Goal: Task Accomplishment & Management: Complete application form

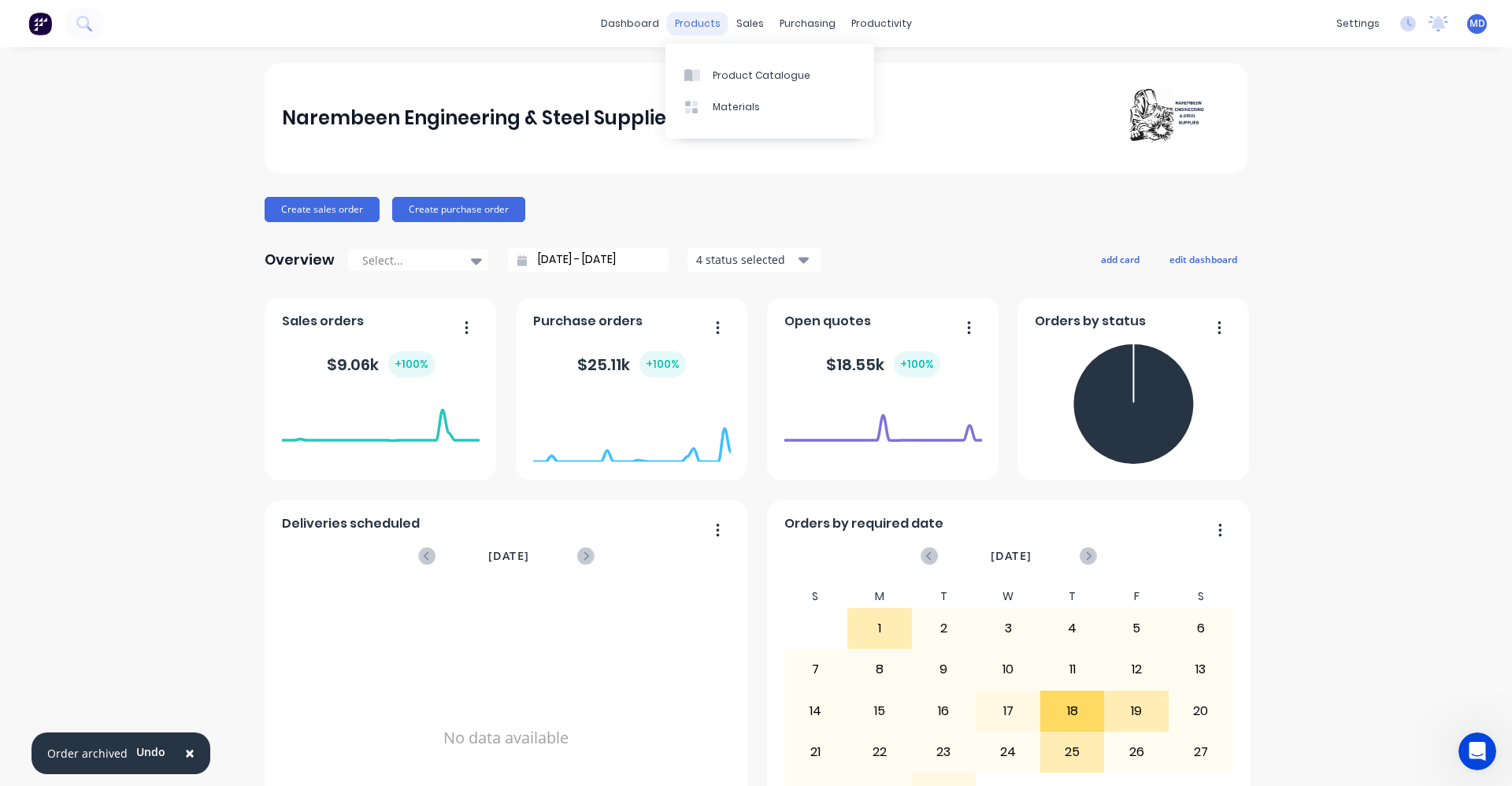
click at [712, 23] on div "products" at bounding box center [697, 23] width 61 height 23
click at [731, 70] on div "Product Catalogue" at bounding box center [761, 76] width 98 height 15
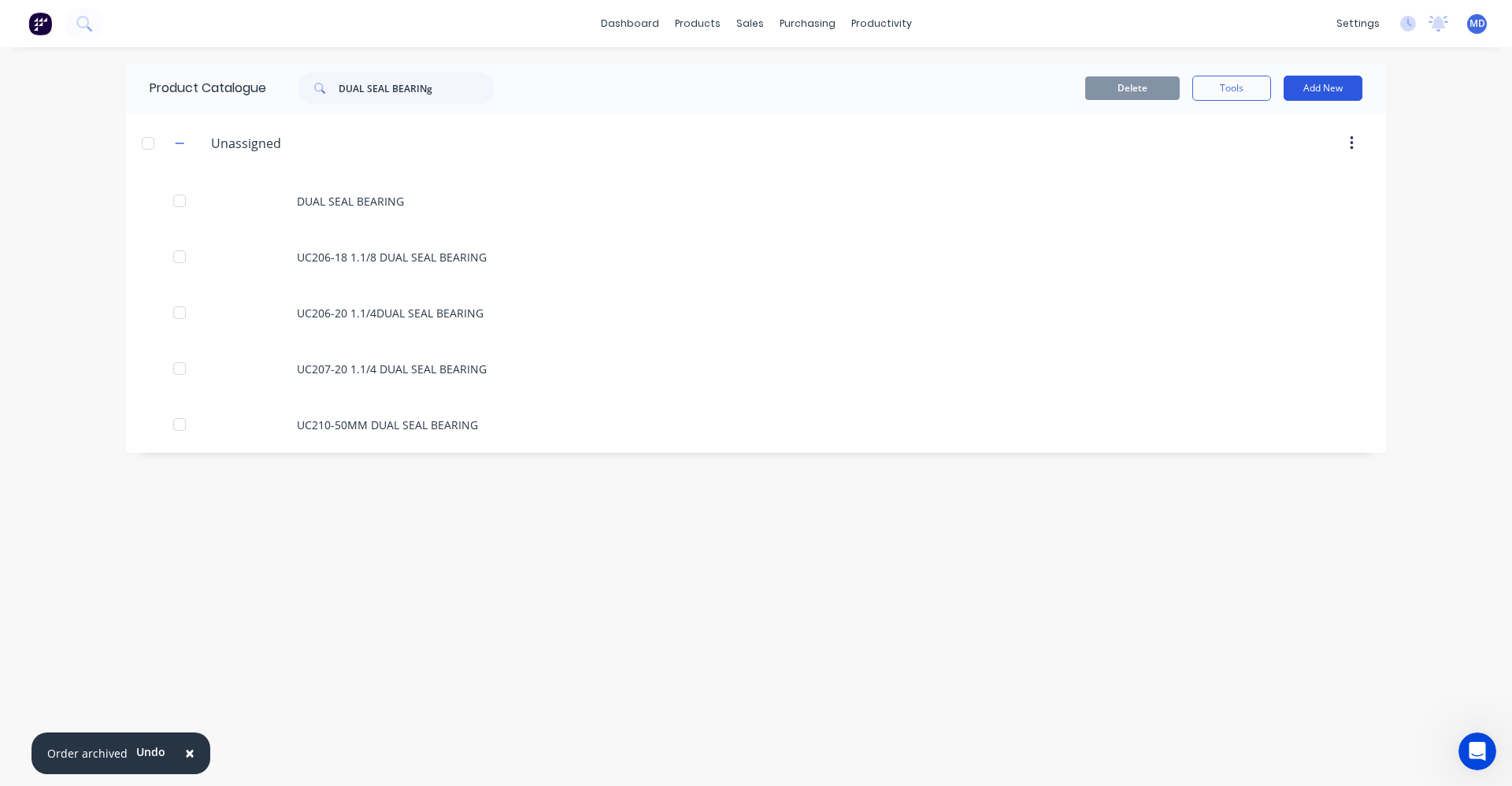
click at [1327, 91] on button "Add New" at bounding box center [1323, 88] width 79 height 25
click at [1254, 138] on div "Category" at bounding box center [1287, 129] width 121 height 23
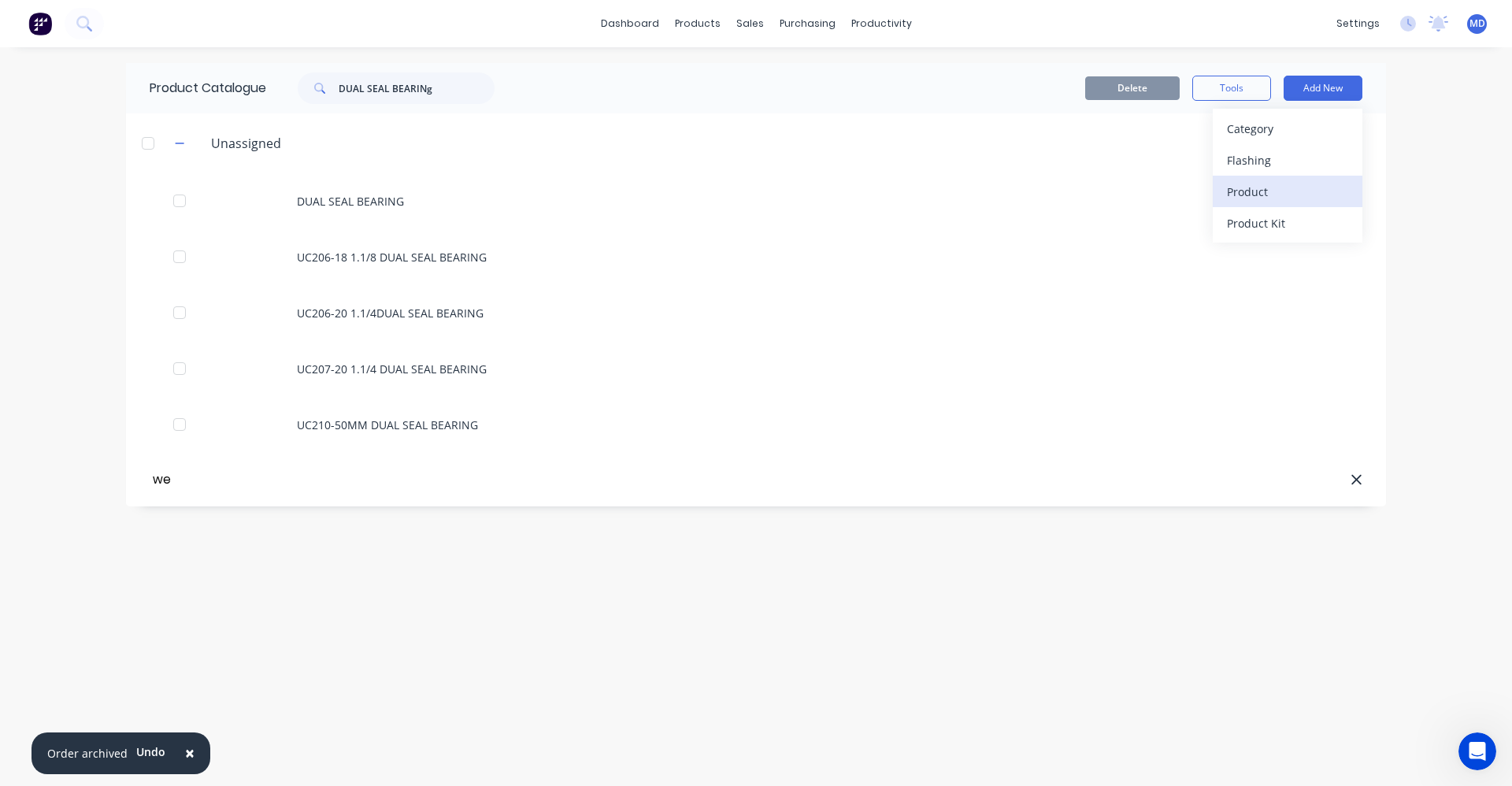
type input "w"
type input "Westarp"
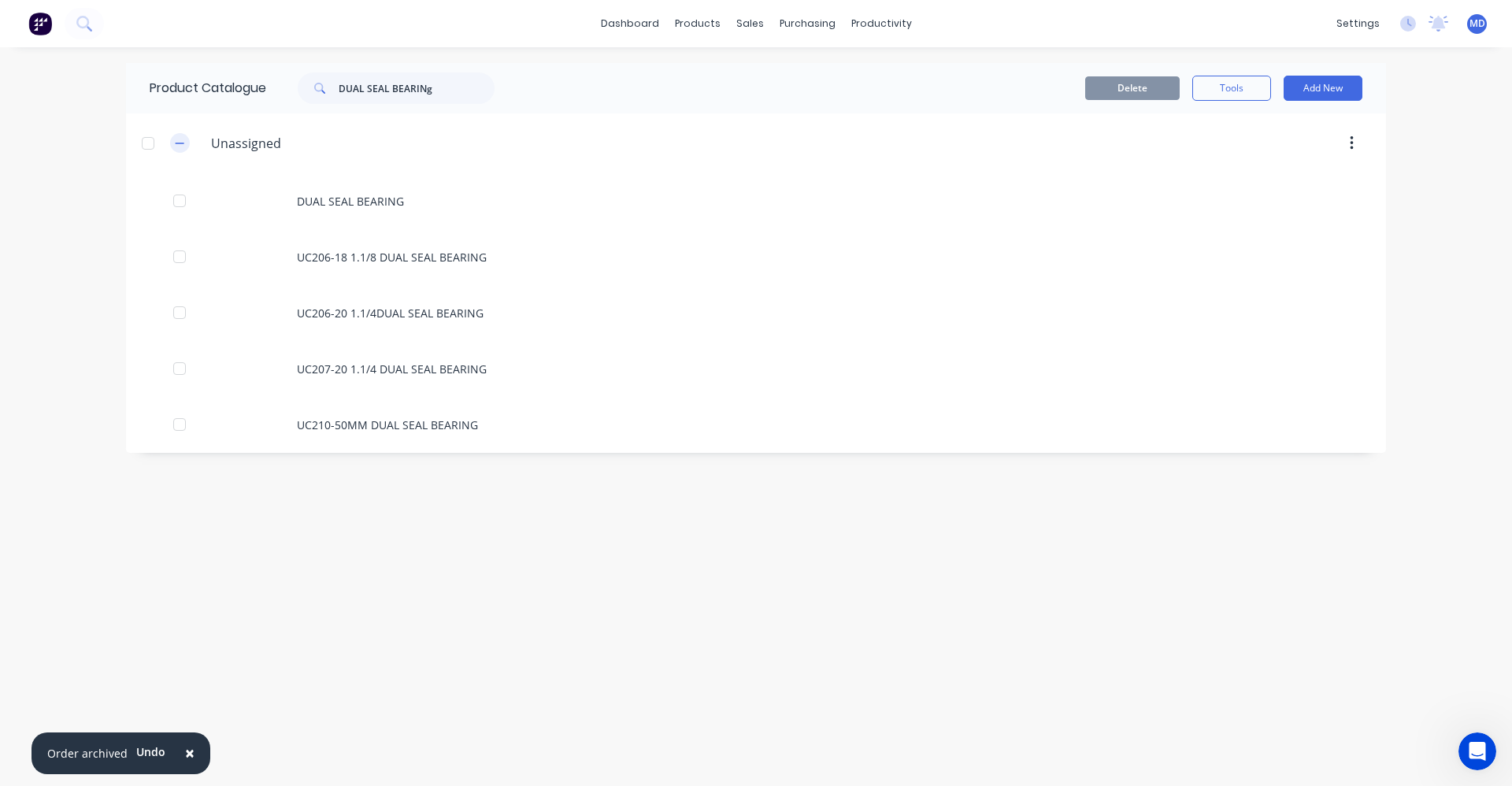
click at [174, 139] on button "button" at bounding box center [180, 143] width 19 height 19
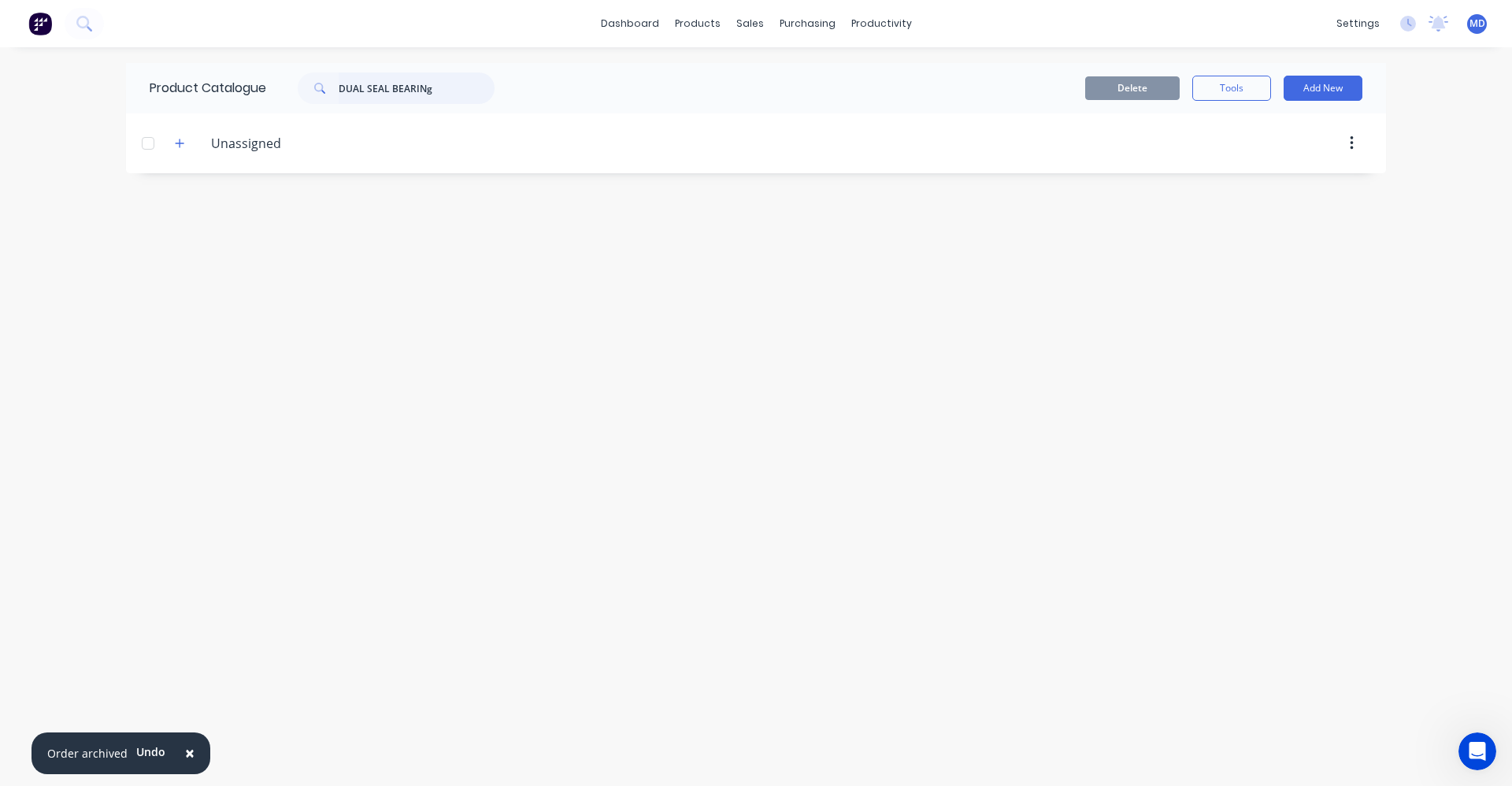
click at [446, 92] on input "DUAL SEAL BEARINg" at bounding box center [417, 88] width 156 height 31
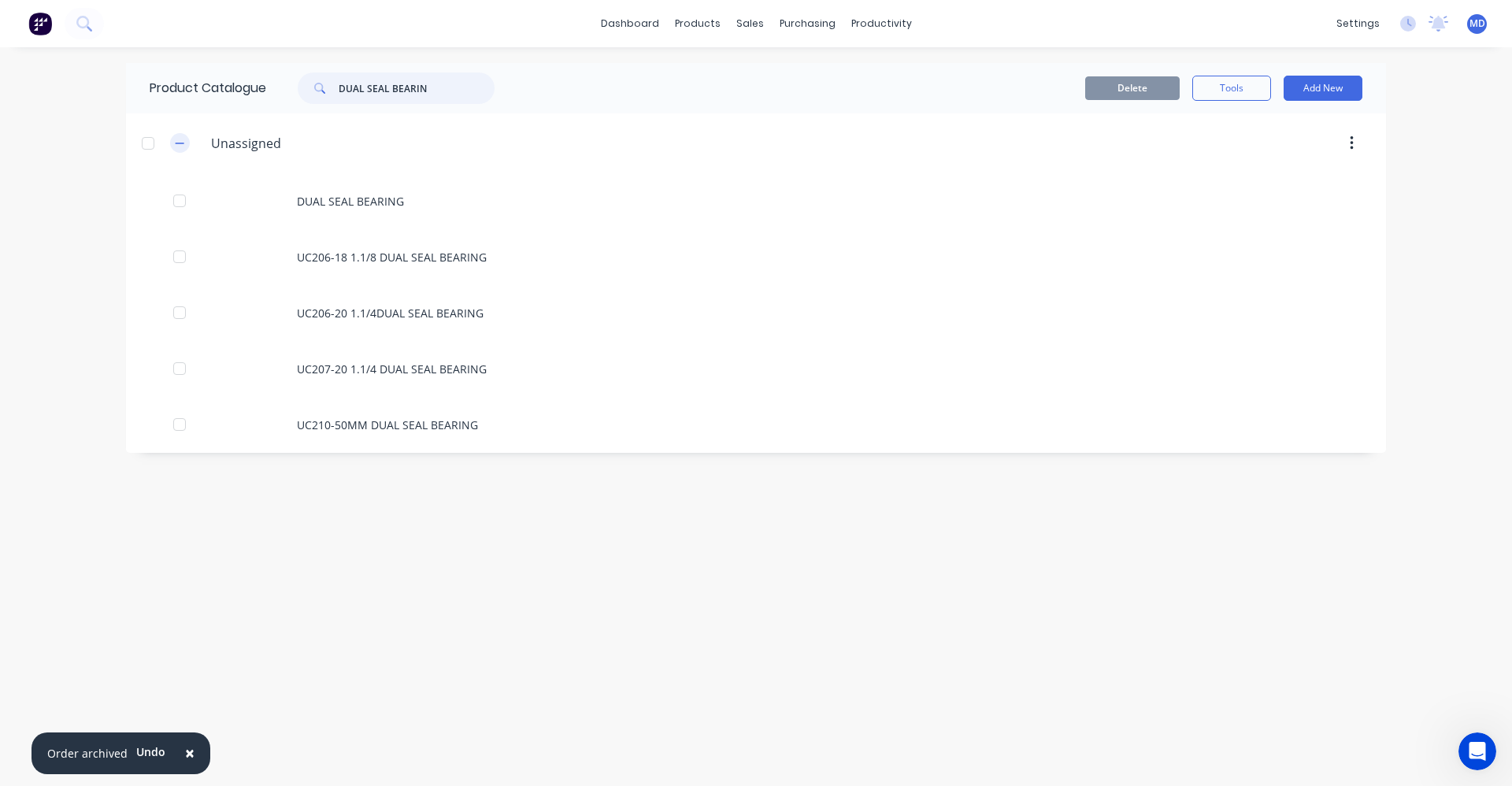
type input "DUAL SEAL BEARIN"
click at [185, 142] on icon "button" at bounding box center [180, 143] width 10 height 11
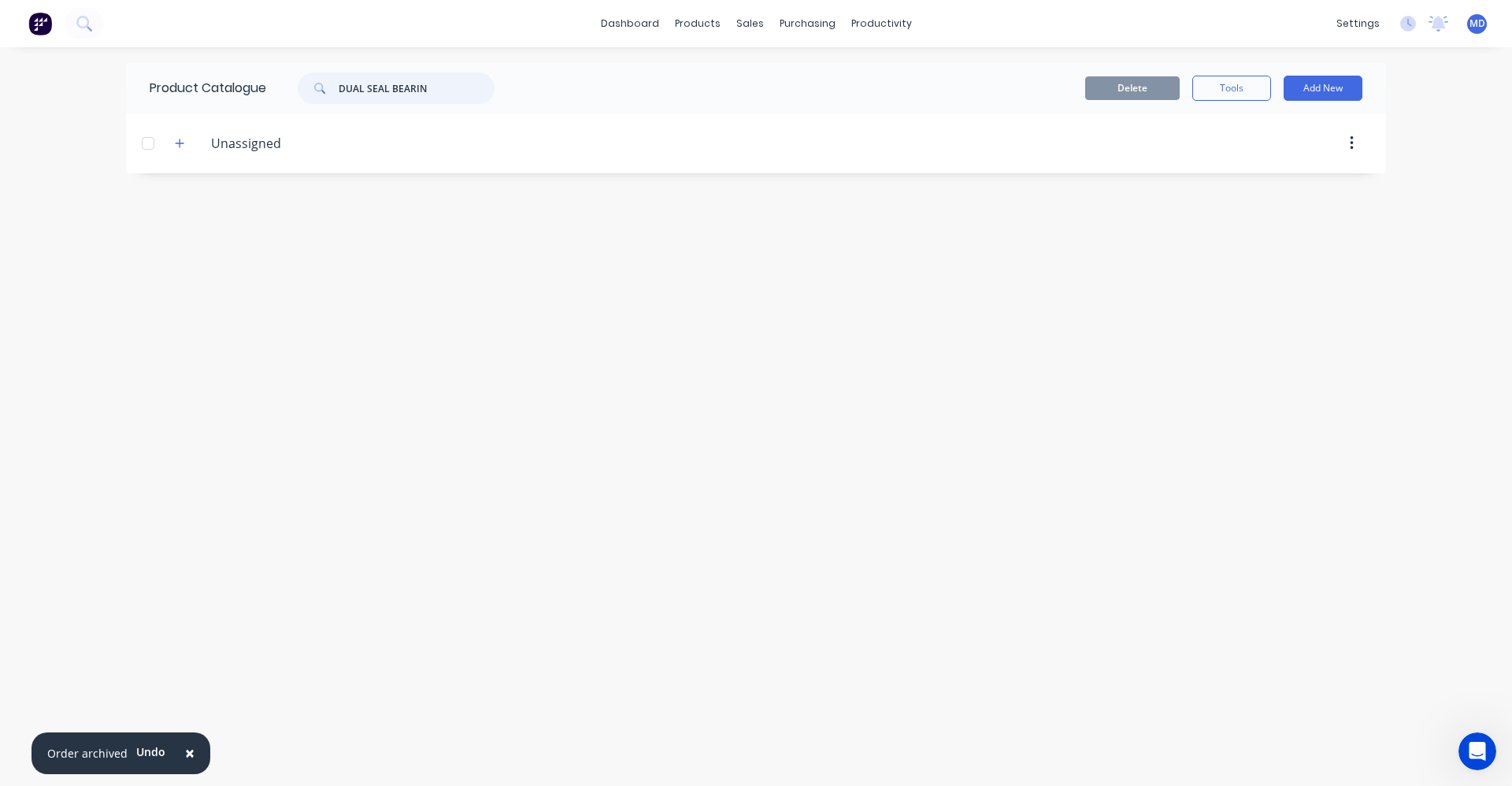
drag, startPoint x: 443, startPoint y: 89, endPoint x: 336, endPoint y: 85, distance: 107.1
click at [336, 85] on div "DUAL SEAL BEARIN" at bounding box center [396, 88] width 197 height 31
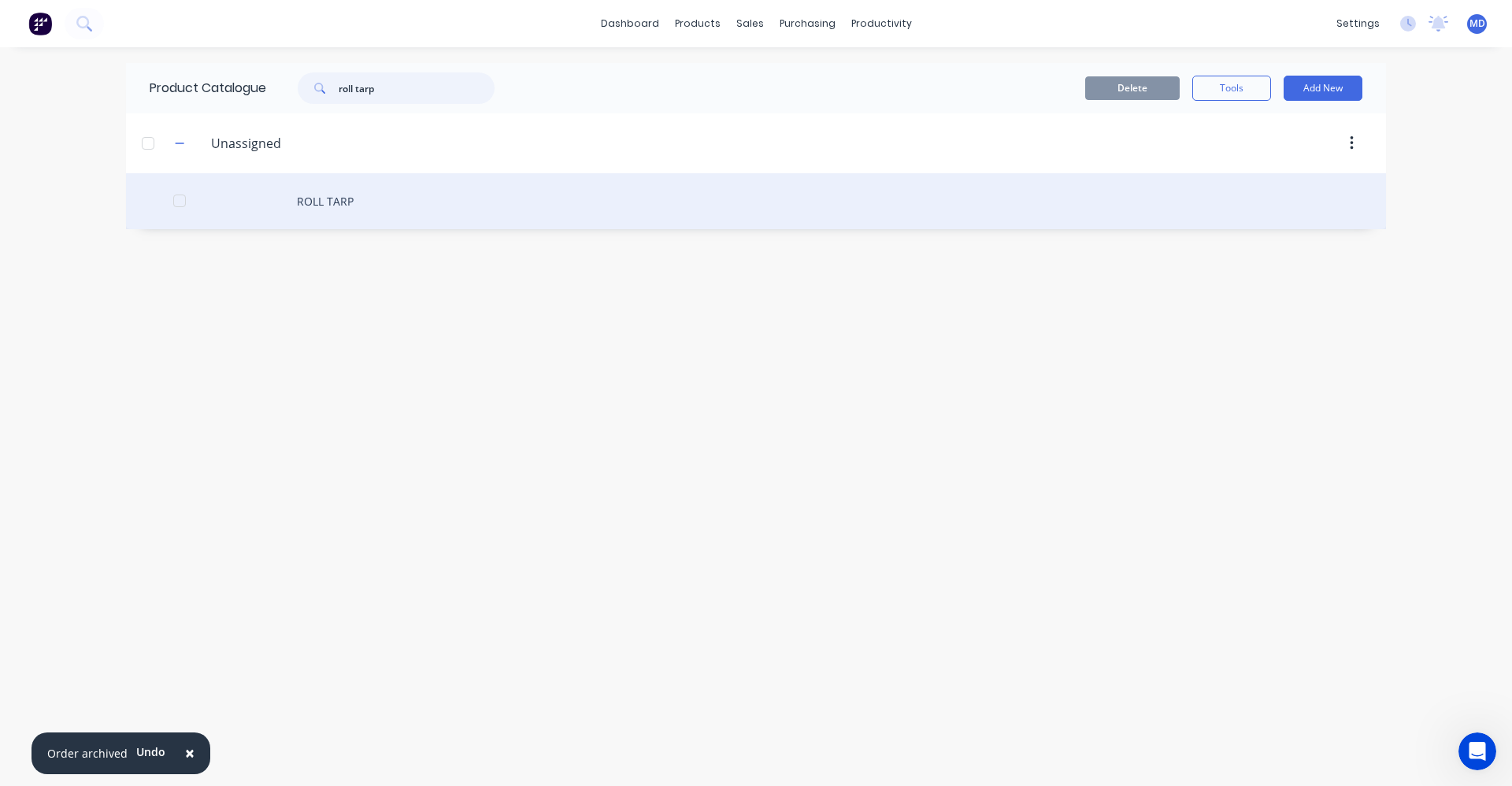
type input "roll tarp"
click at [331, 197] on div "ROLL TARP" at bounding box center [756, 201] width 1260 height 56
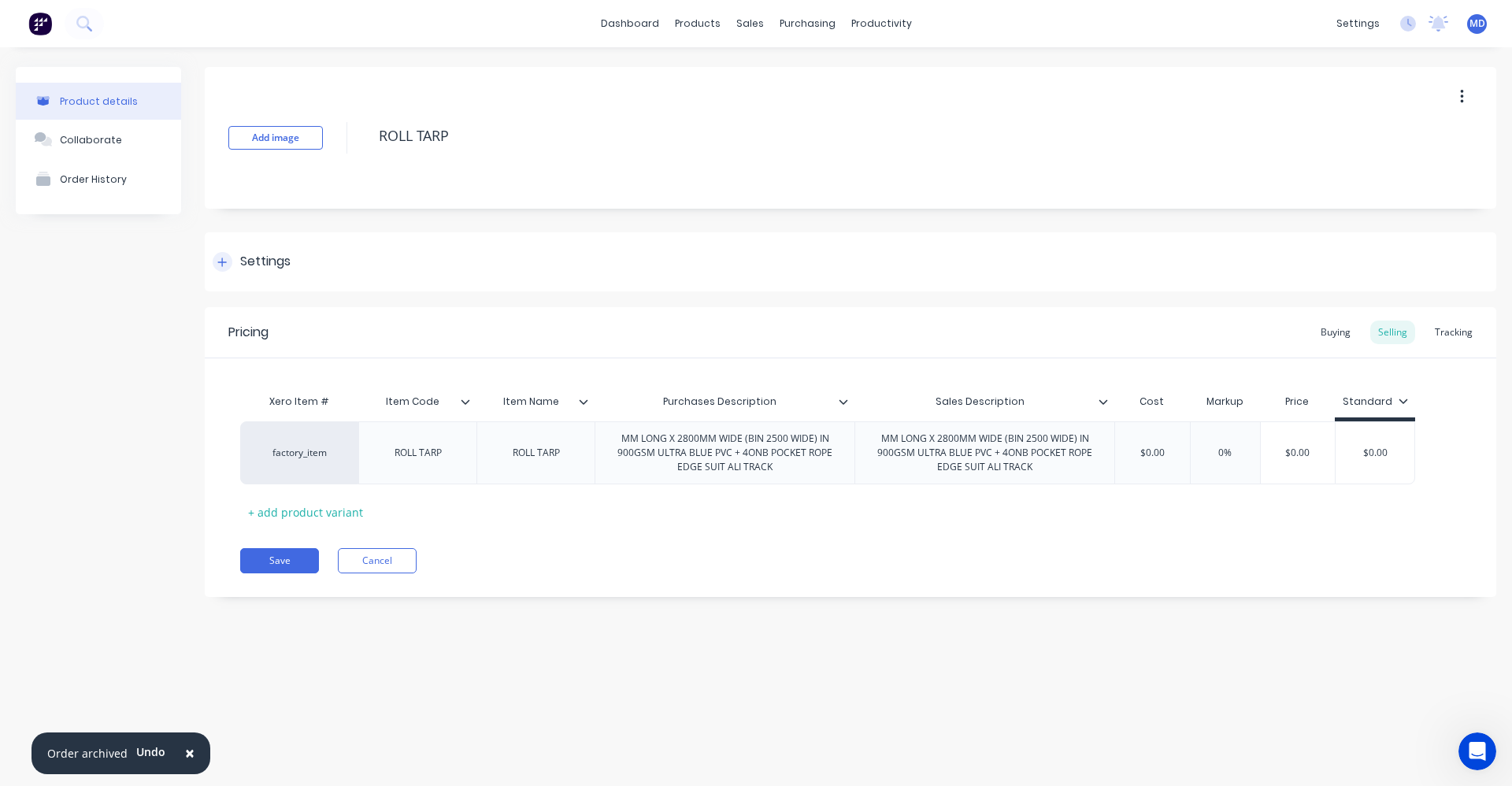
click at [252, 263] on div "Settings" at bounding box center [265, 261] width 50 height 19
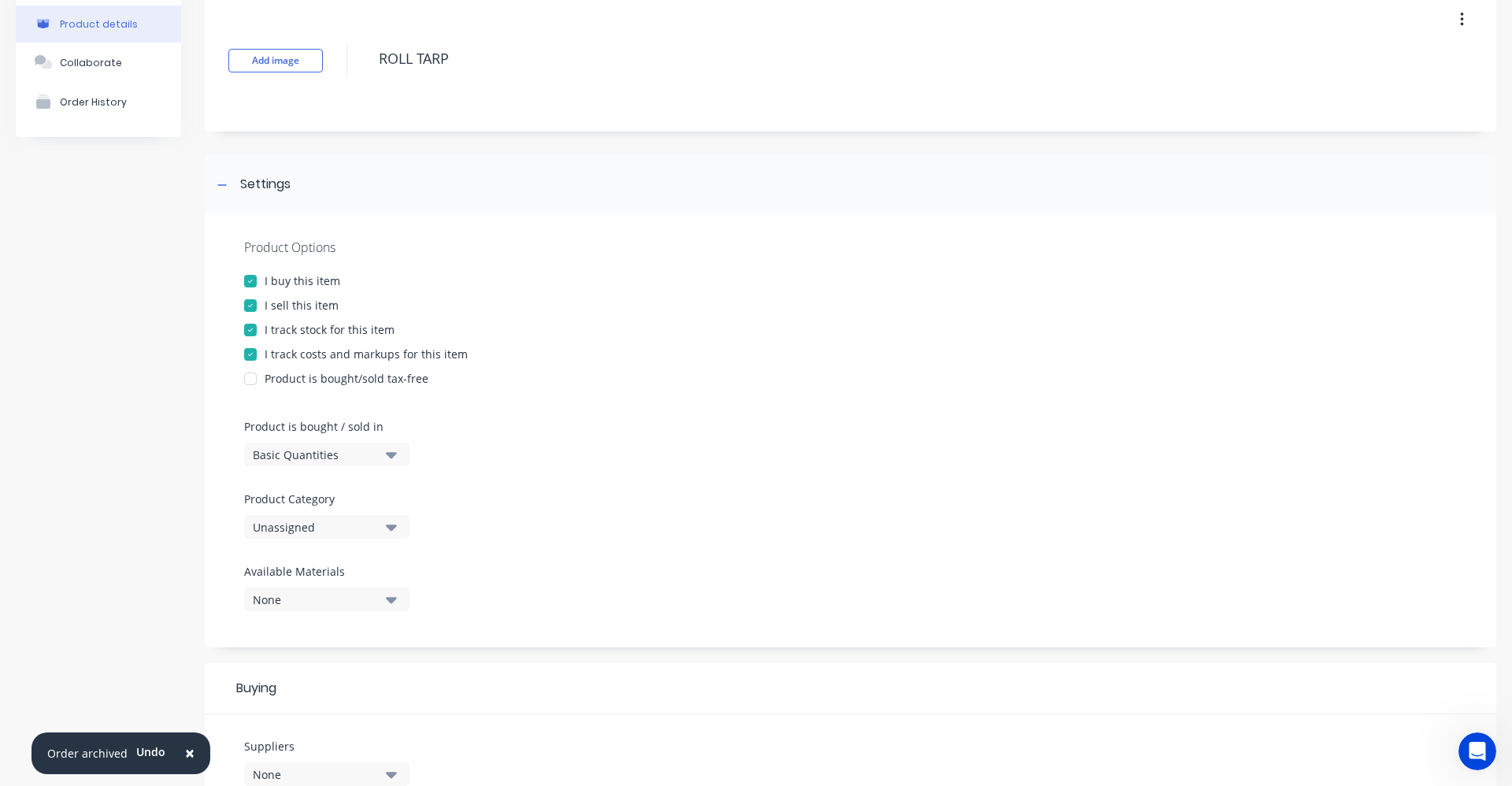
scroll to position [236, 0]
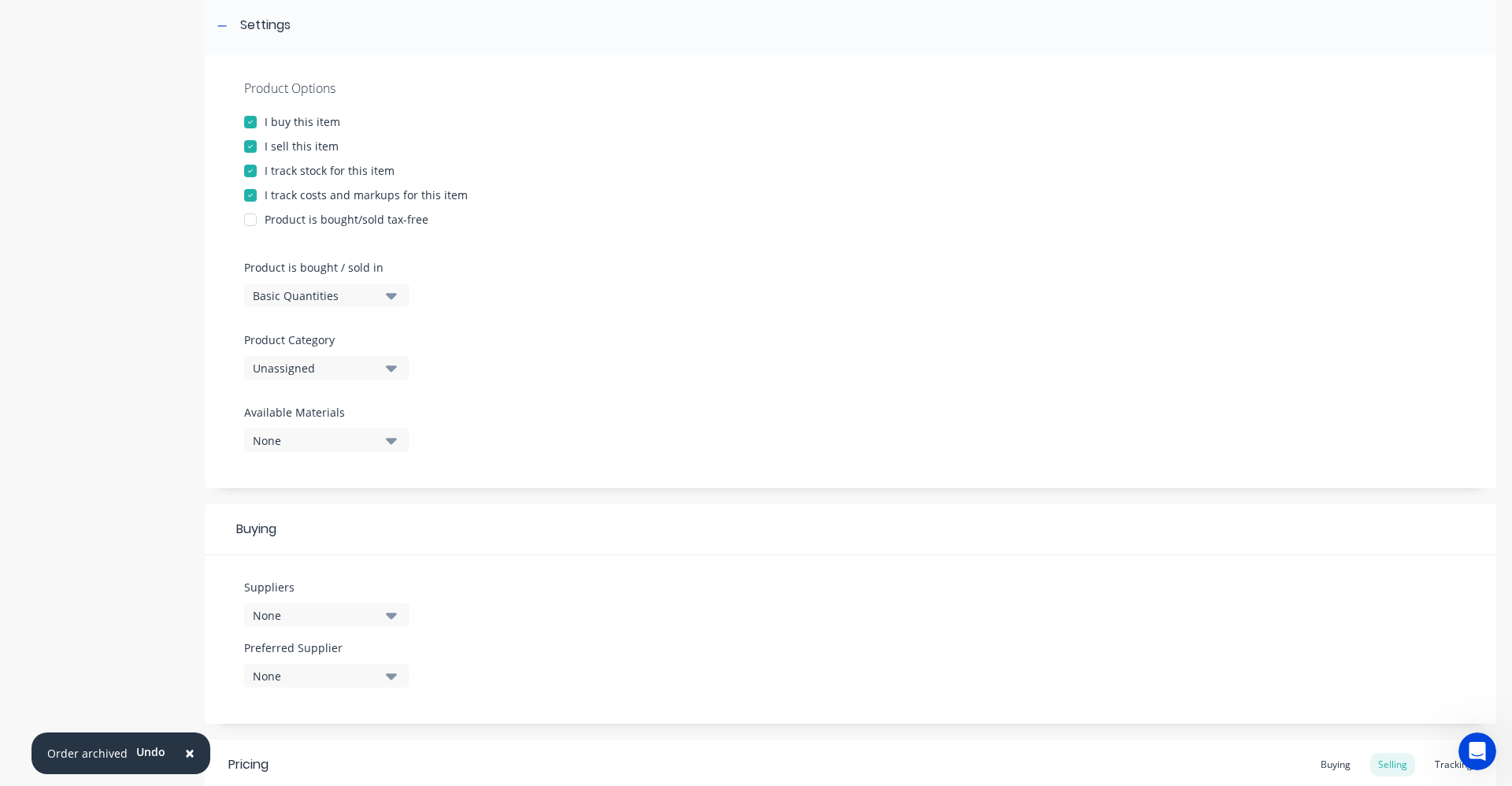
click at [300, 363] on div "Unassigned" at bounding box center [316, 368] width 126 height 17
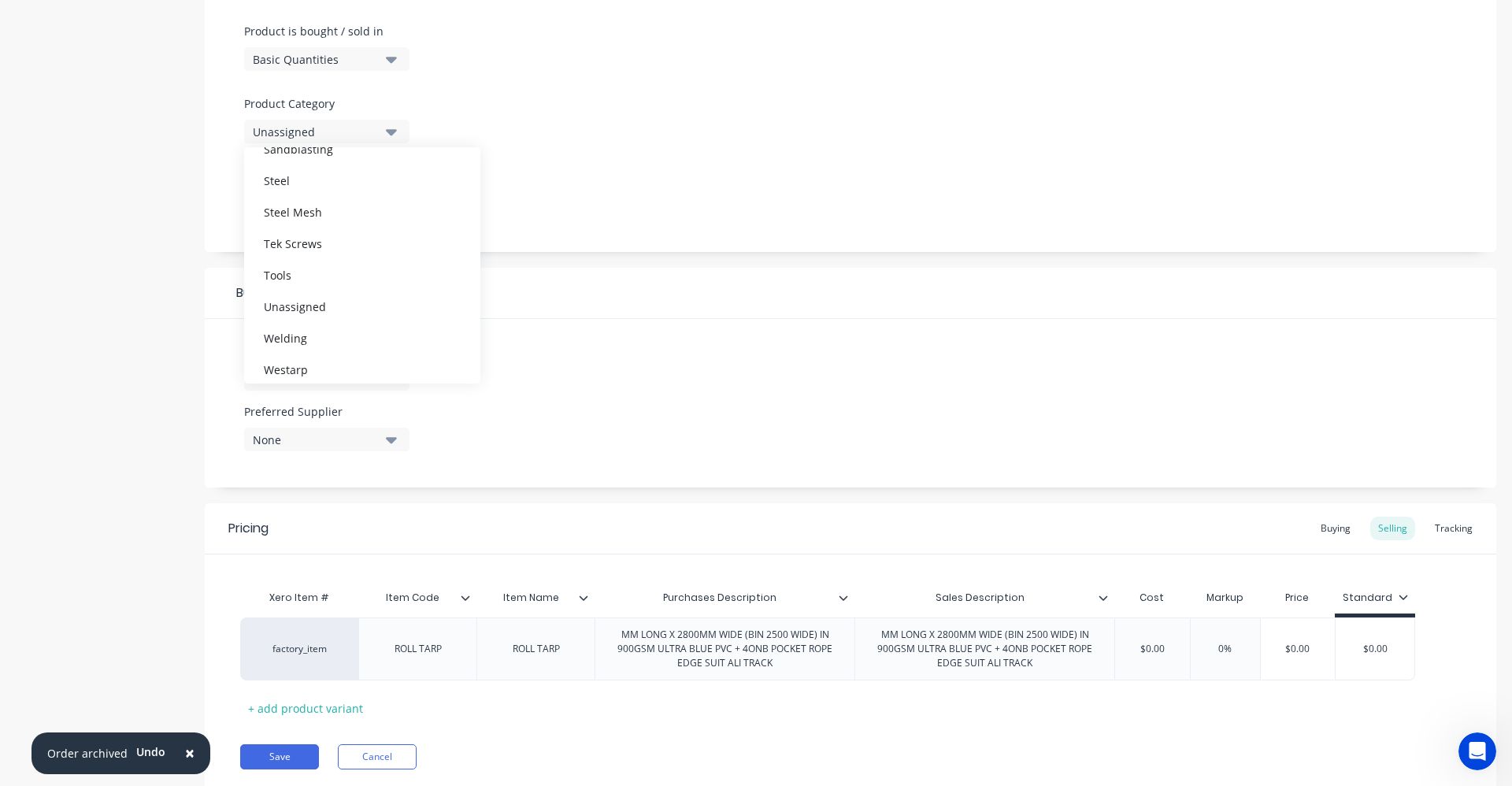
scroll to position [552, 0]
click at [312, 360] on div "Westarp" at bounding box center [361, 359] width 236 height 31
type textarea "x"
click at [357, 376] on div "None" at bounding box center [316, 379] width 126 height 17
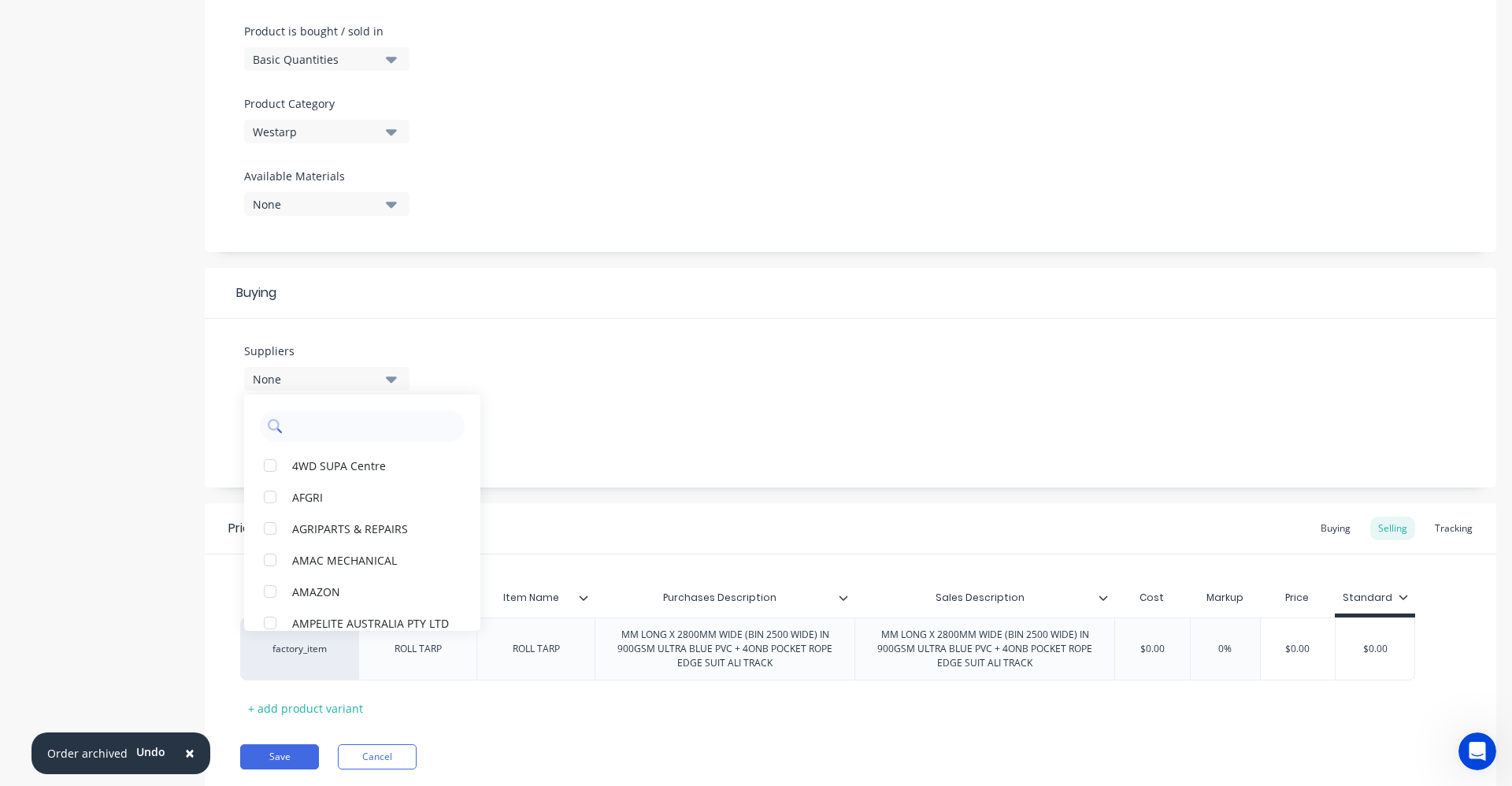
click at [352, 423] on input "text" at bounding box center [373, 426] width 167 height 31
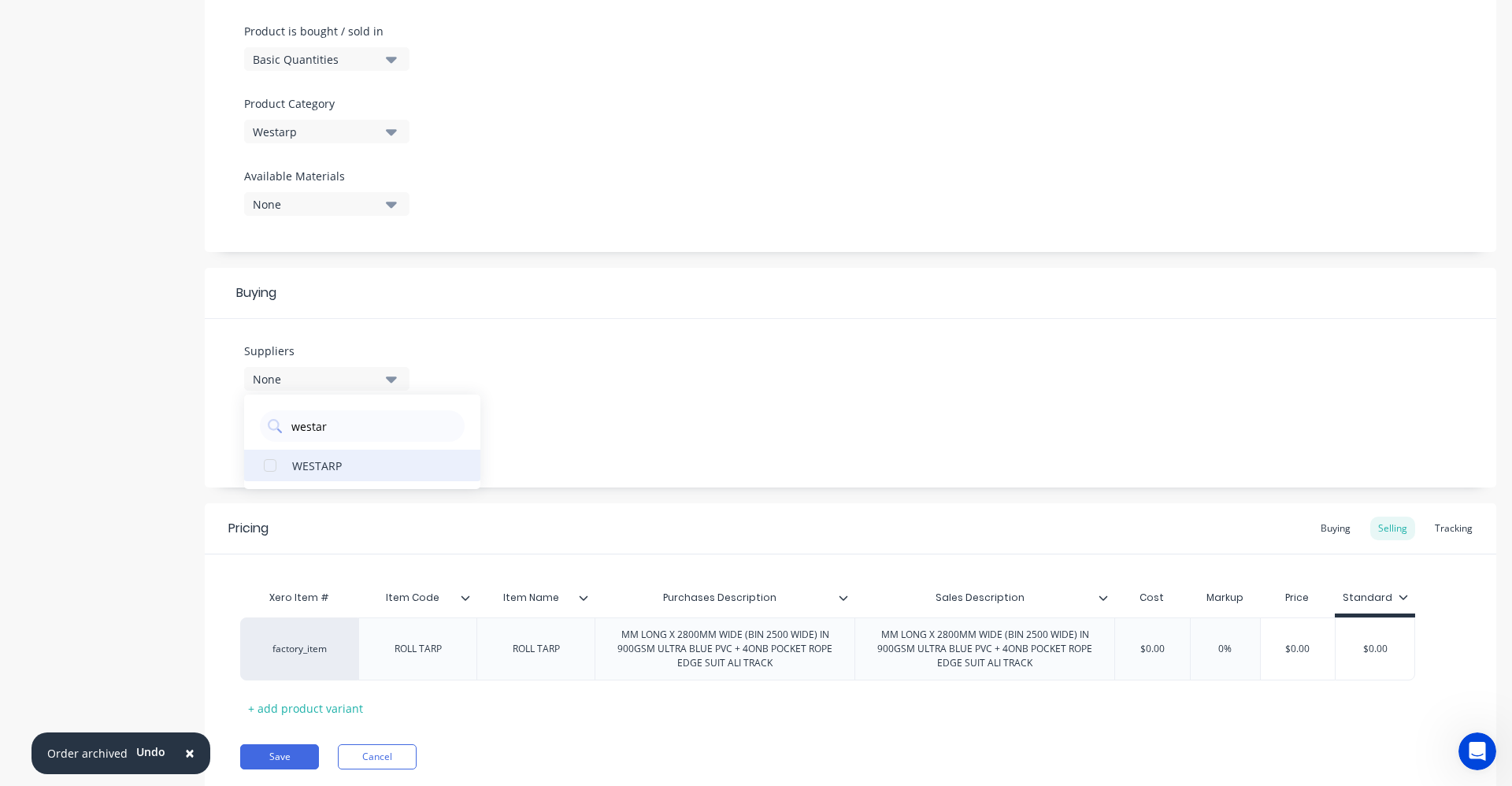
type input "westar"
click at [331, 470] on div "WESTARP" at bounding box center [371, 464] width 157 height 17
click at [519, 468] on div "Suppliers 1 suppliers selected westar WESTARP Preferred Supplier None" at bounding box center [851, 403] width 1292 height 169
click at [380, 444] on button "None" at bounding box center [326, 439] width 165 height 23
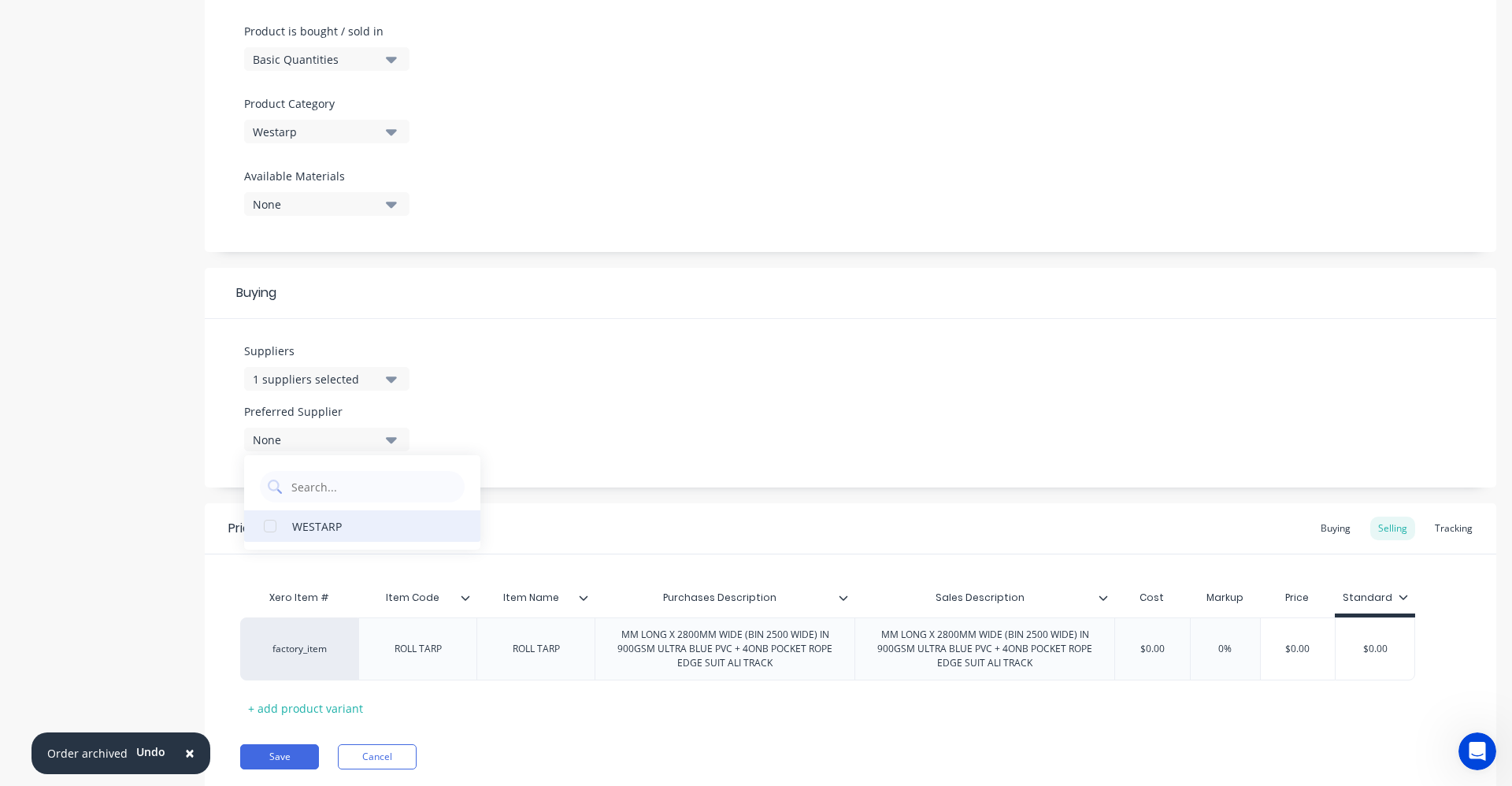
click at [322, 518] on div "WESTARP" at bounding box center [371, 526] width 157 height 17
click at [486, 410] on div "Suppliers 1 suppliers selected westar Preferred Supplier WESTARP WESTARP" at bounding box center [851, 403] width 1292 height 169
click at [581, 598] on icon at bounding box center [584, 598] width 9 height 5
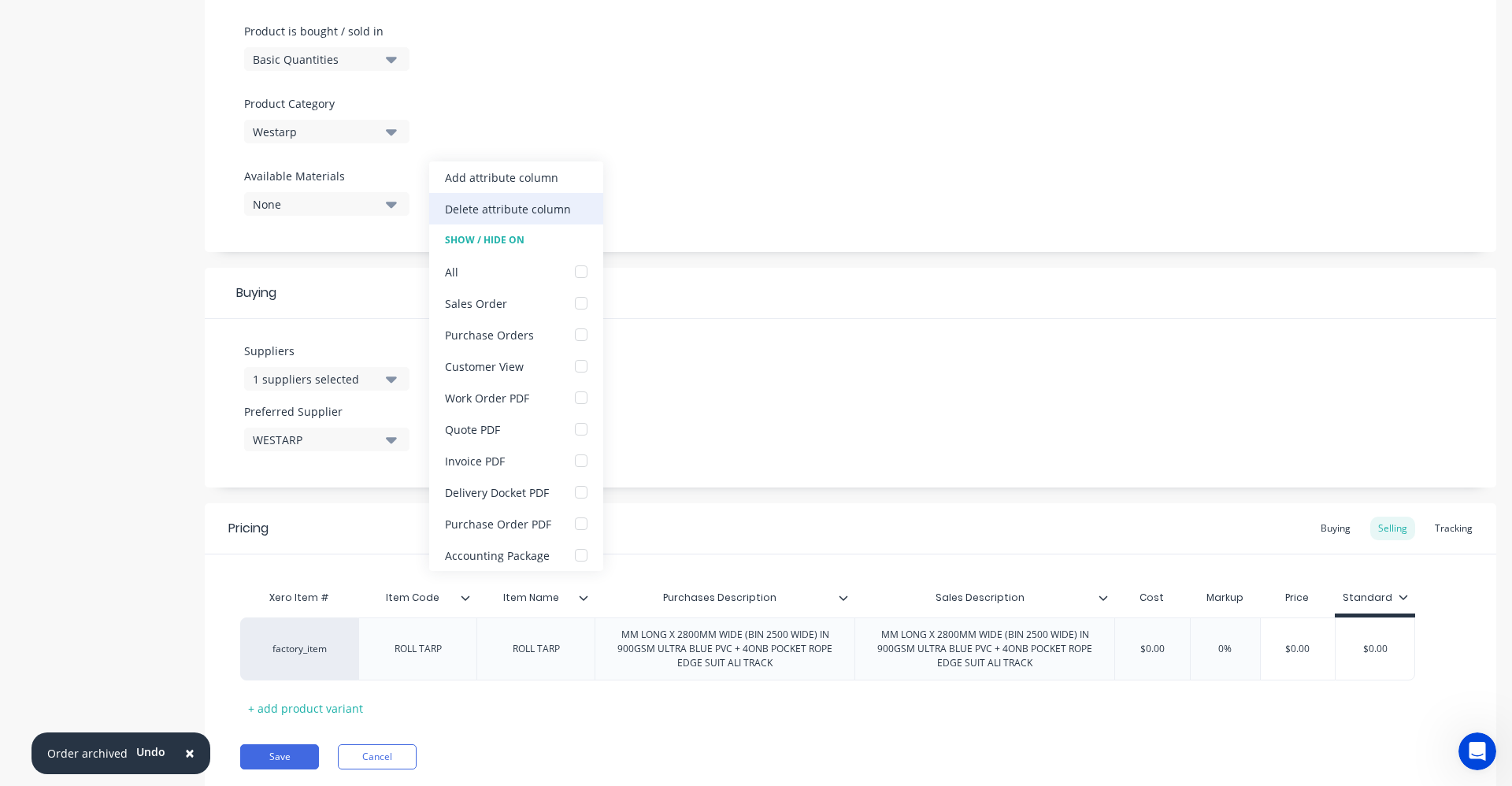
click at [548, 199] on div "Delete attribute column" at bounding box center [516, 209] width 174 height 31
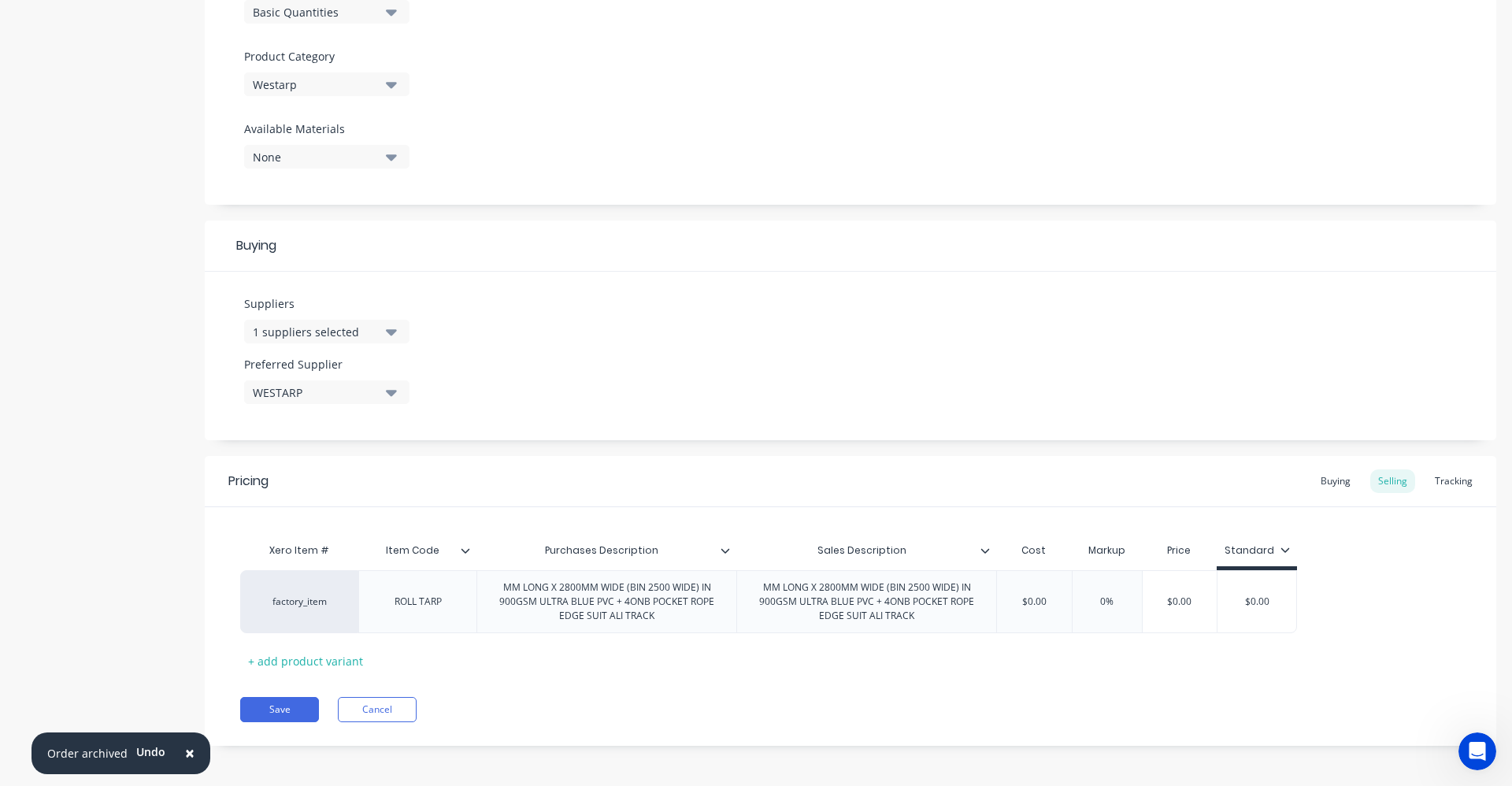
scroll to position [523, 0]
click at [1330, 473] on div "Buying" at bounding box center [1335, 478] width 46 height 23
click at [1373, 474] on div "Selling" at bounding box center [1393, 482] width 45 height 23
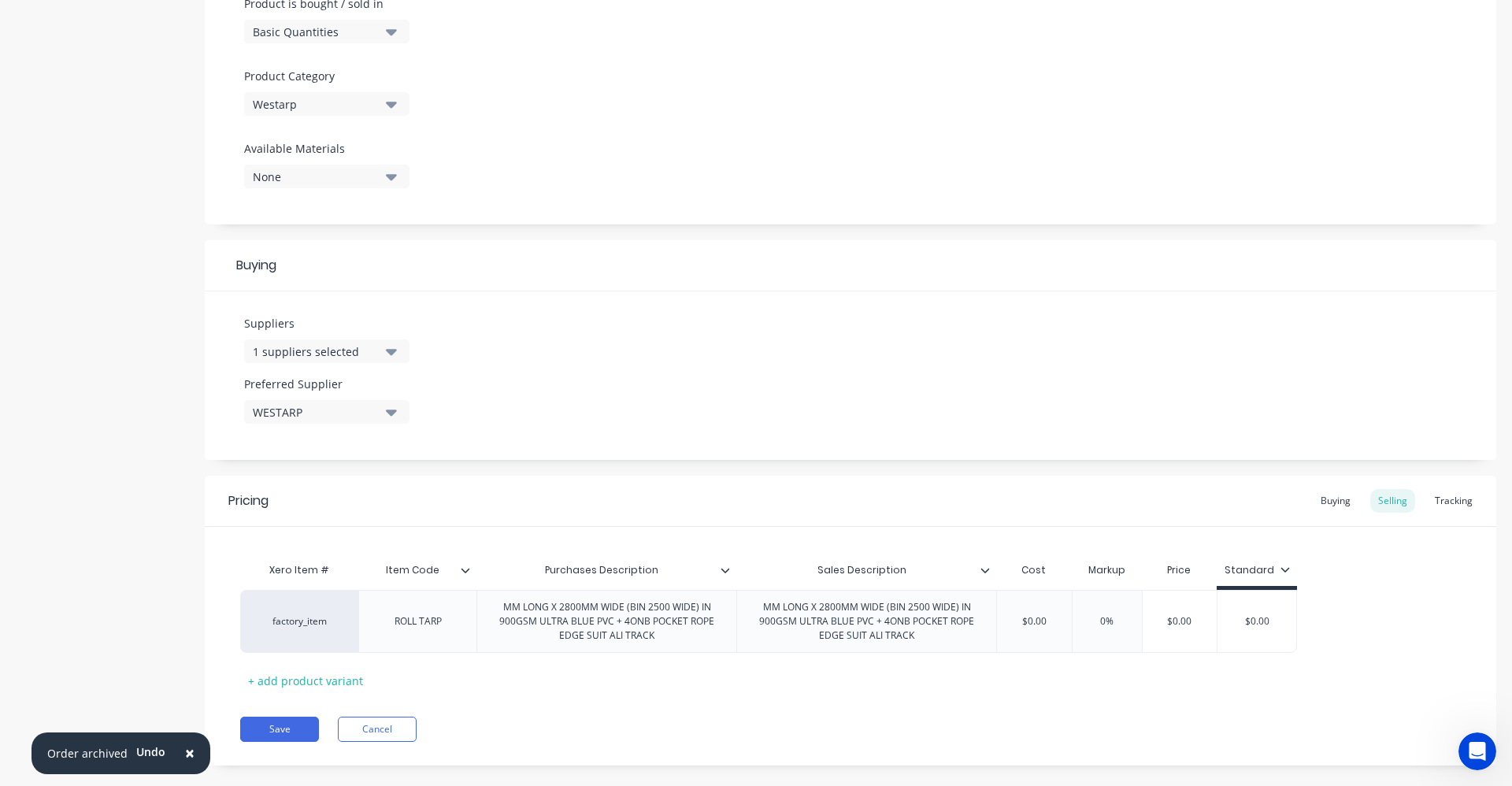
scroll to position [523, 0]
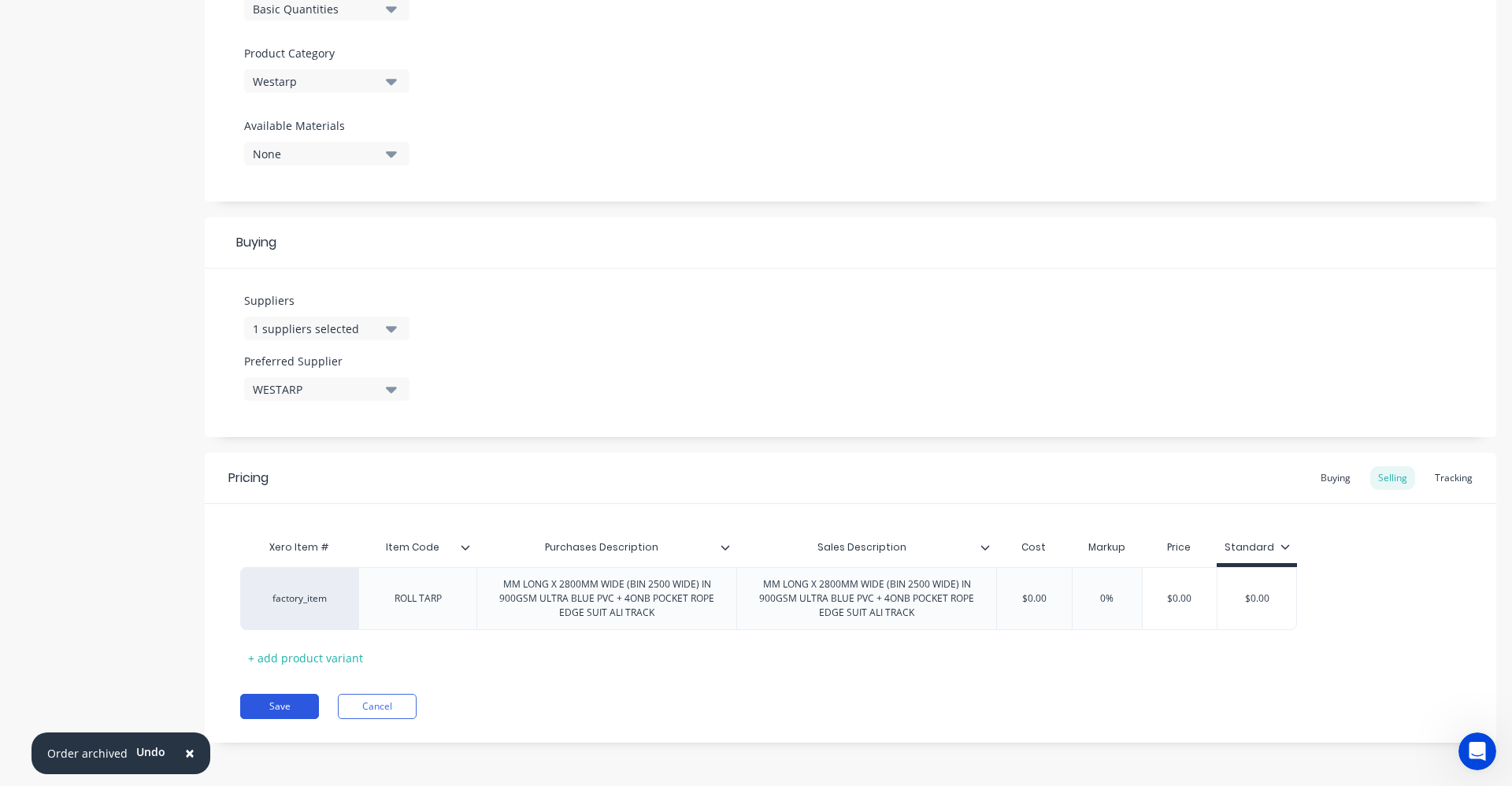
click at [272, 700] on button "Save" at bounding box center [279, 706] width 79 height 25
type textarea "x"
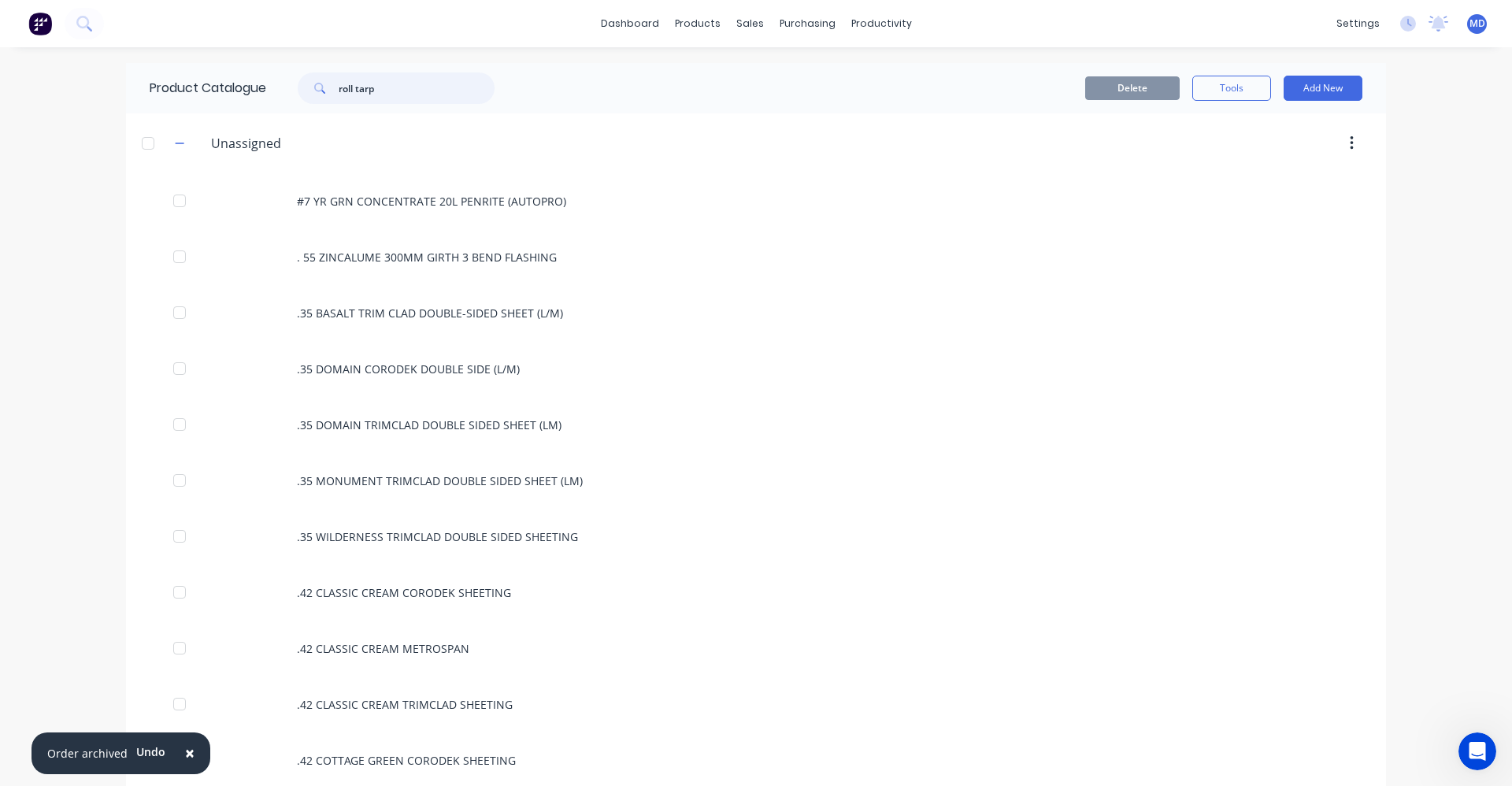
drag, startPoint x: 388, startPoint y: 90, endPoint x: 324, endPoint y: 82, distance: 64.5
click at [324, 82] on div "roll tarp" at bounding box center [396, 88] width 197 height 31
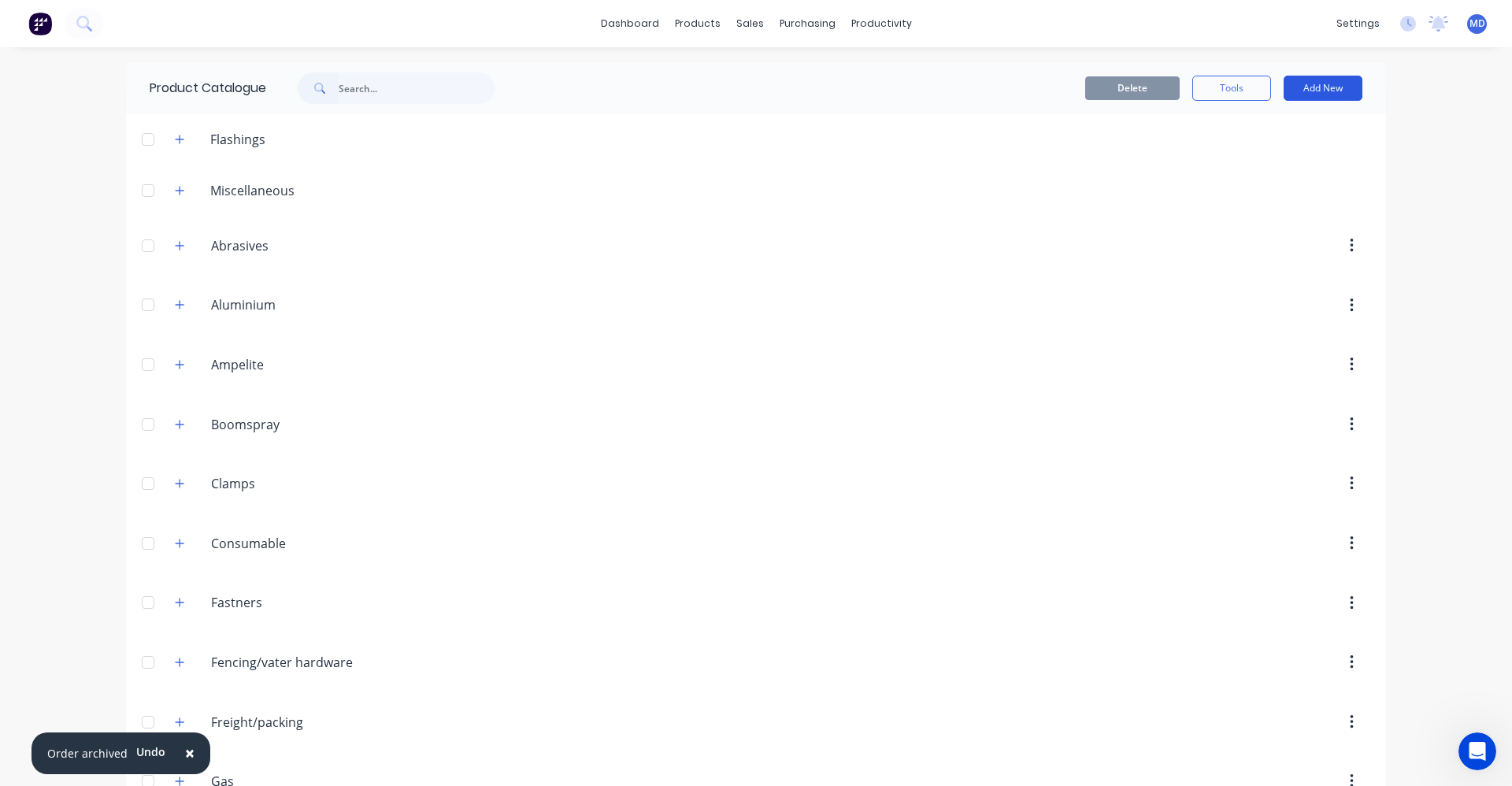
click at [1303, 93] on button "Add New" at bounding box center [1323, 88] width 79 height 25
click at [404, 82] on input "text" at bounding box center [417, 88] width 156 height 31
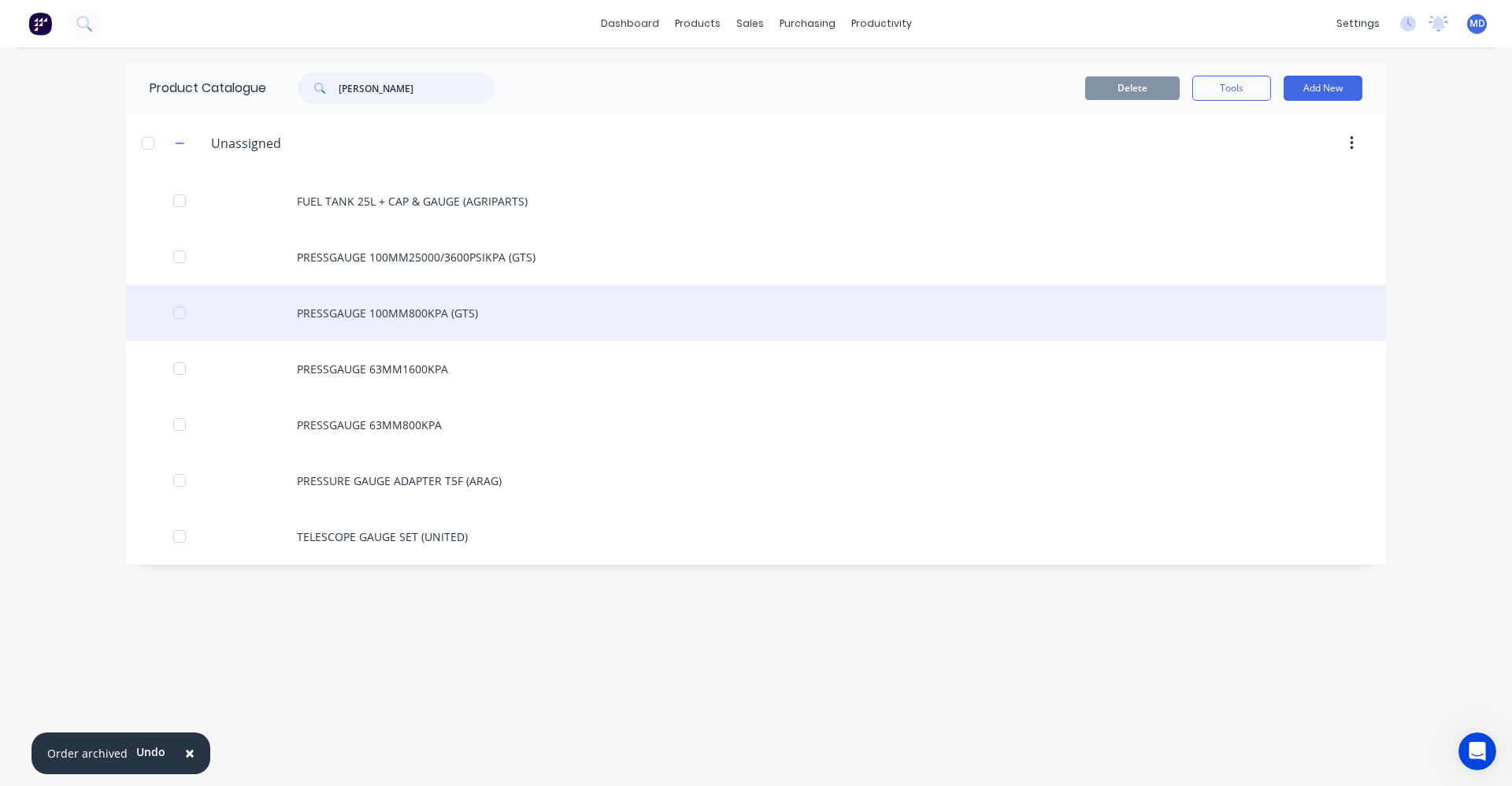
type input "[PERSON_NAME]"
click at [390, 310] on div "PRESSGAUGE 100MM800KPA (GTS)" at bounding box center [756, 314] width 1260 height 56
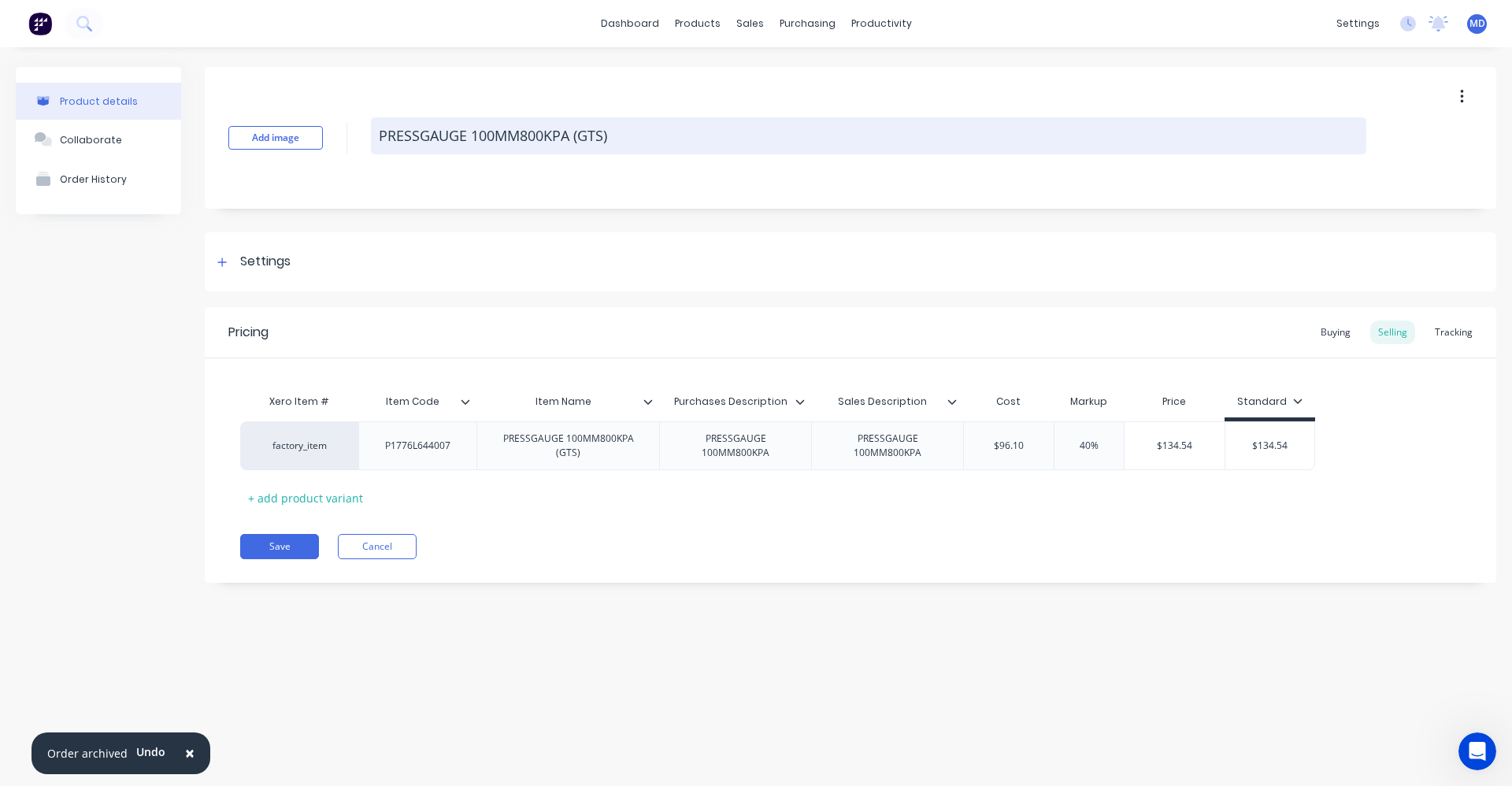
drag, startPoint x: 624, startPoint y: 137, endPoint x: 580, endPoint y: 139, distance: 44.0
click at [582, 139] on textarea "PRESSGAUGE 100MM800KPA (GTS)" at bounding box center [868, 136] width 995 height 37
type textarea "x"
type textarea "PRESSGAUGE 100MM800KPA ("
type textarea "x"
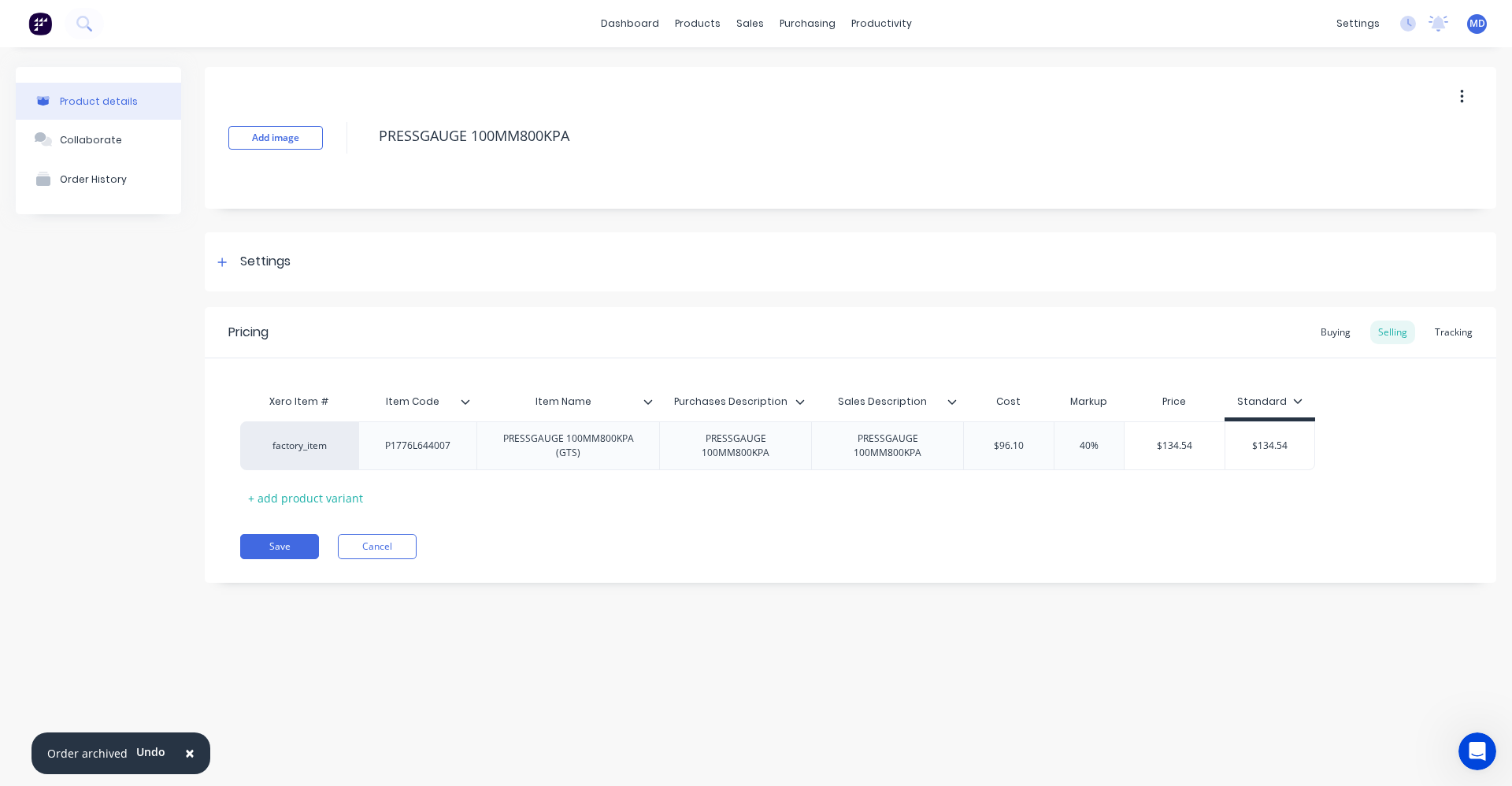
click at [648, 409] on div "Item Name" at bounding box center [563, 401] width 173 height 40
type textarea "PRESSGAUGE 100MM800KPA"
type textarea "x"
type textarea "PRESSGAUGE 100MM800KPA"
click at [652, 402] on icon at bounding box center [649, 402] width 10 height 10
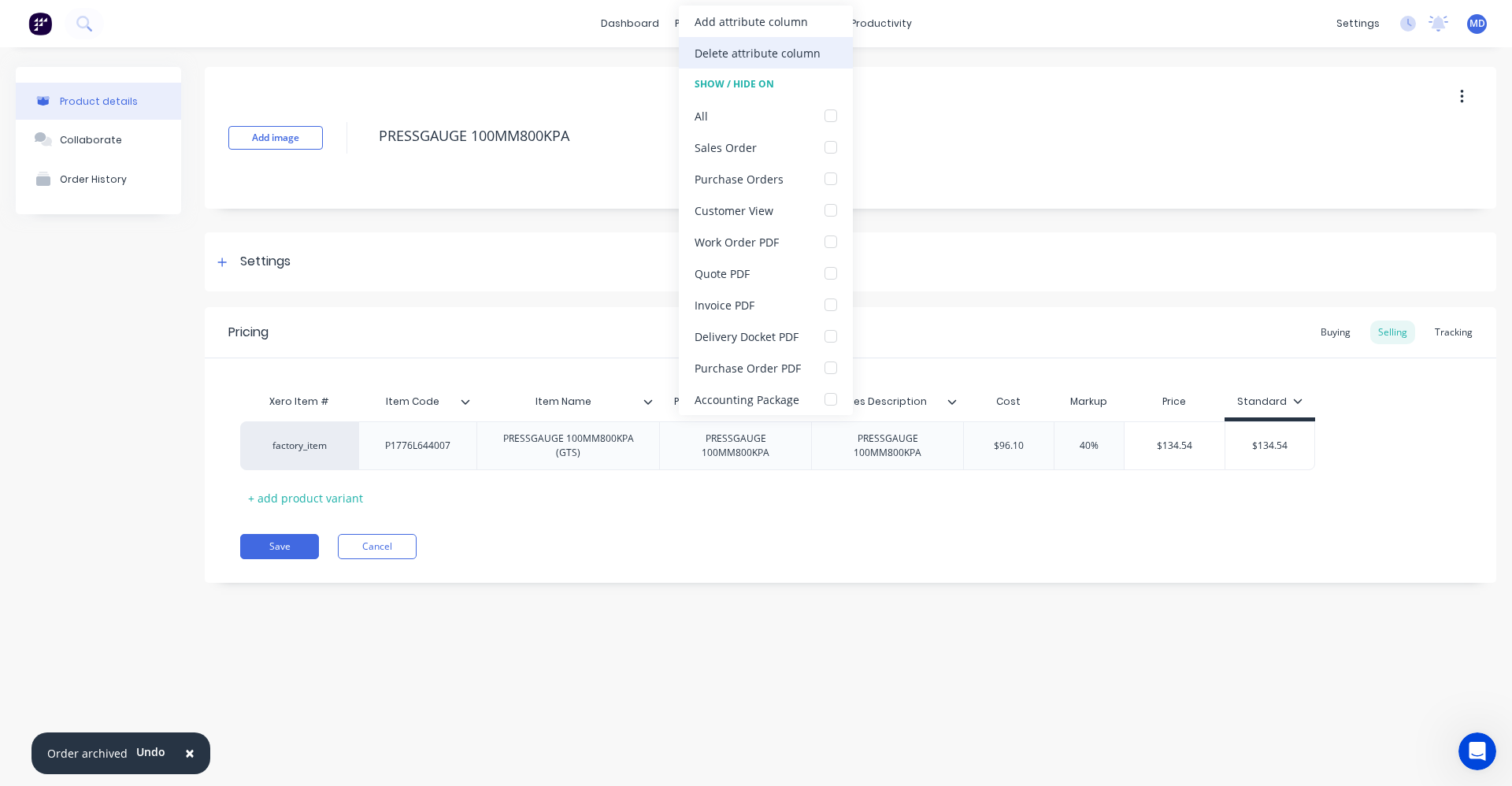
click at [768, 45] on div "Delete attribute column" at bounding box center [757, 52] width 126 height 17
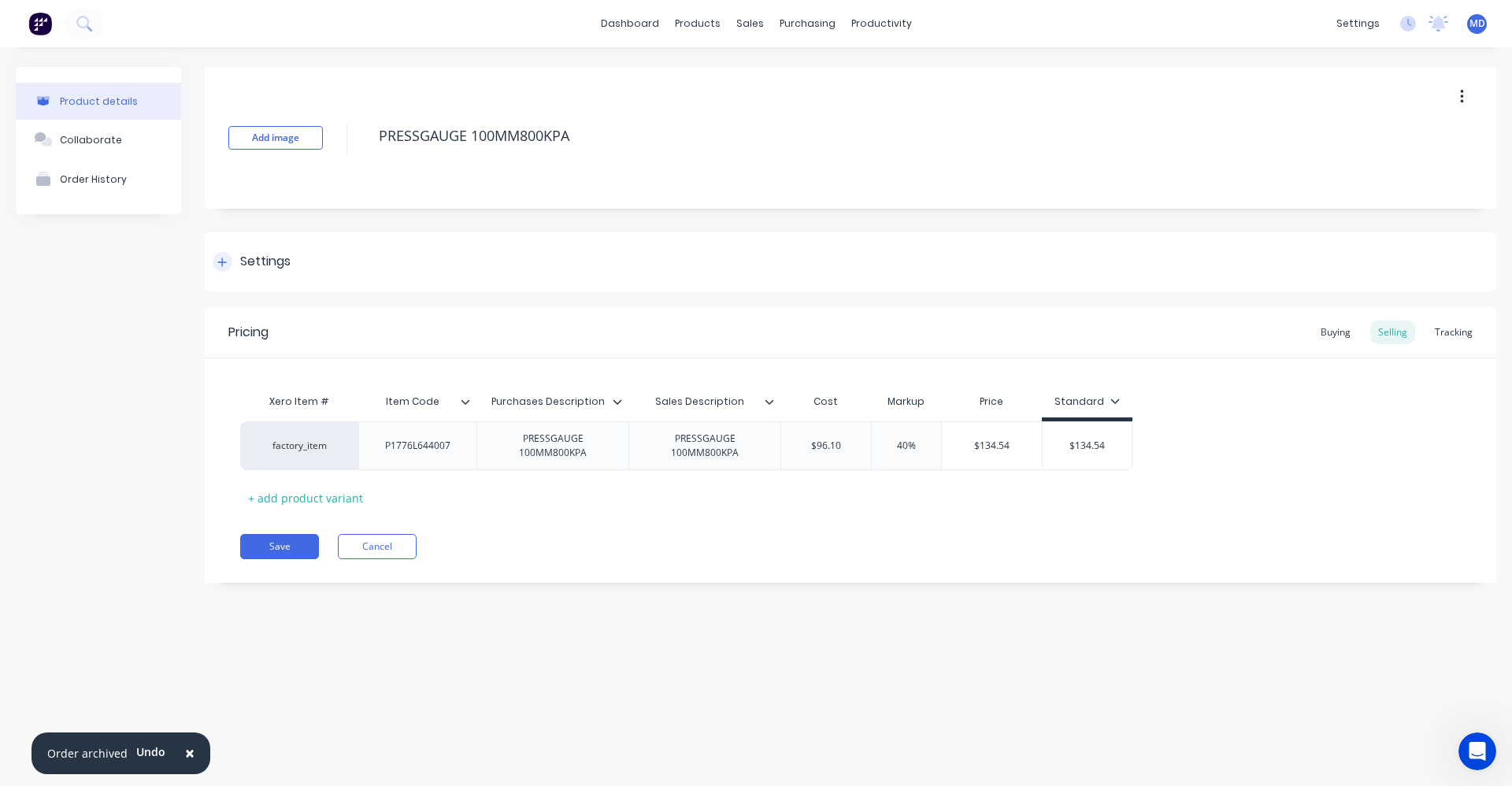
click at [281, 257] on div "Settings" at bounding box center [265, 261] width 50 height 19
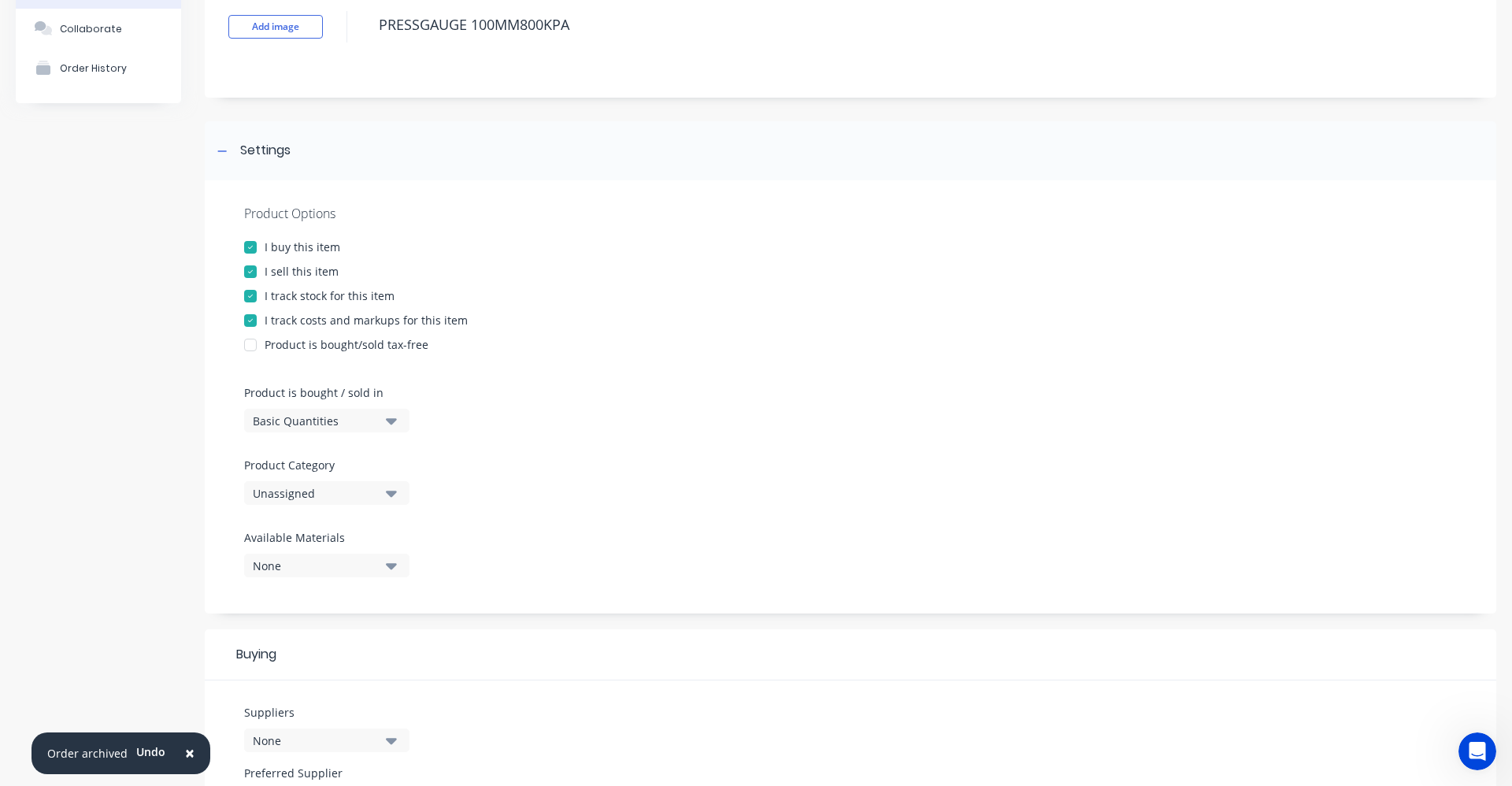
scroll to position [315, 0]
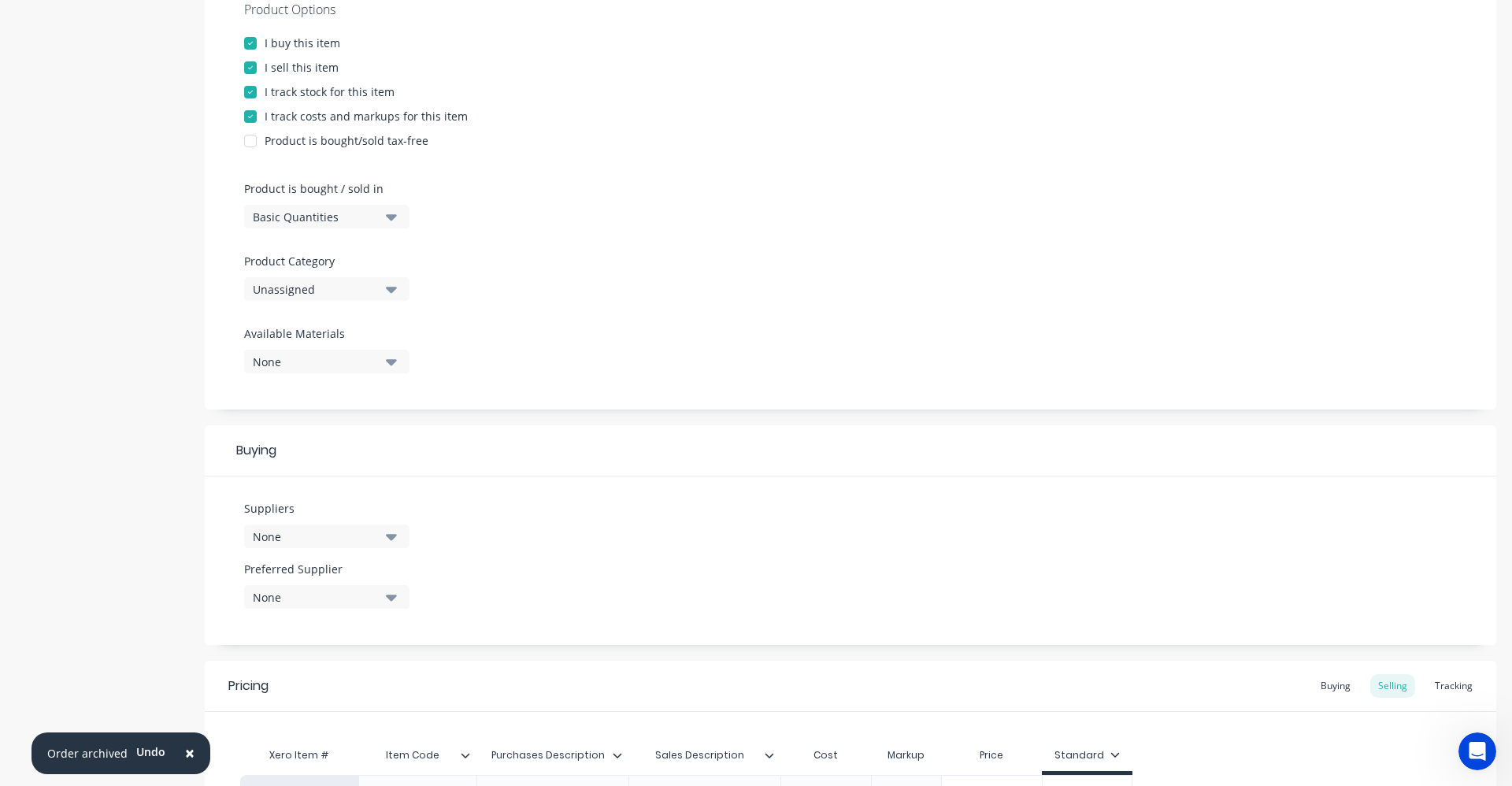
click at [315, 294] on div "Unassigned" at bounding box center [316, 289] width 126 height 17
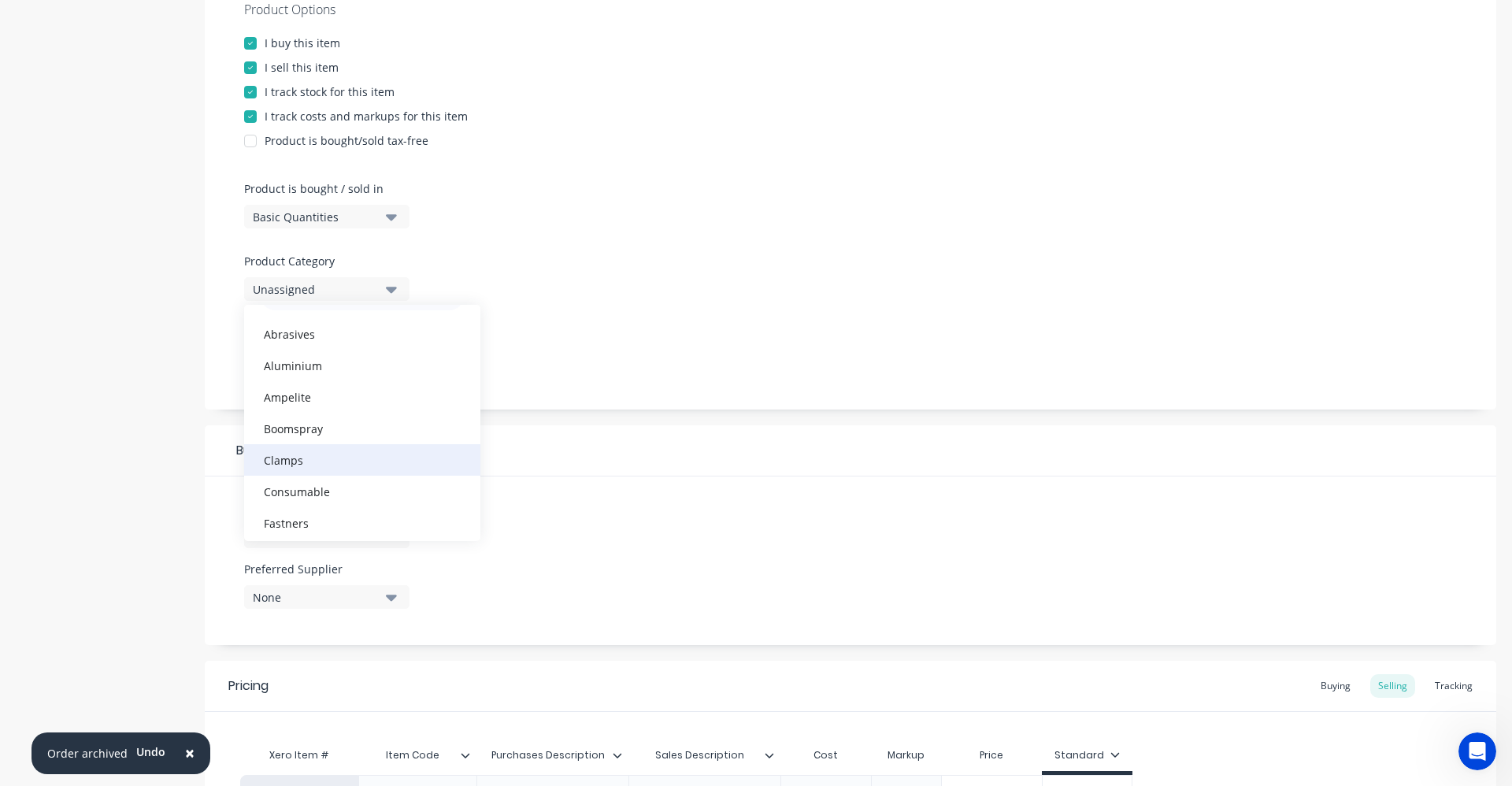
scroll to position [79, 0]
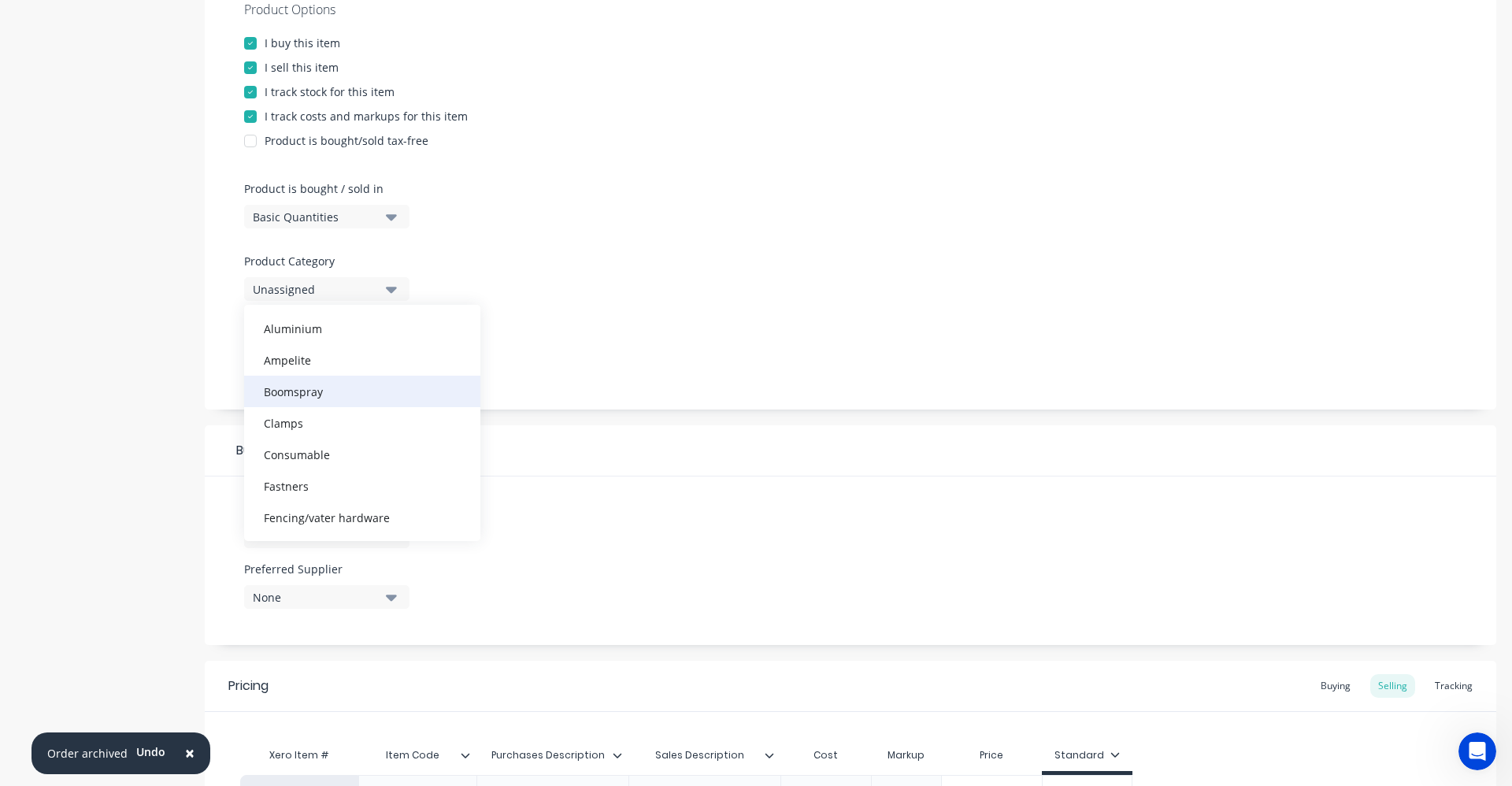
click at [318, 390] on div "Boomspray" at bounding box center [361, 392] width 236 height 31
type textarea "x"
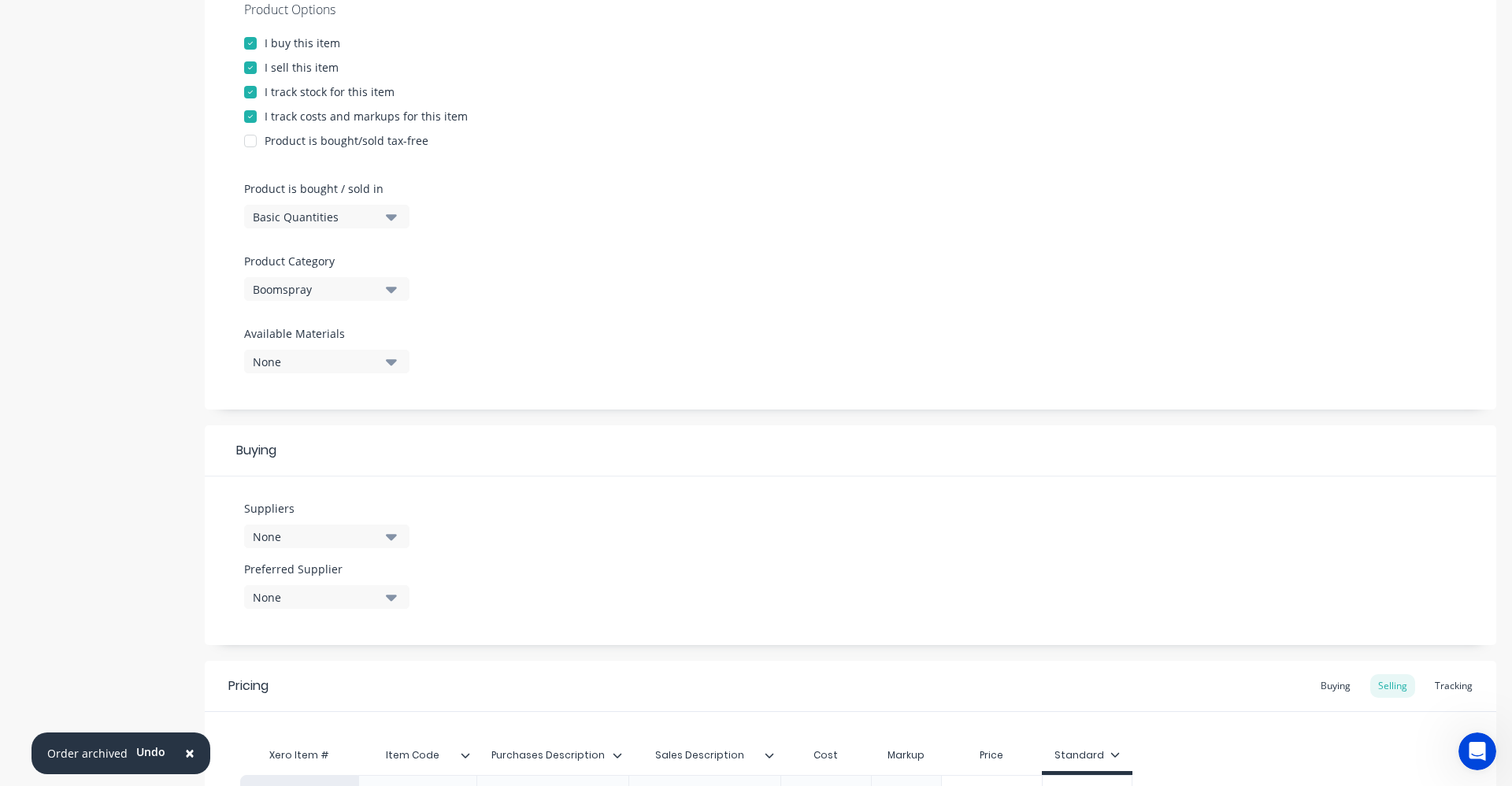
click at [391, 538] on icon "button" at bounding box center [390, 537] width 11 height 6
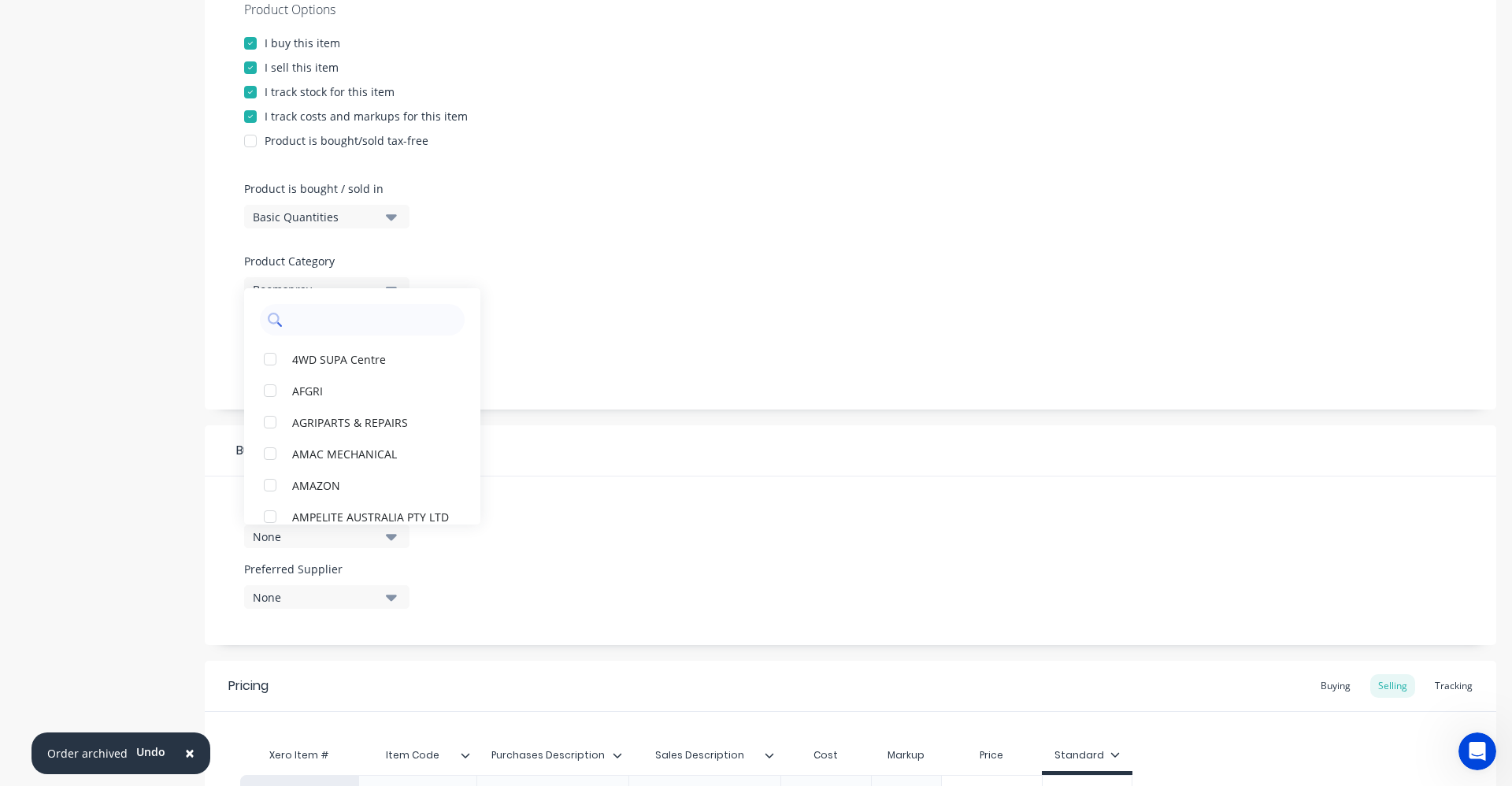
click at [345, 314] on input "text" at bounding box center [373, 320] width 167 height 31
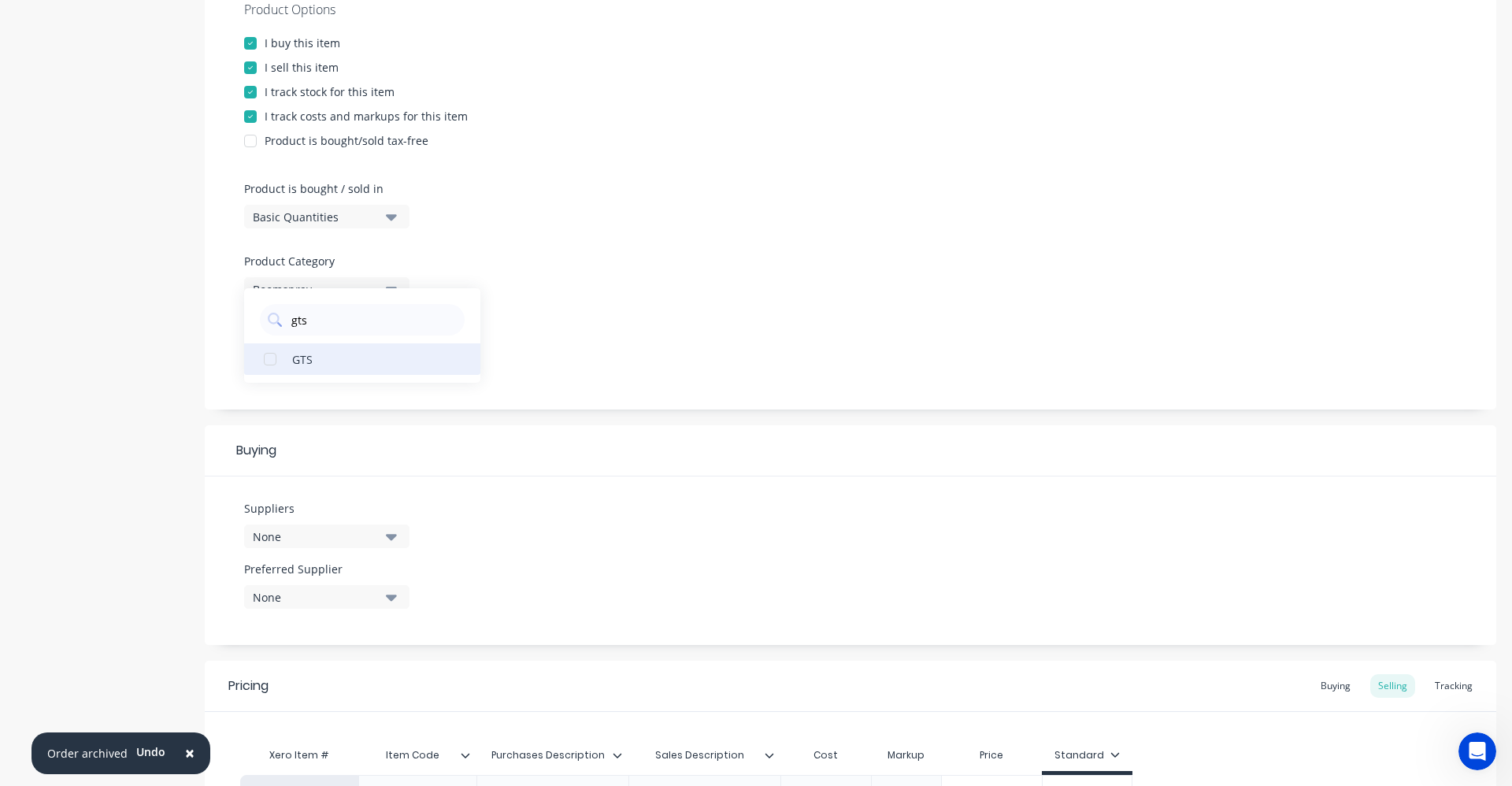
type input "gts"
click at [327, 356] on div "GTS" at bounding box center [371, 359] width 157 height 17
click at [622, 401] on div "Product Options I buy this item I sell this item I track stock for this item I …" at bounding box center [851, 193] width 1292 height 433
click at [362, 373] on button "None" at bounding box center [326, 361] width 165 height 23
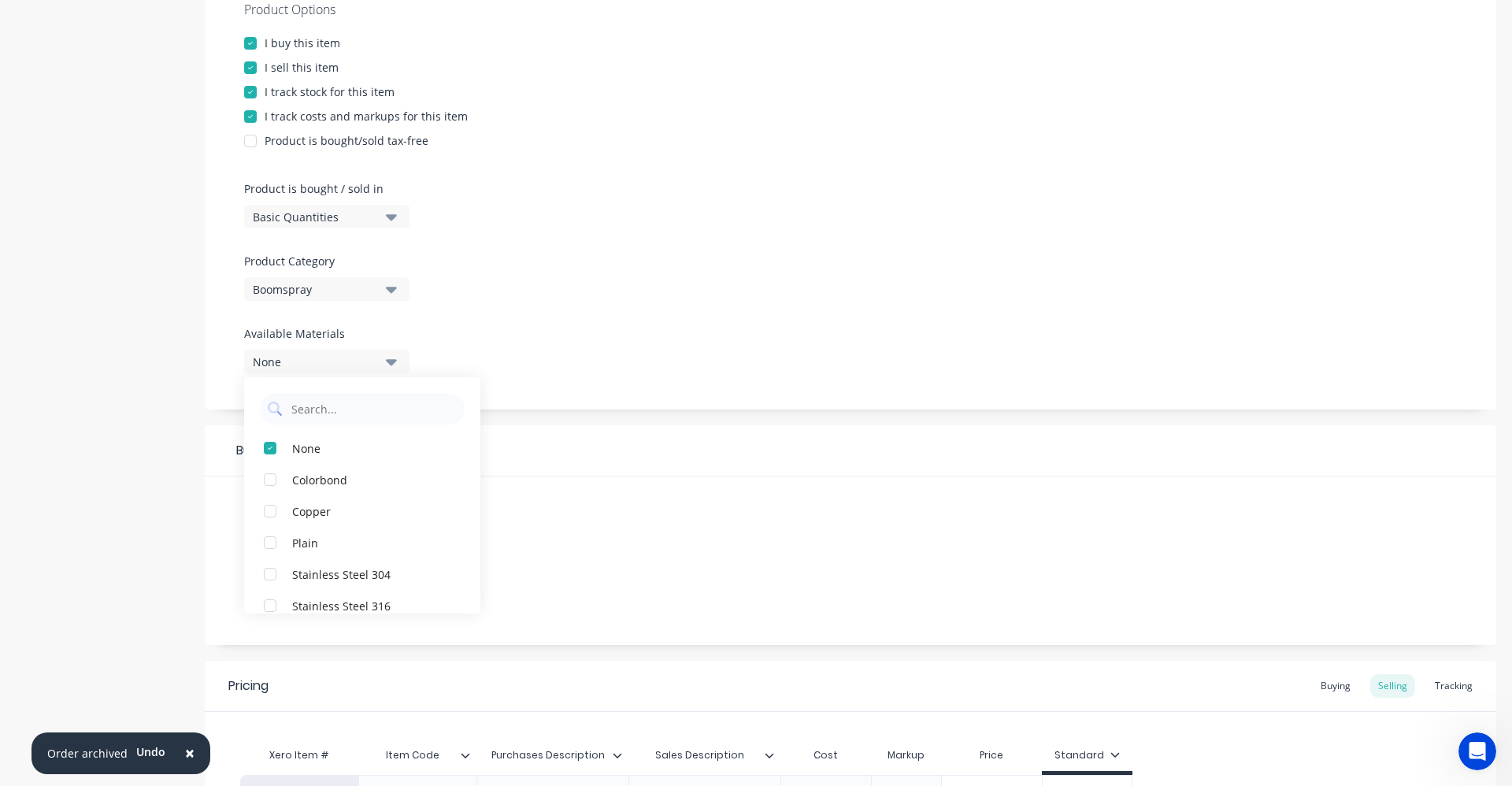
click at [585, 355] on div "Product Options I buy this item I sell this item I track stock for this item I …" at bounding box center [851, 193] width 1292 height 433
click at [353, 594] on div "None" at bounding box center [316, 598] width 126 height 17
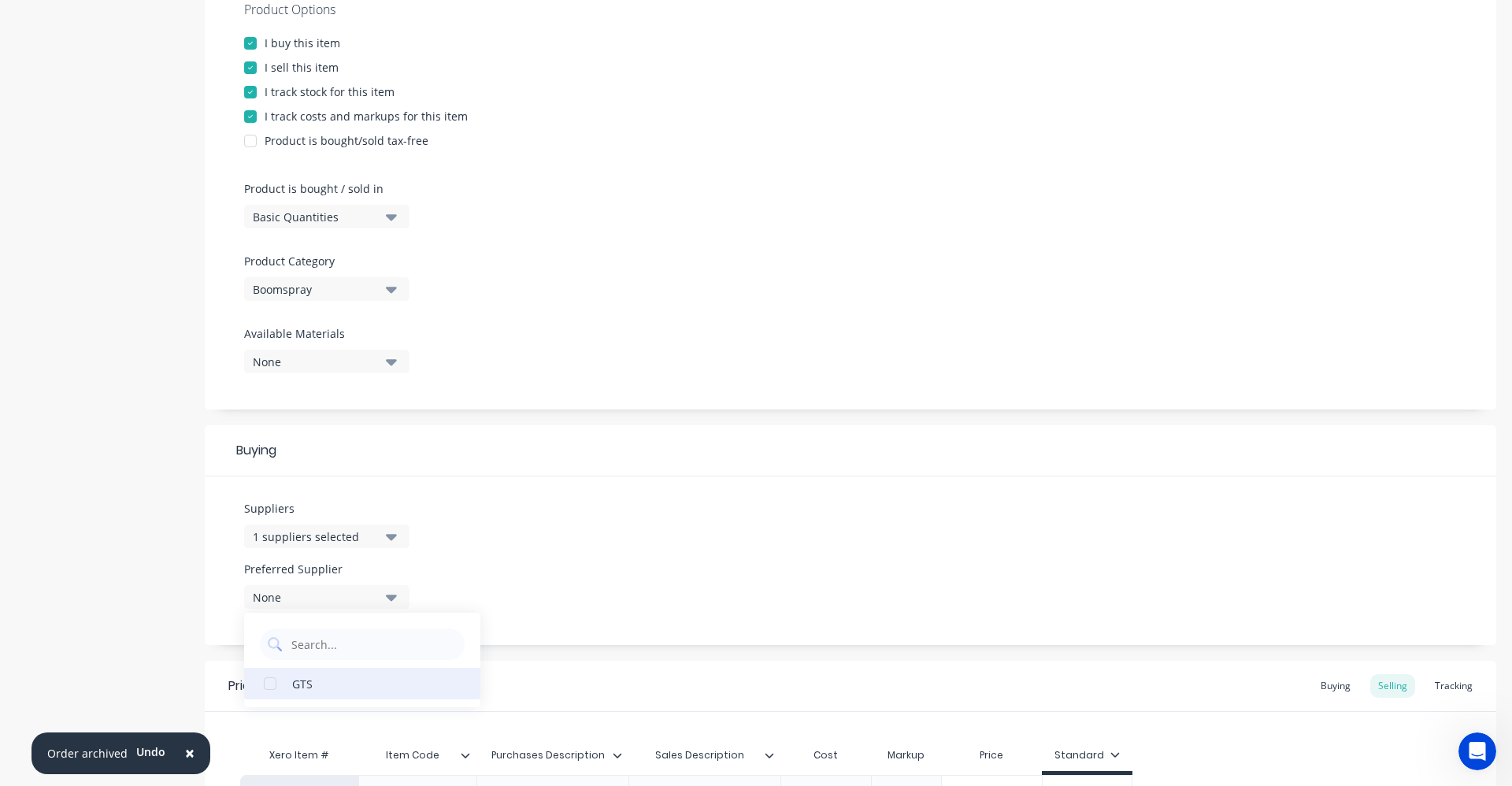
click at [309, 692] on div "GTS" at bounding box center [371, 683] width 157 height 17
type textarea "x"
click at [574, 484] on div "Suppliers 1 suppliers selected gts Preferred Supplier GTS GTS" at bounding box center [851, 562] width 1292 height 169
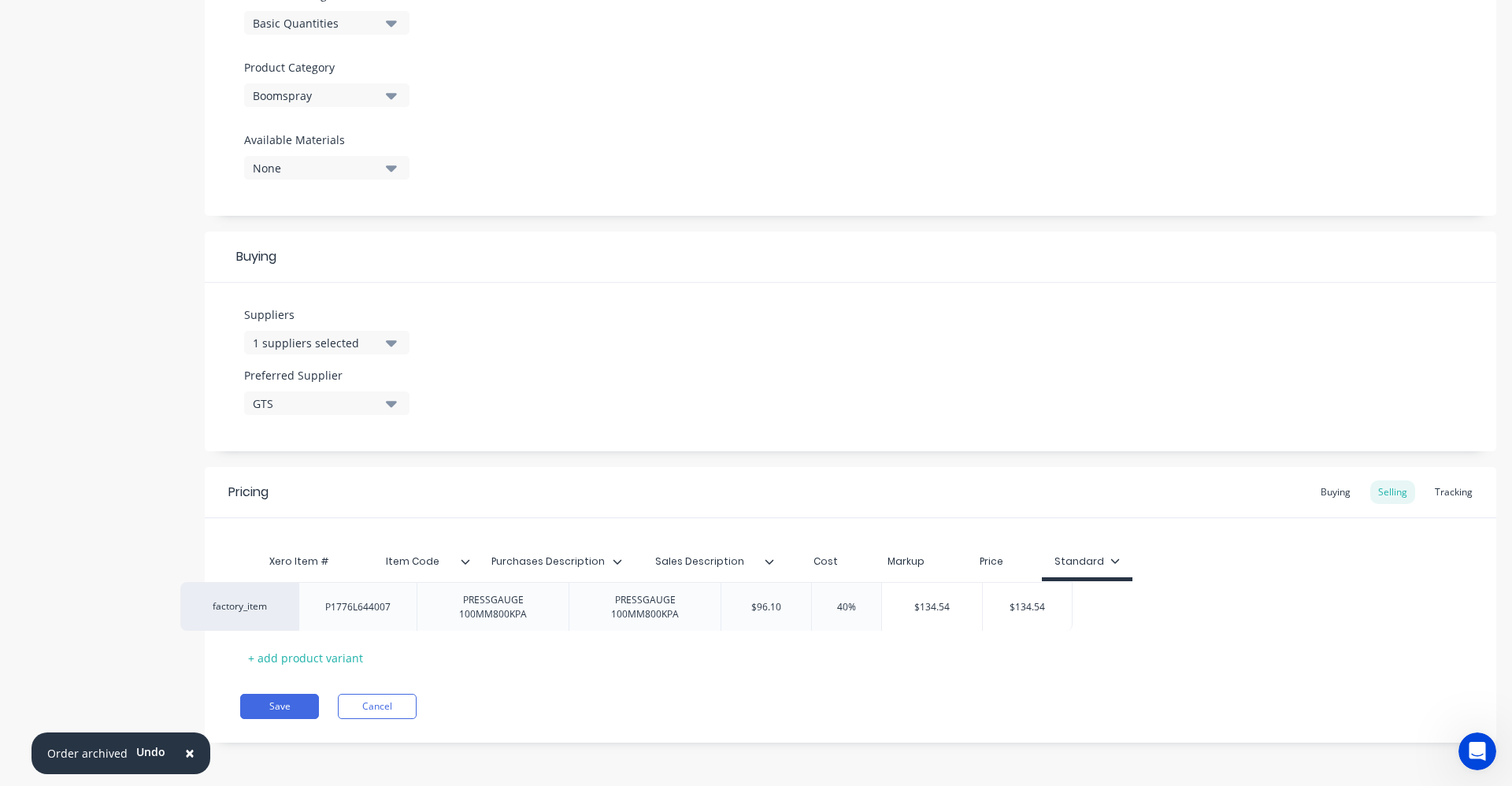
drag, startPoint x: 1110, startPoint y: 598, endPoint x: 1042, endPoint y: 598, distance: 68.0
click at [1042, 598] on div "factory_item P1776L644007 PRESSGAUGE 100MM800KPA PRESSGAUGE 100MM800KPA $96.10 …" at bounding box center [850, 605] width 1221 height 49
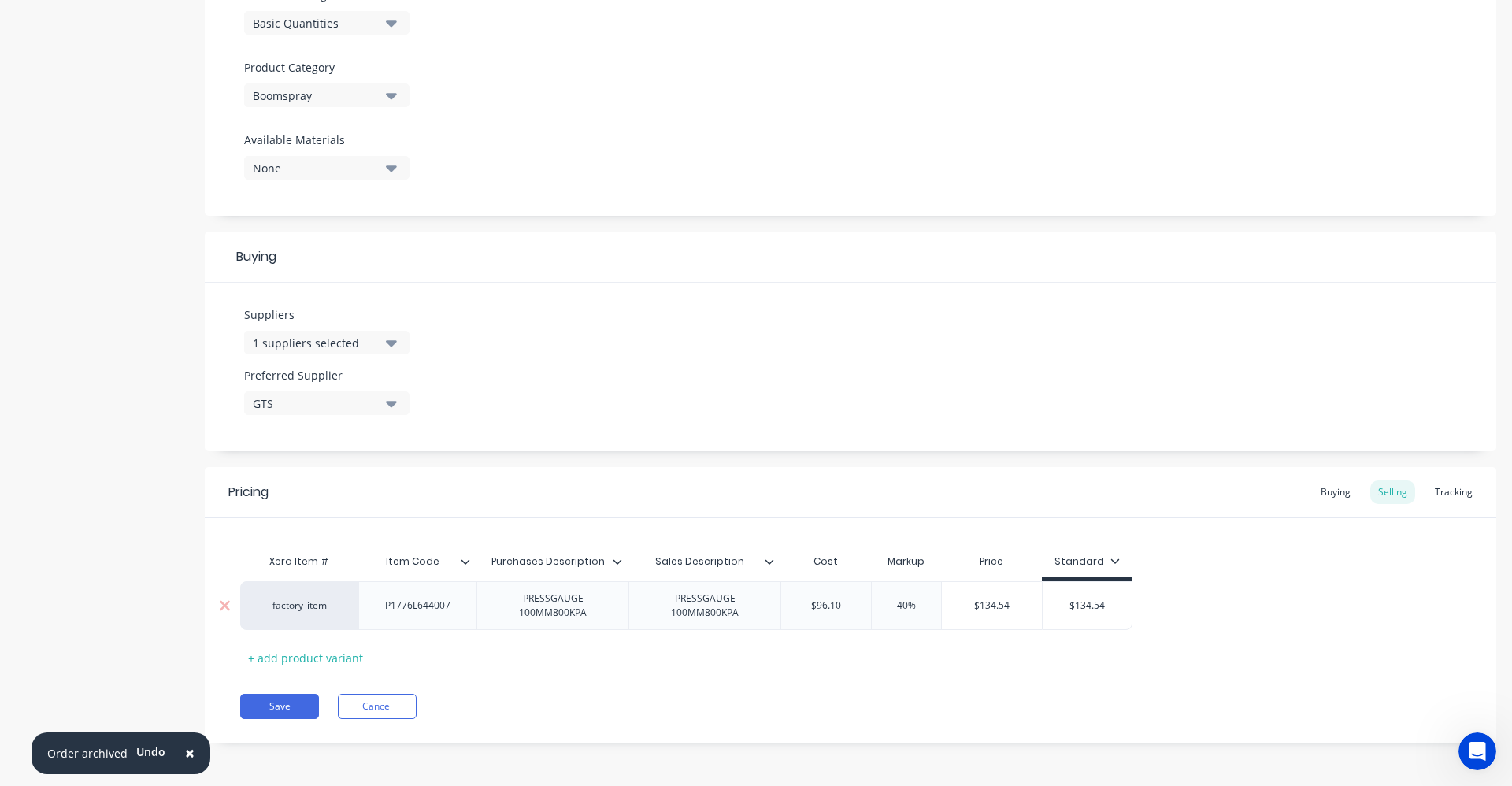
type input "$134.54"
drag, startPoint x: 1114, startPoint y: 608, endPoint x: 1039, endPoint y: 595, distance: 76.1
click at [1046, 600] on input "$134.54" at bounding box center [1088, 605] width 89 height 15
type textarea "x"
click at [1324, 496] on div "Buying" at bounding box center [1335, 493] width 46 height 23
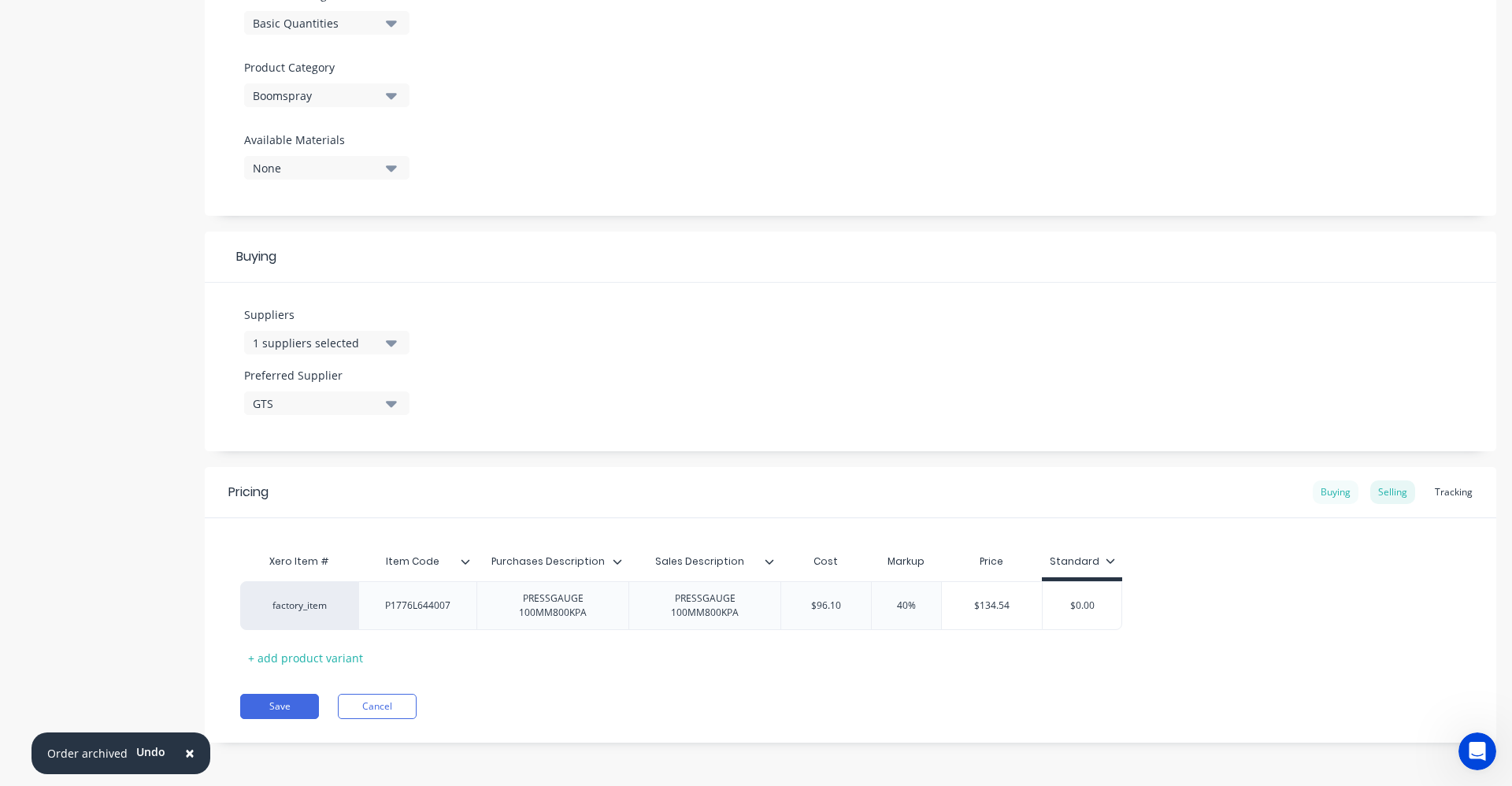
scroll to position [505, 0]
type input "$0.00"
click at [821, 603] on input "$0.00" at bounding box center [823, 605] width 84 height 15
drag, startPoint x: 848, startPoint y: 599, endPoint x: 805, endPoint y: 603, distance: 43.2
click at [805, 603] on input "$0.00" at bounding box center [823, 605] width 84 height 15
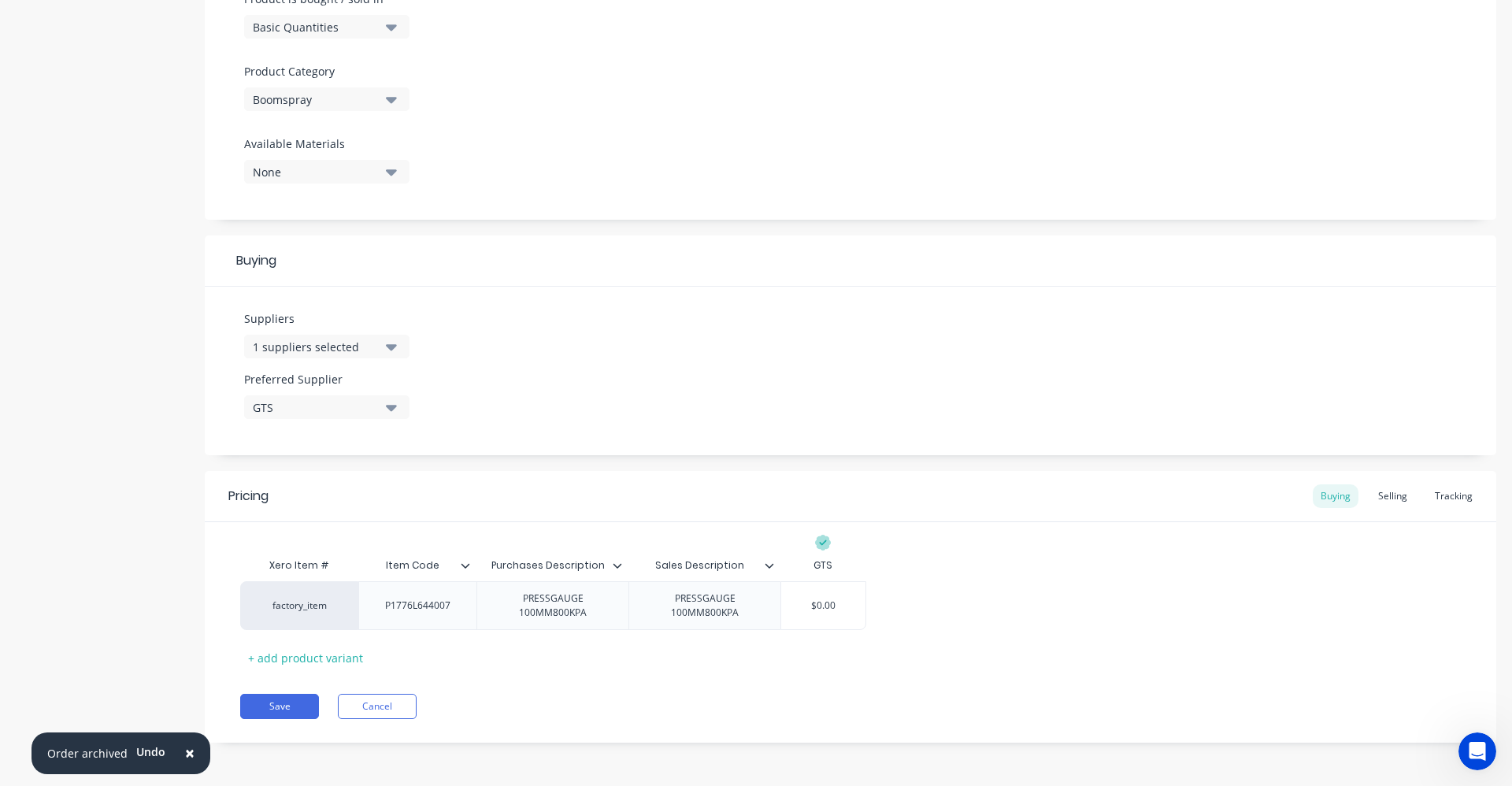
type textarea "x"
type input "996"
type textarea "x"
type input "9963"
type textarea "x"
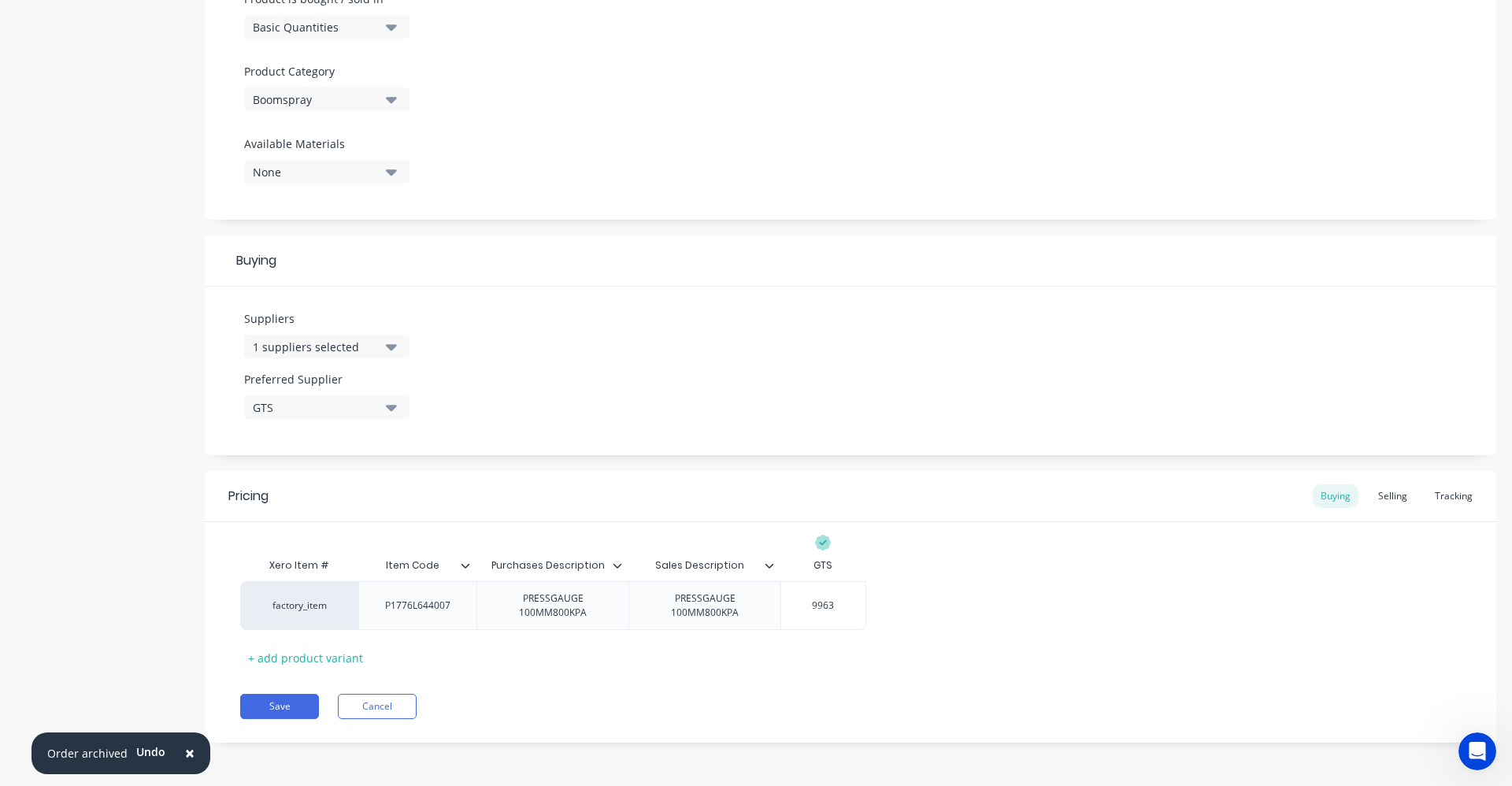
type input "996"
type textarea "x"
type input "9"
type textarea "x"
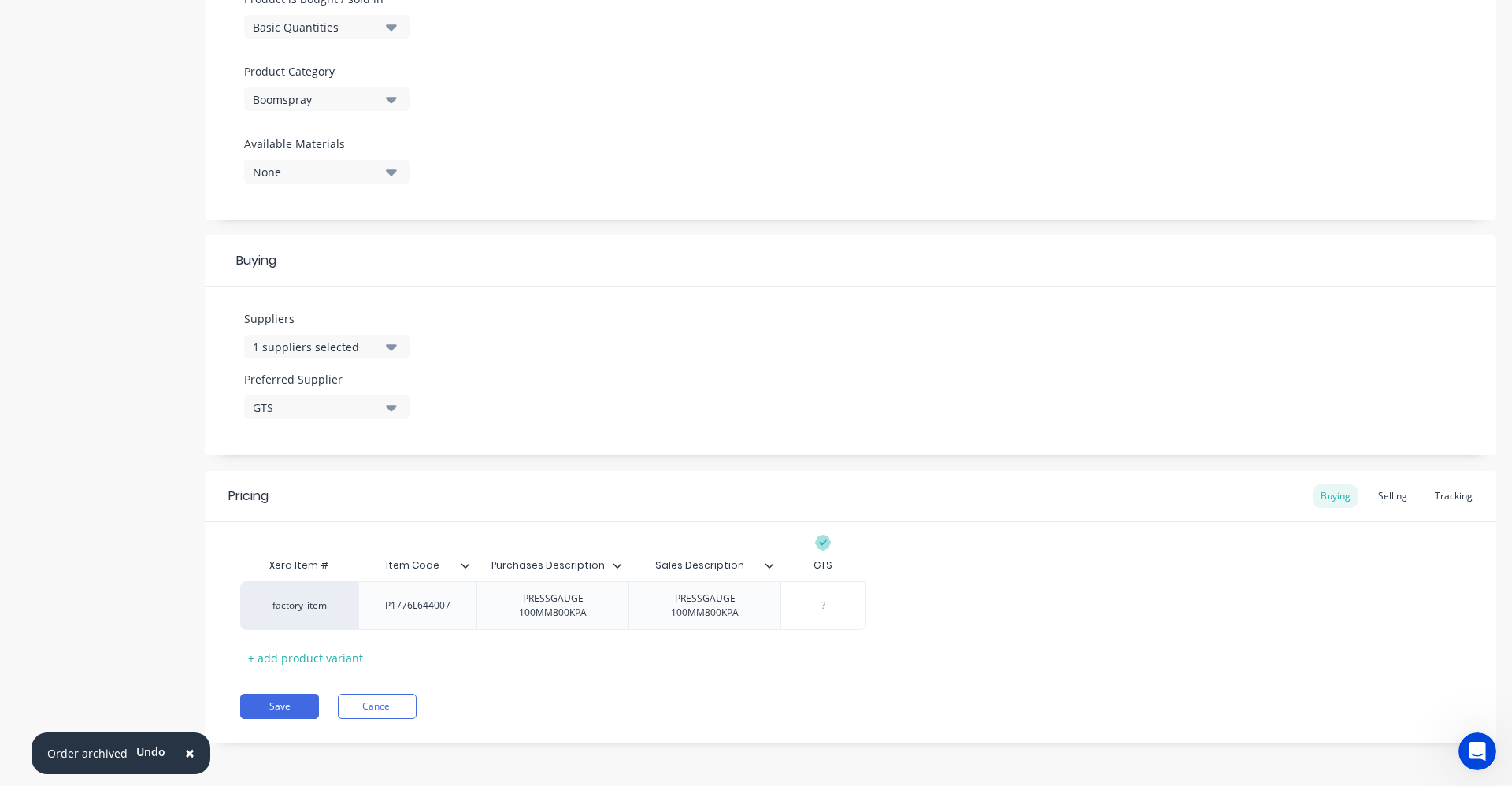
type input "9"
type textarea "x"
type input "96"
type textarea "x"
type input "96."
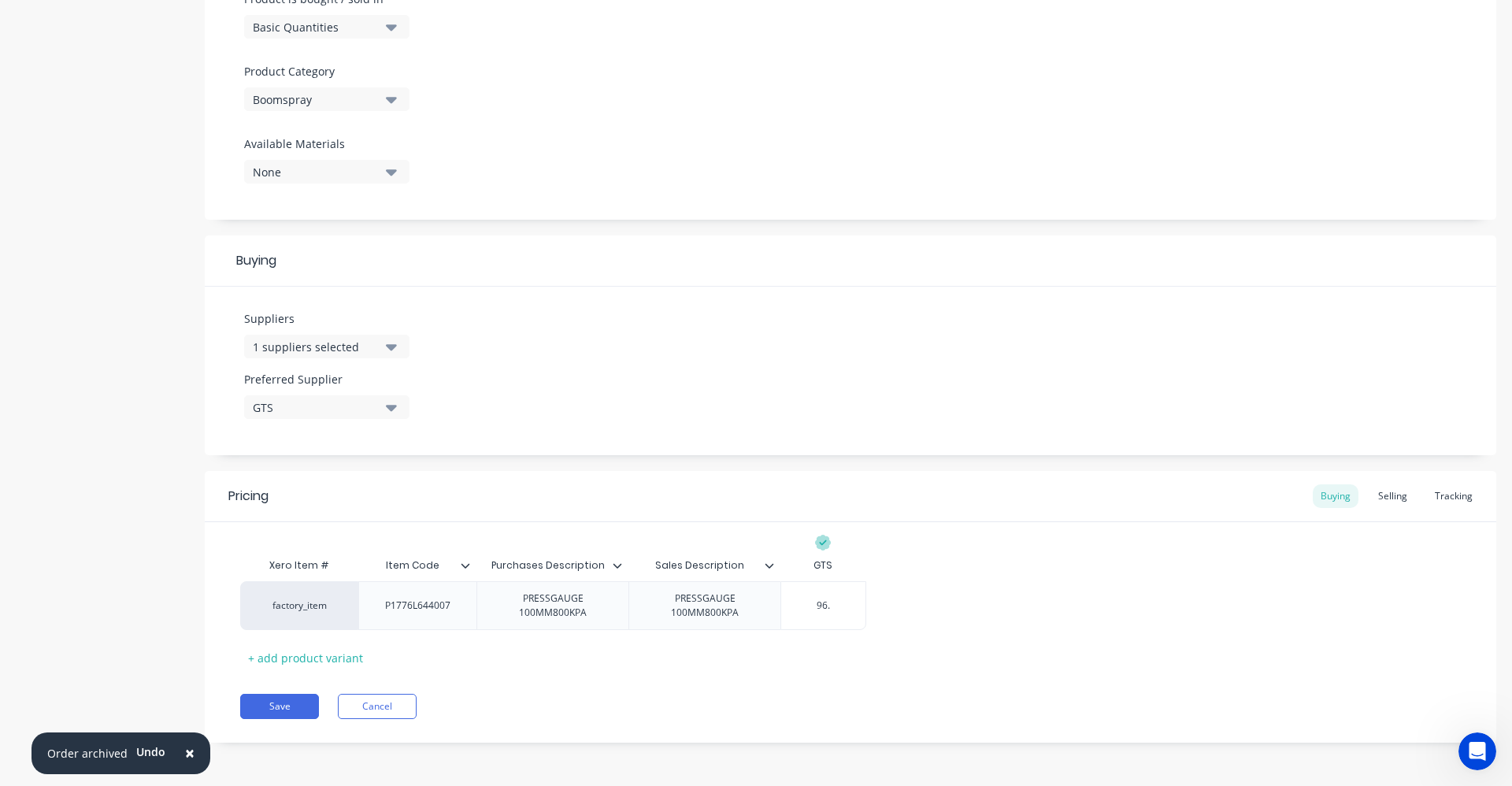
type textarea "x"
type input "96.1"
type textarea "x"
type input "96.10"
click at [972, 579] on div "Xero Item # Item Code Purchases Description Sales Description GTS factory_item …" at bounding box center [850, 610] width 1221 height 120
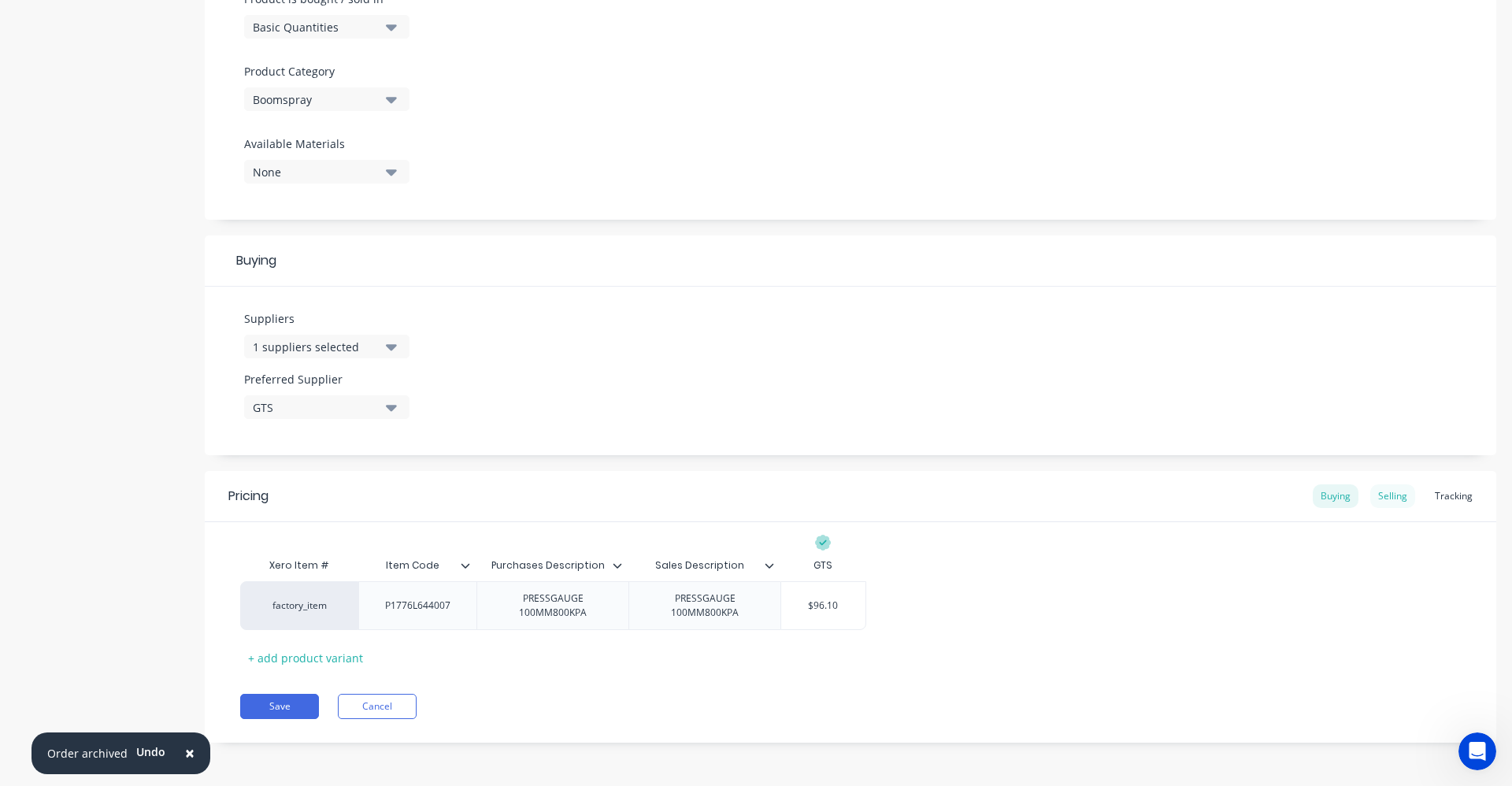
click at [1370, 493] on div "Selling" at bounding box center [1393, 496] width 45 height 23
click at [289, 700] on button "Save" at bounding box center [279, 710] width 79 height 25
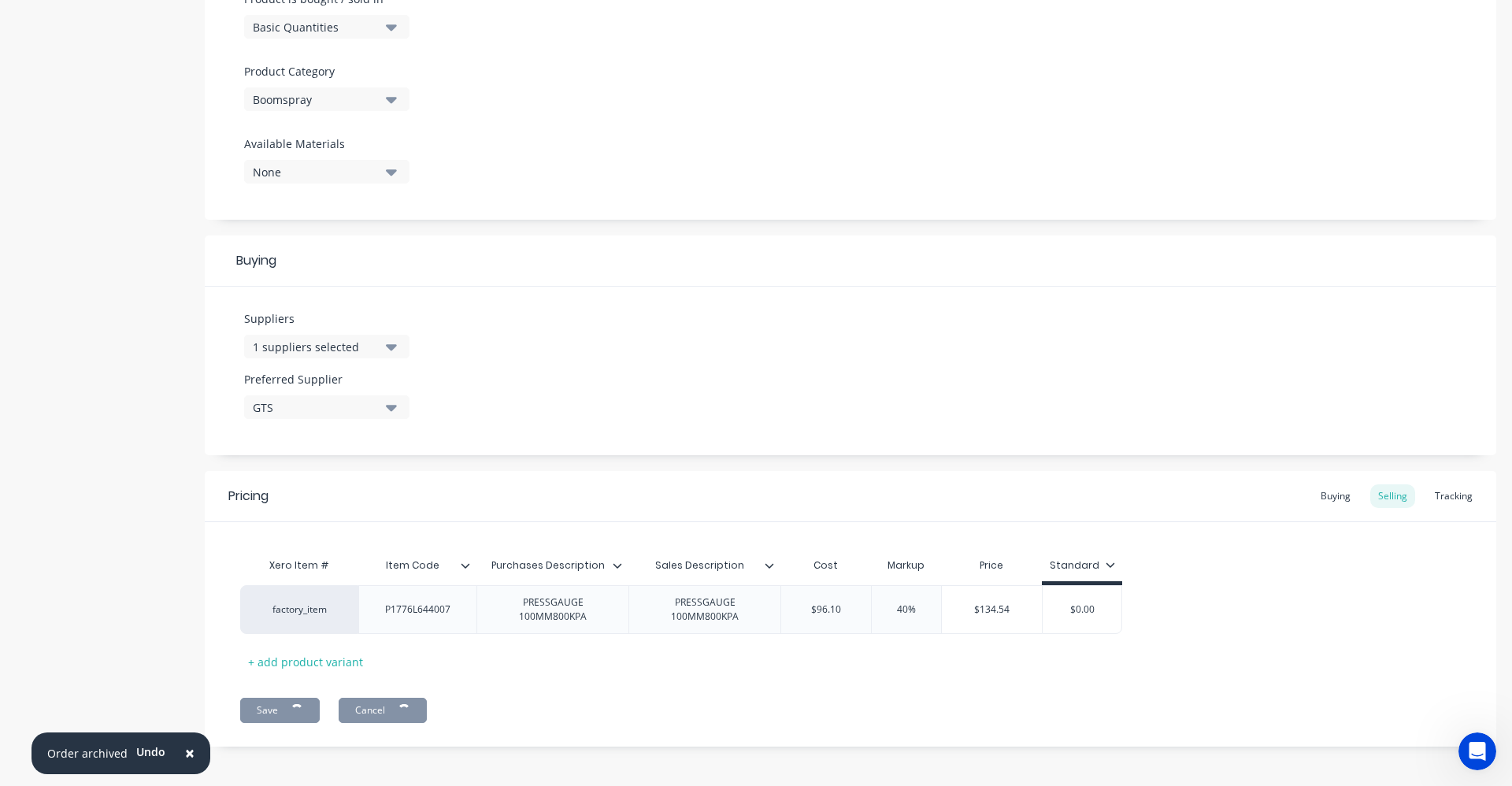
type textarea "x"
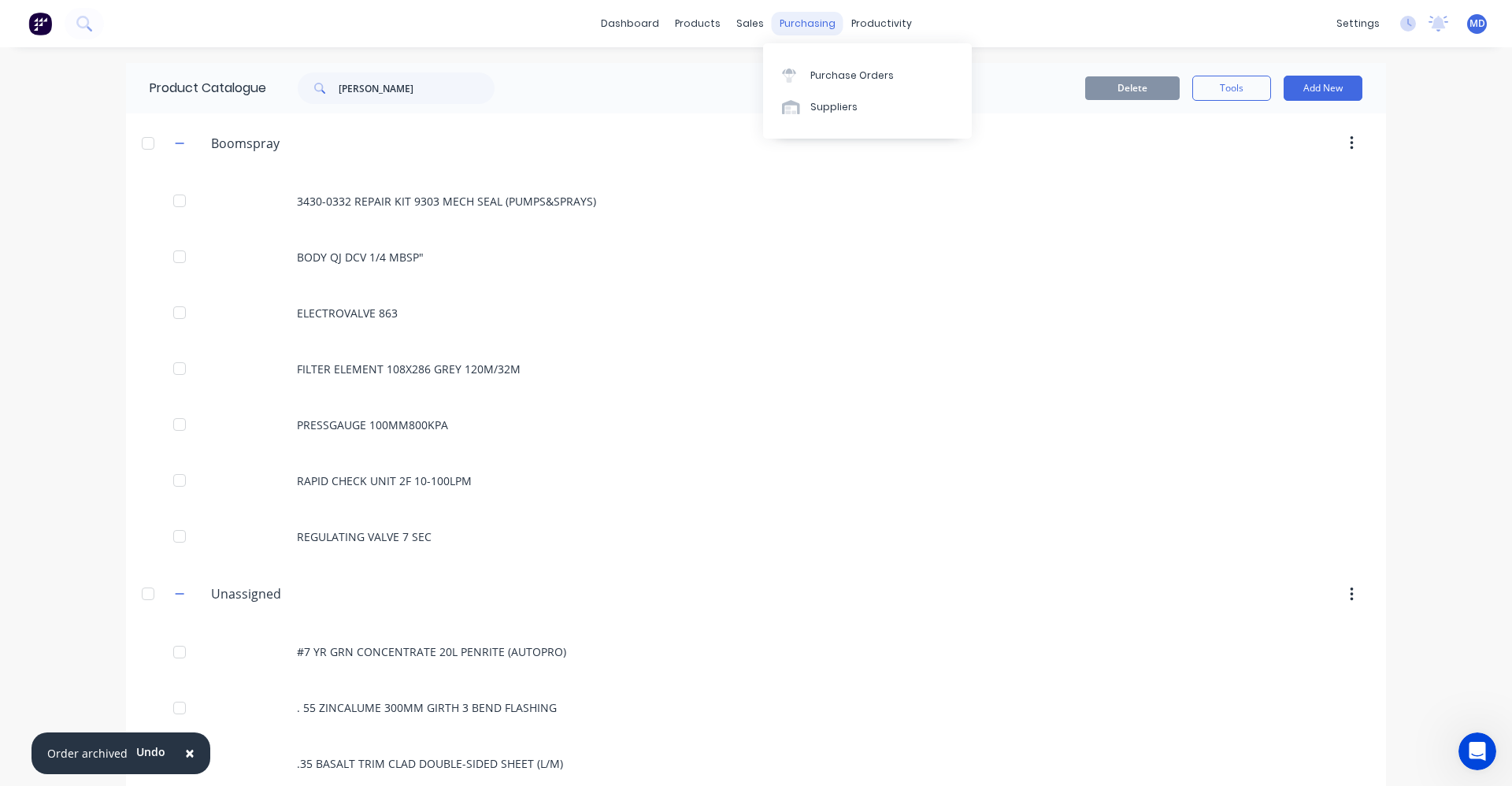
click at [794, 17] on div "purchasing" at bounding box center [808, 23] width 72 height 23
click at [848, 69] on div "Purchase Orders" at bounding box center [852, 76] width 84 height 15
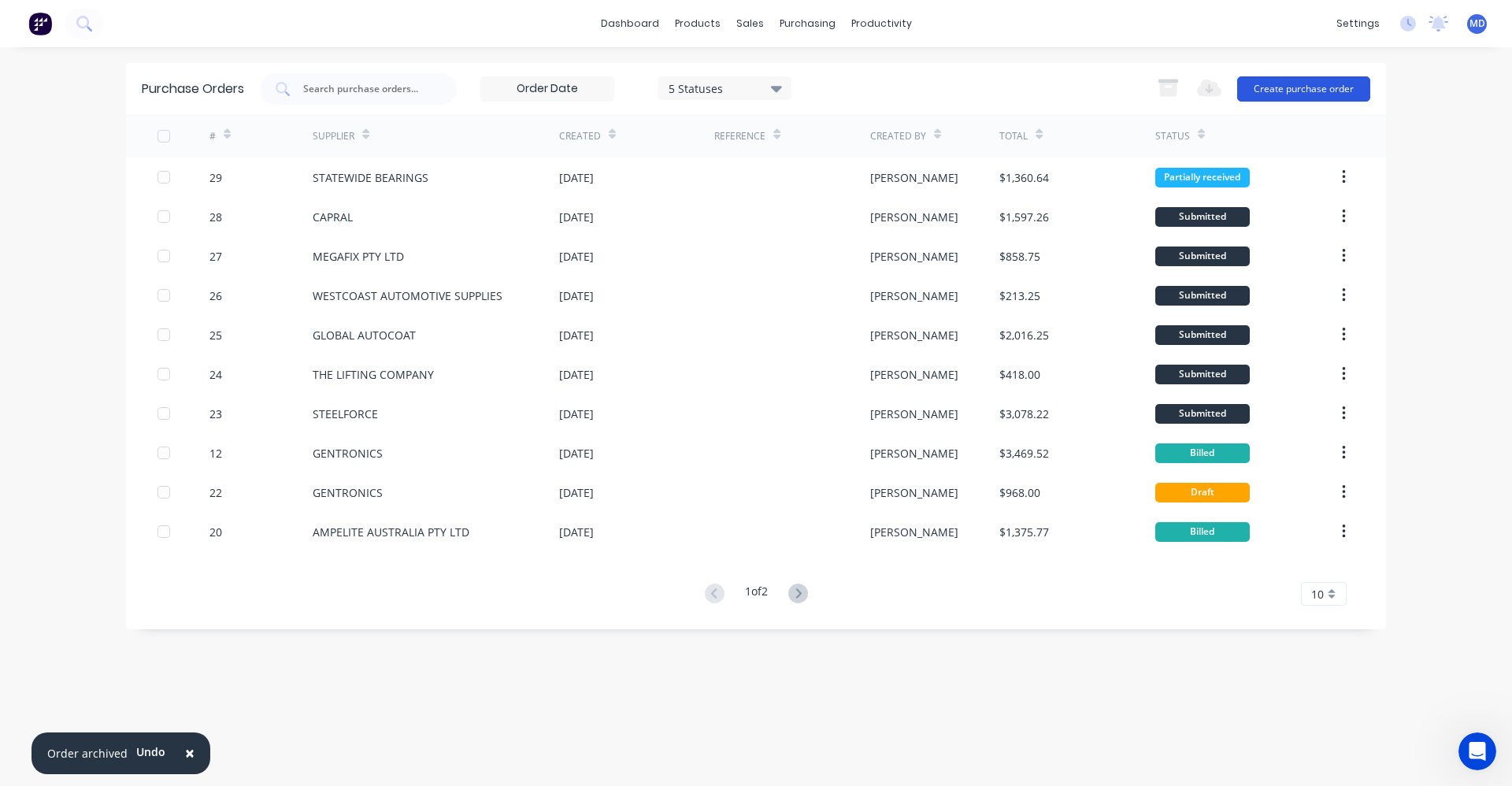
click at [1293, 94] on button "Create purchase order" at bounding box center [1303, 89] width 133 height 25
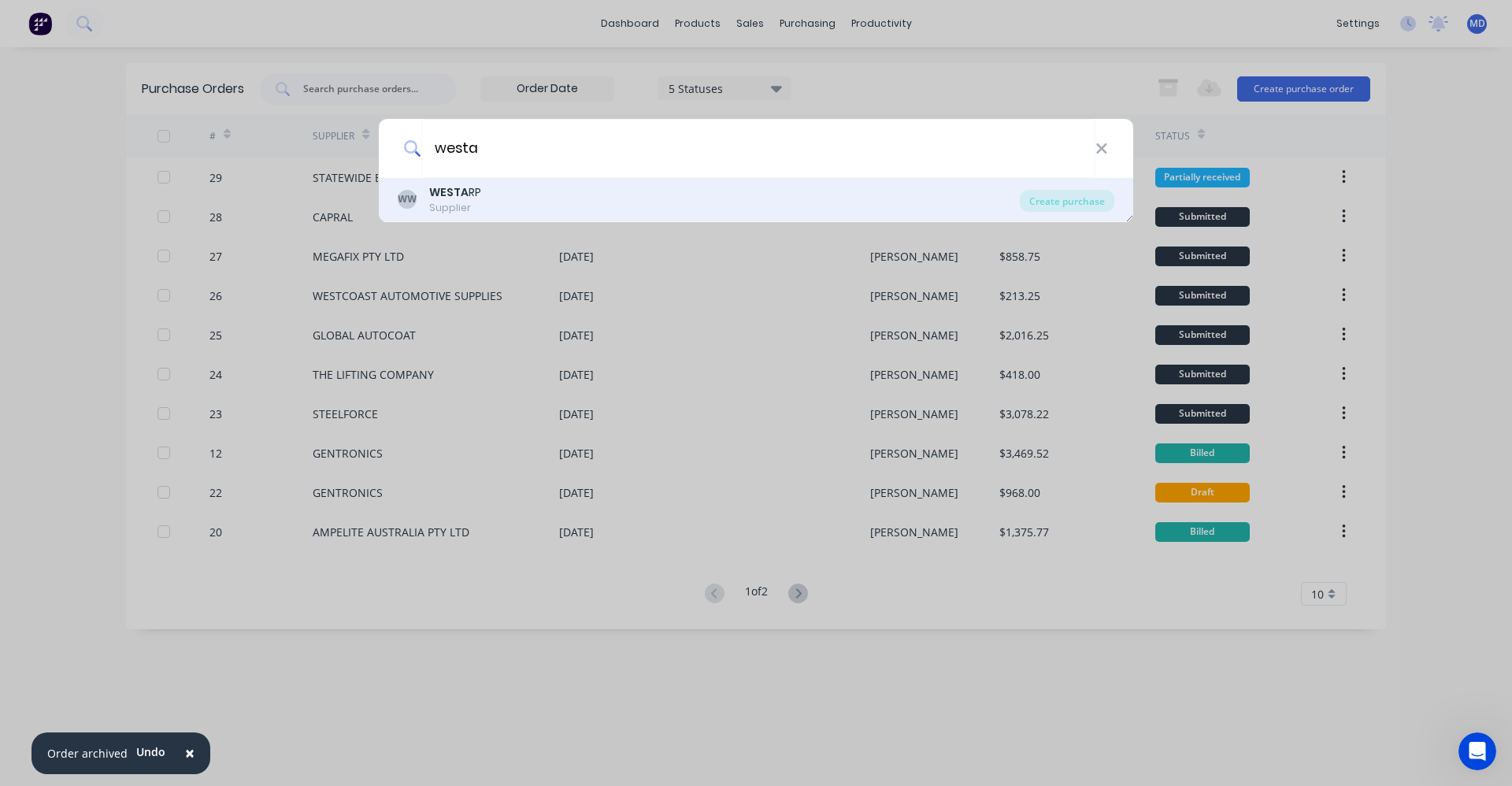
type input "westa"
click at [519, 200] on div "[PERSON_NAME] RP Supplier" at bounding box center [709, 200] width 622 height 31
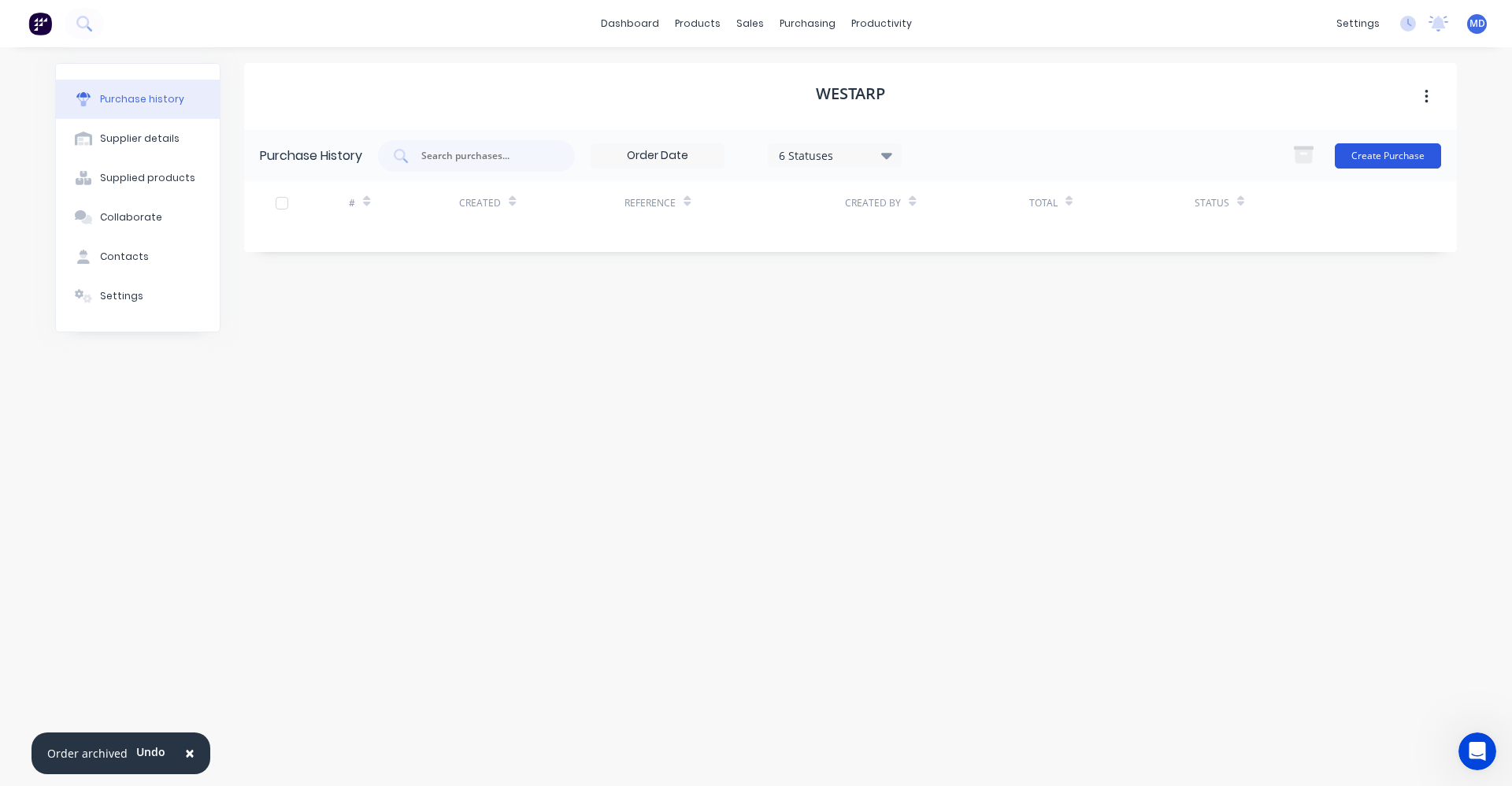
click at [1372, 156] on button "Create Purchase" at bounding box center [1388, 156] width 106 height 25
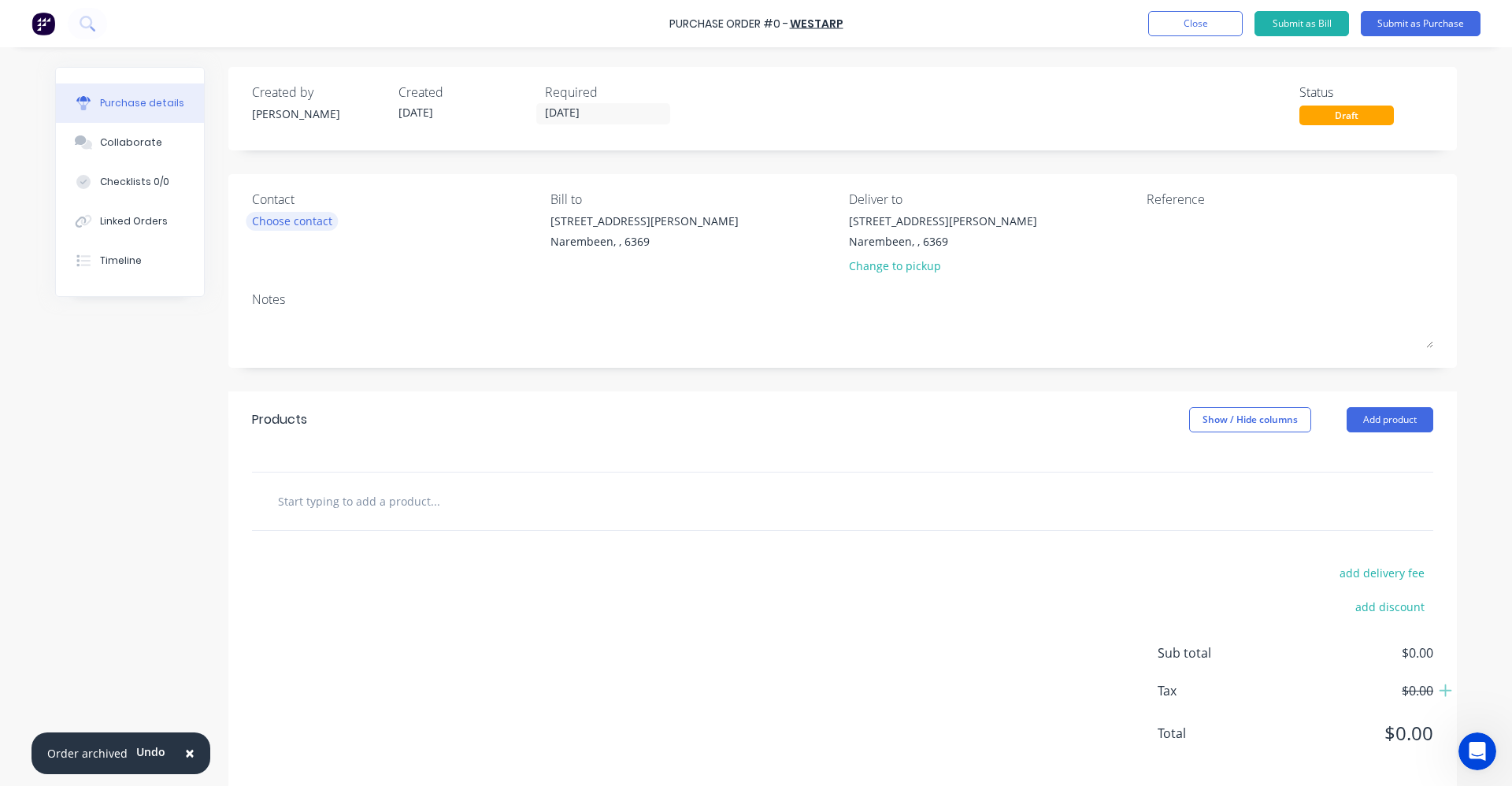
click at [303, 222] on div "Choose contact" at bounding box center [291, 221] width 81 height 17
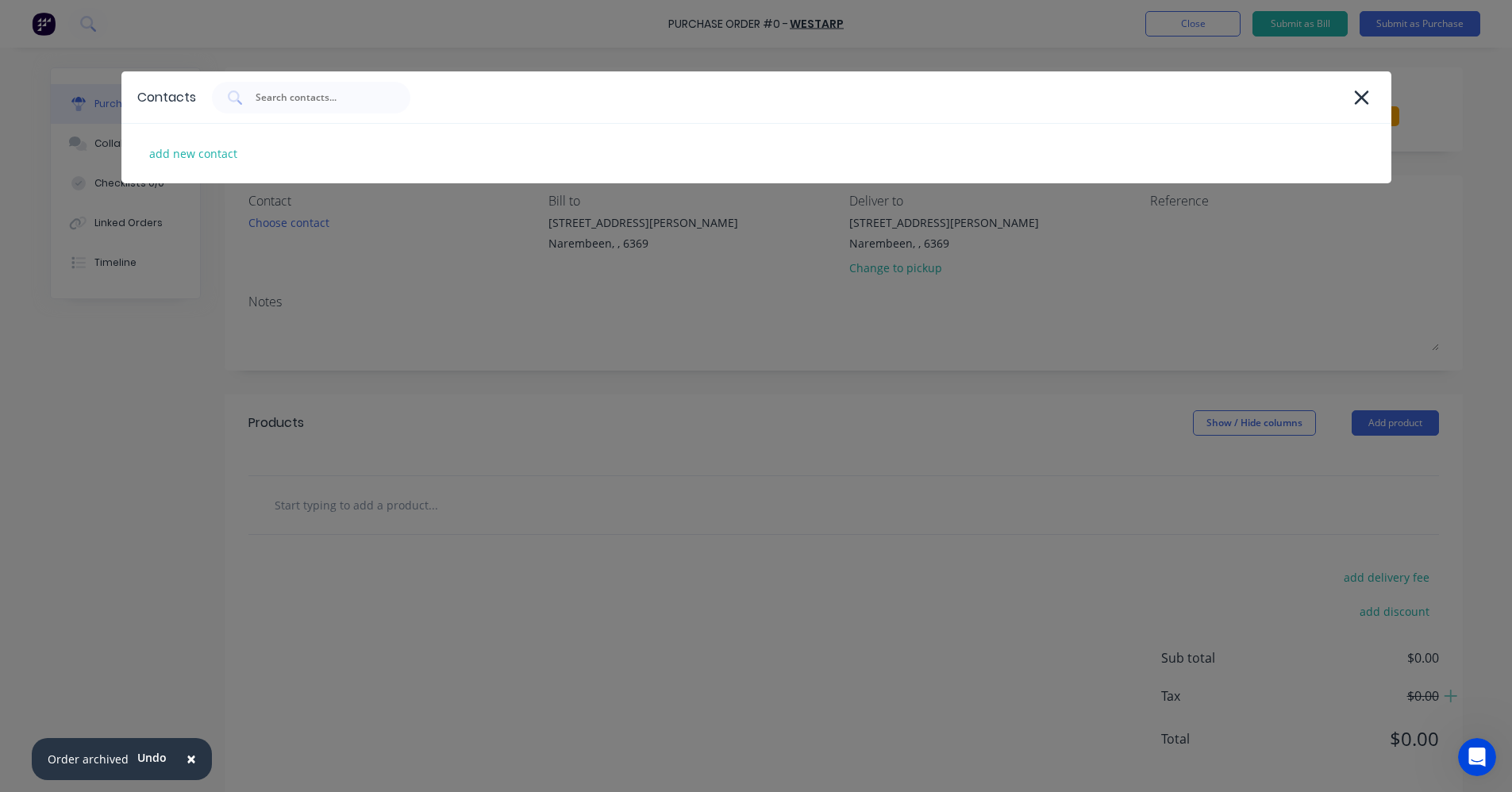
click at [375, 489] on div "Contacts add new contact" at bounding box center [756, 396] width 1512 height 792
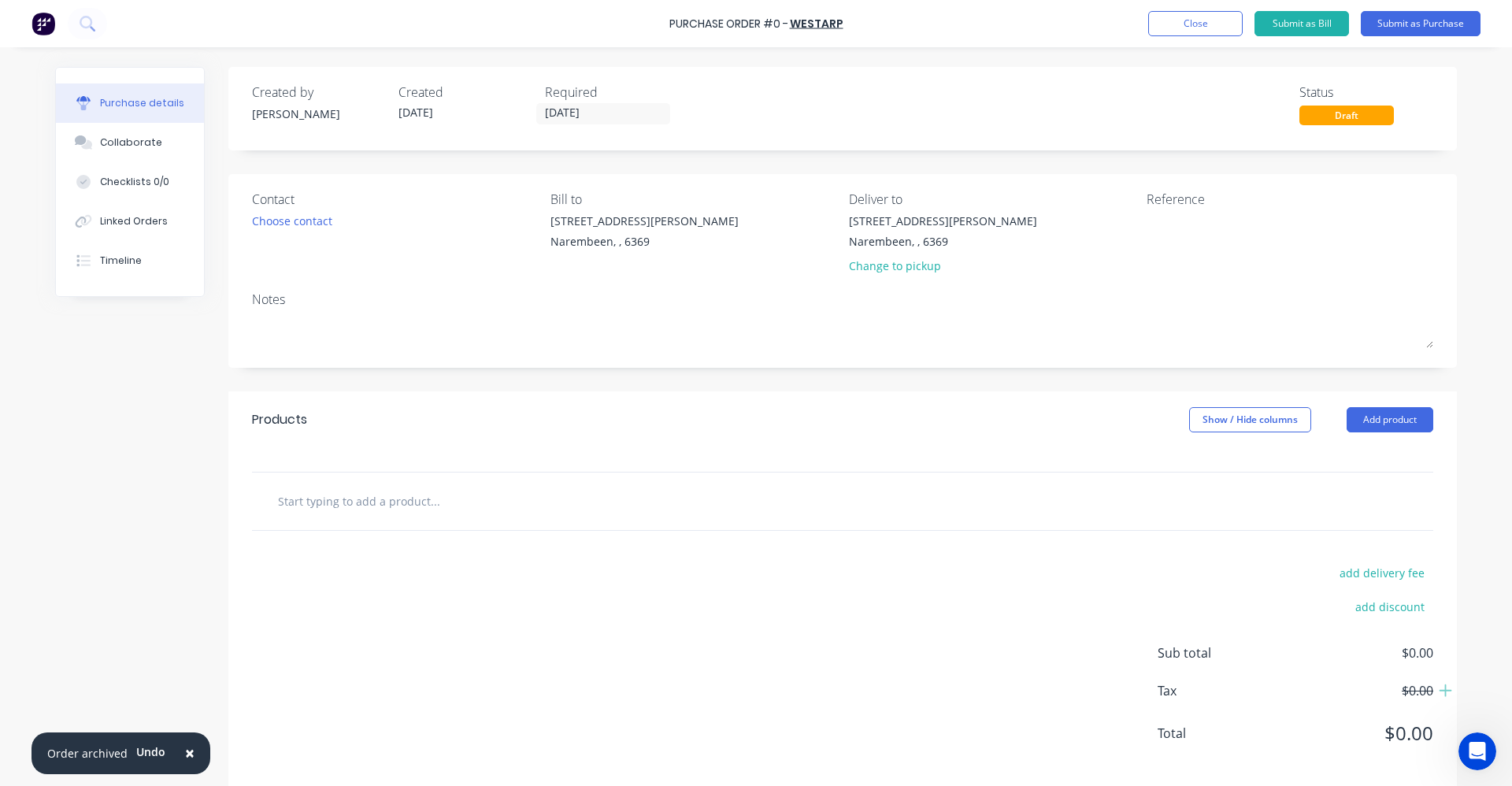
click at [372, 489] on input "text" at bounding box center [434, 501] width 315 height 31
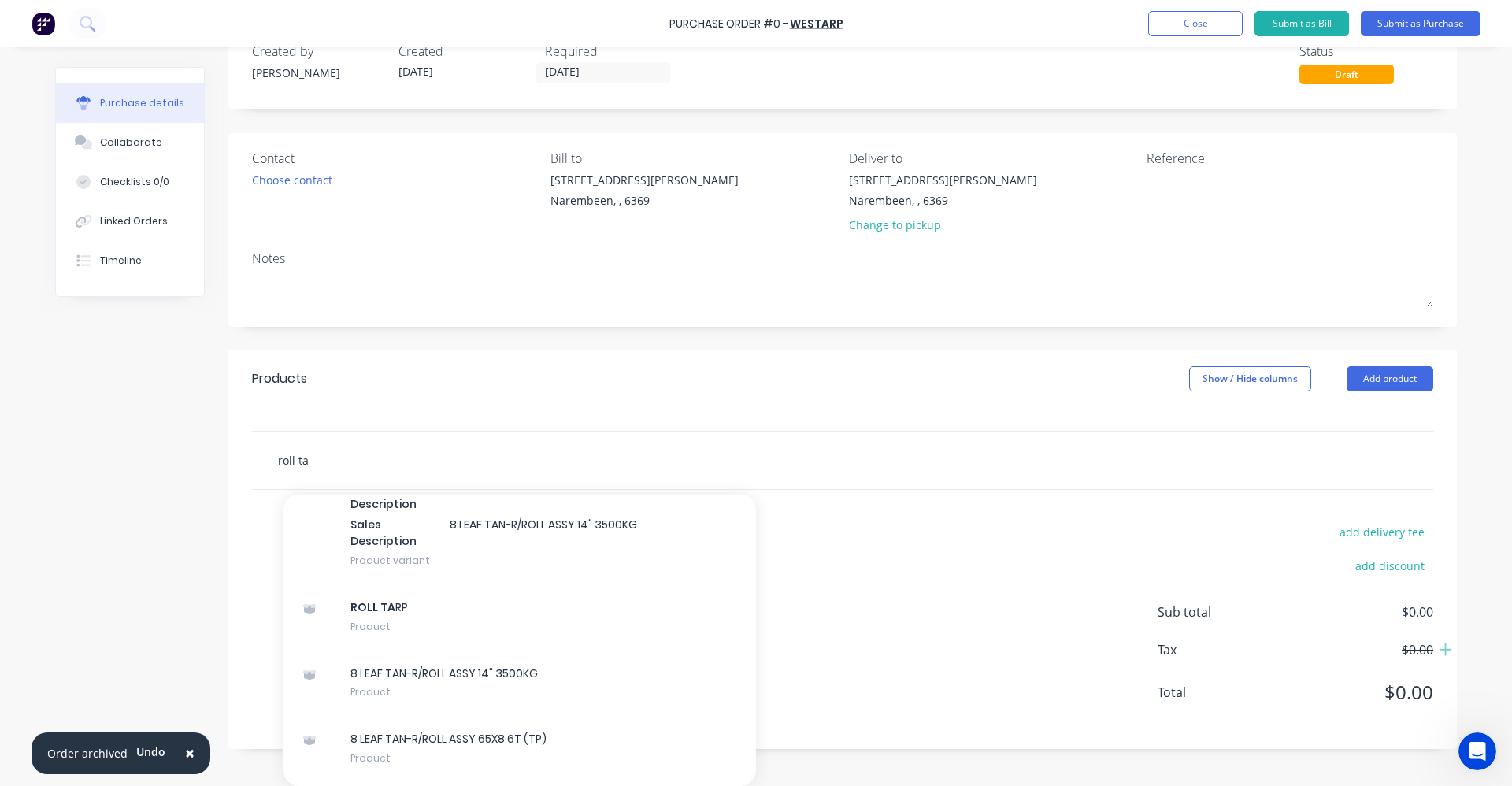
scroll to position [1181, 0]
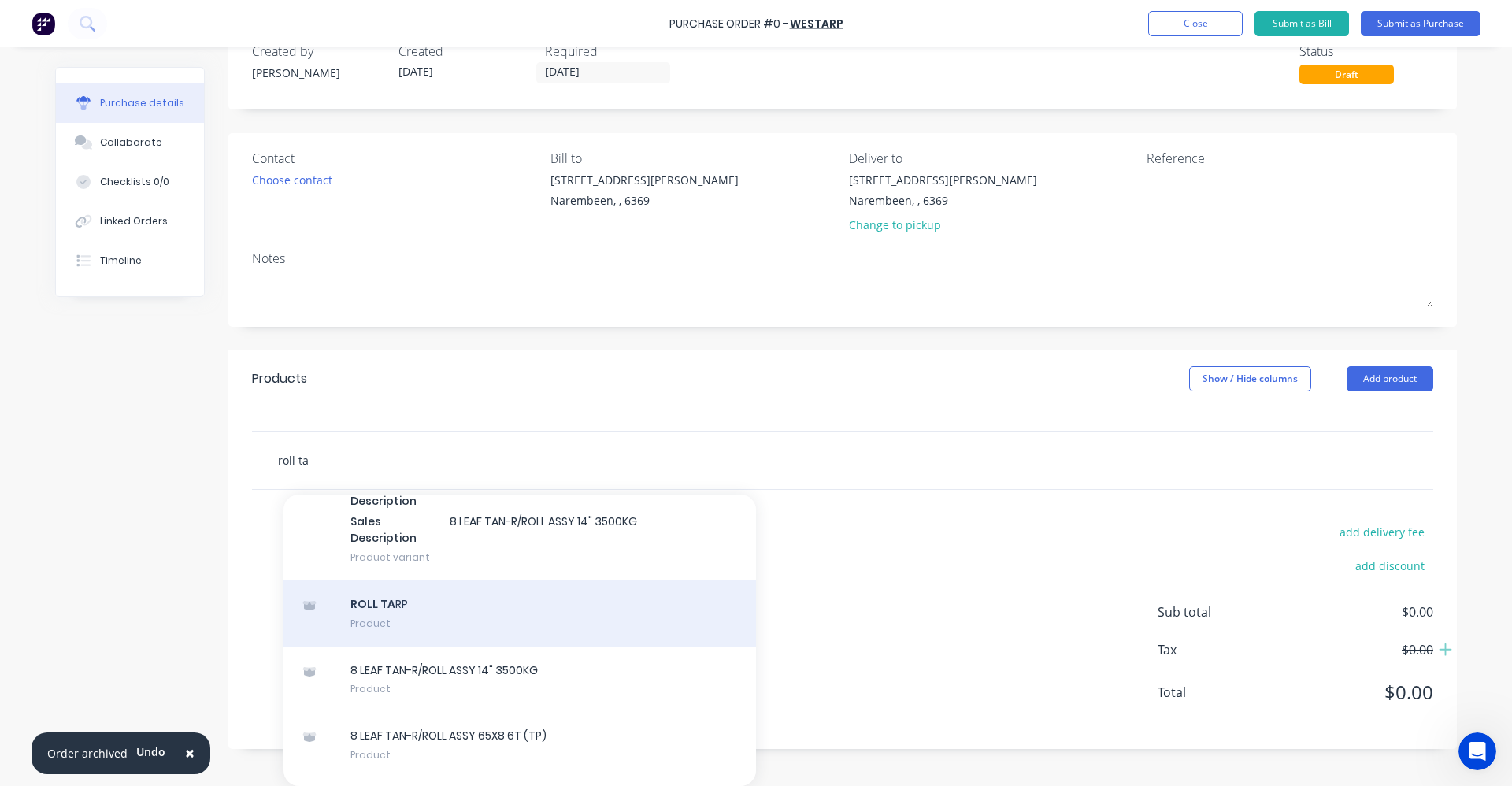
type input "roll ta"
click at [389, 603] on div "ROLL TA RP Product" at bounding box center [520, 614] width 473 height 66
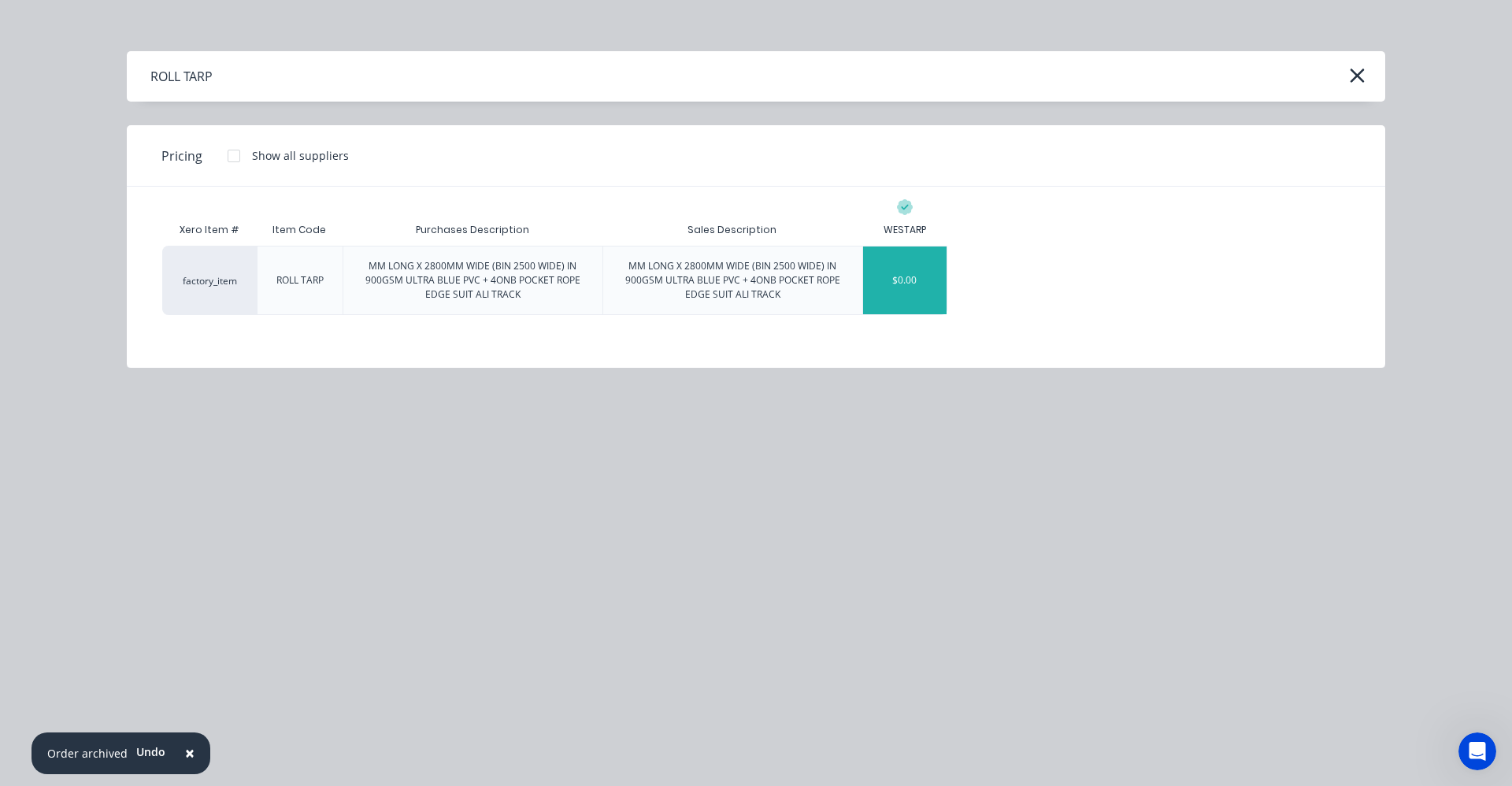
click at [919, 277] on div "$0.00" at bounding box center [905, 281] width 84 height 68
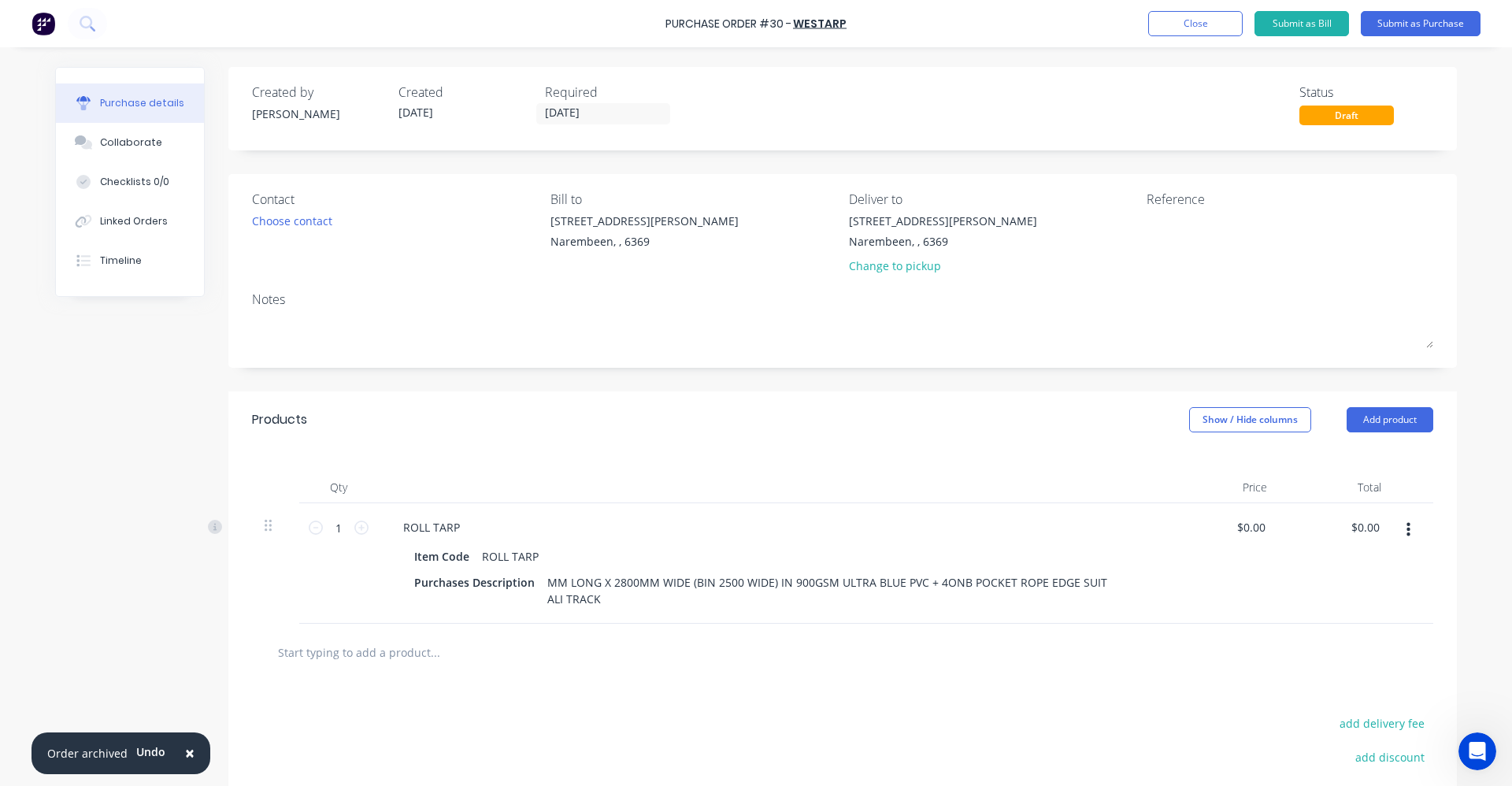
click at [416, 643] on input "text" at bounding box center [434, 652] width 315 height 31
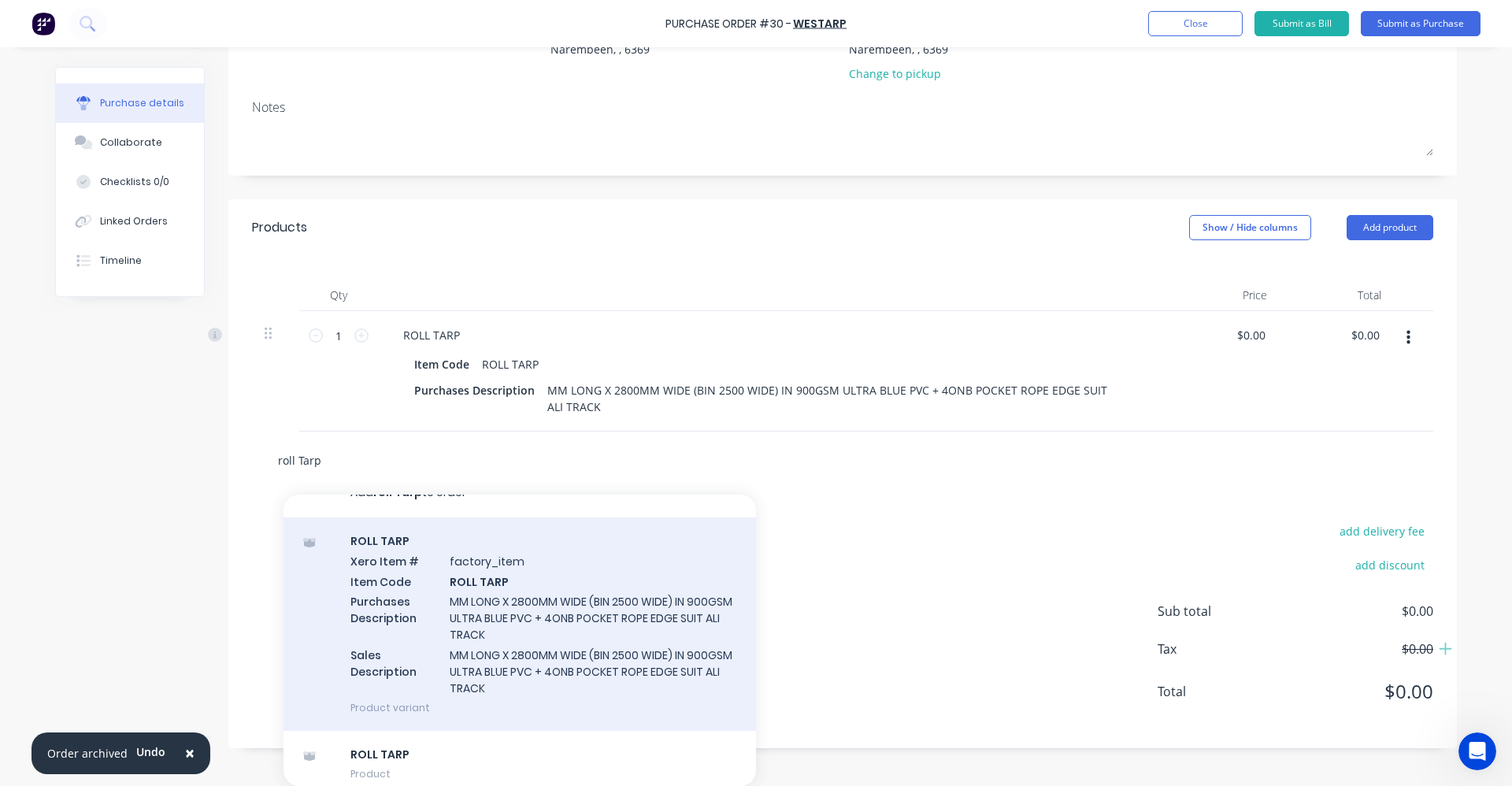
scroll to position [39, 0]
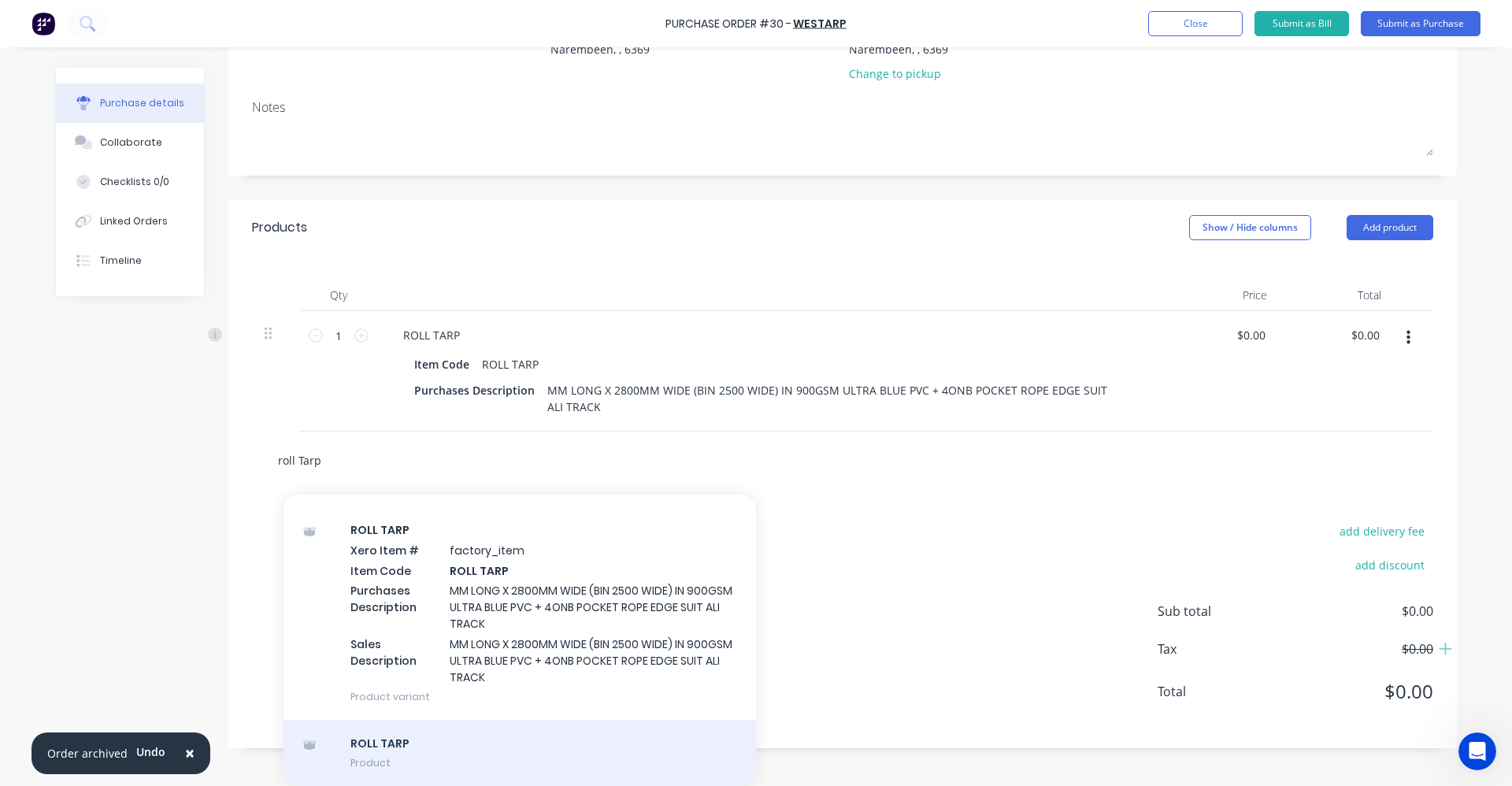
type input "roll Tarp"
click at [388, 752] on div "ROLL TARP Product" at bounding box center [520, 753] width 473 height 66
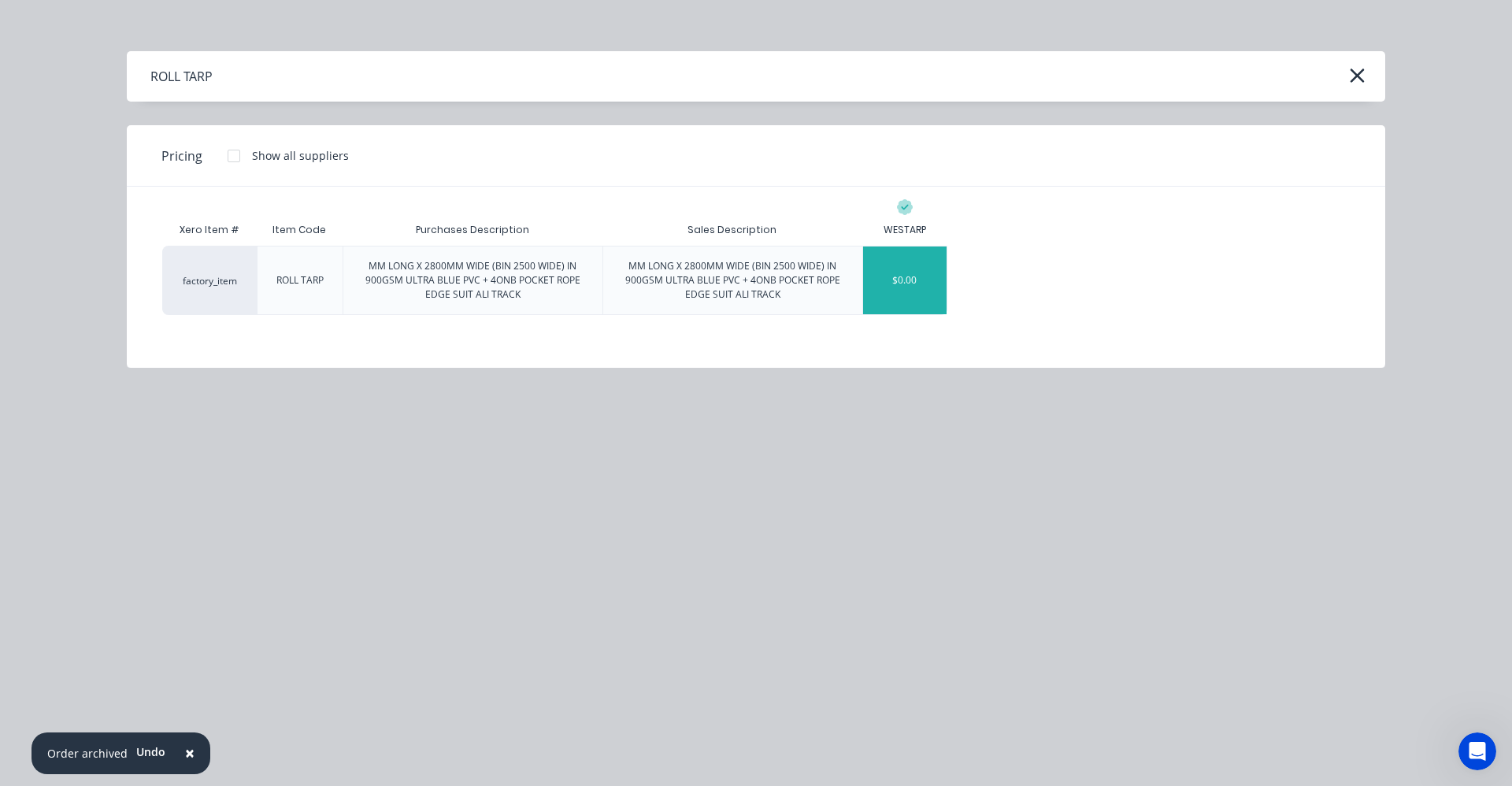
click at [907, 262] on div "$0.00" at bounding box center [905, 281] width 84 height 68
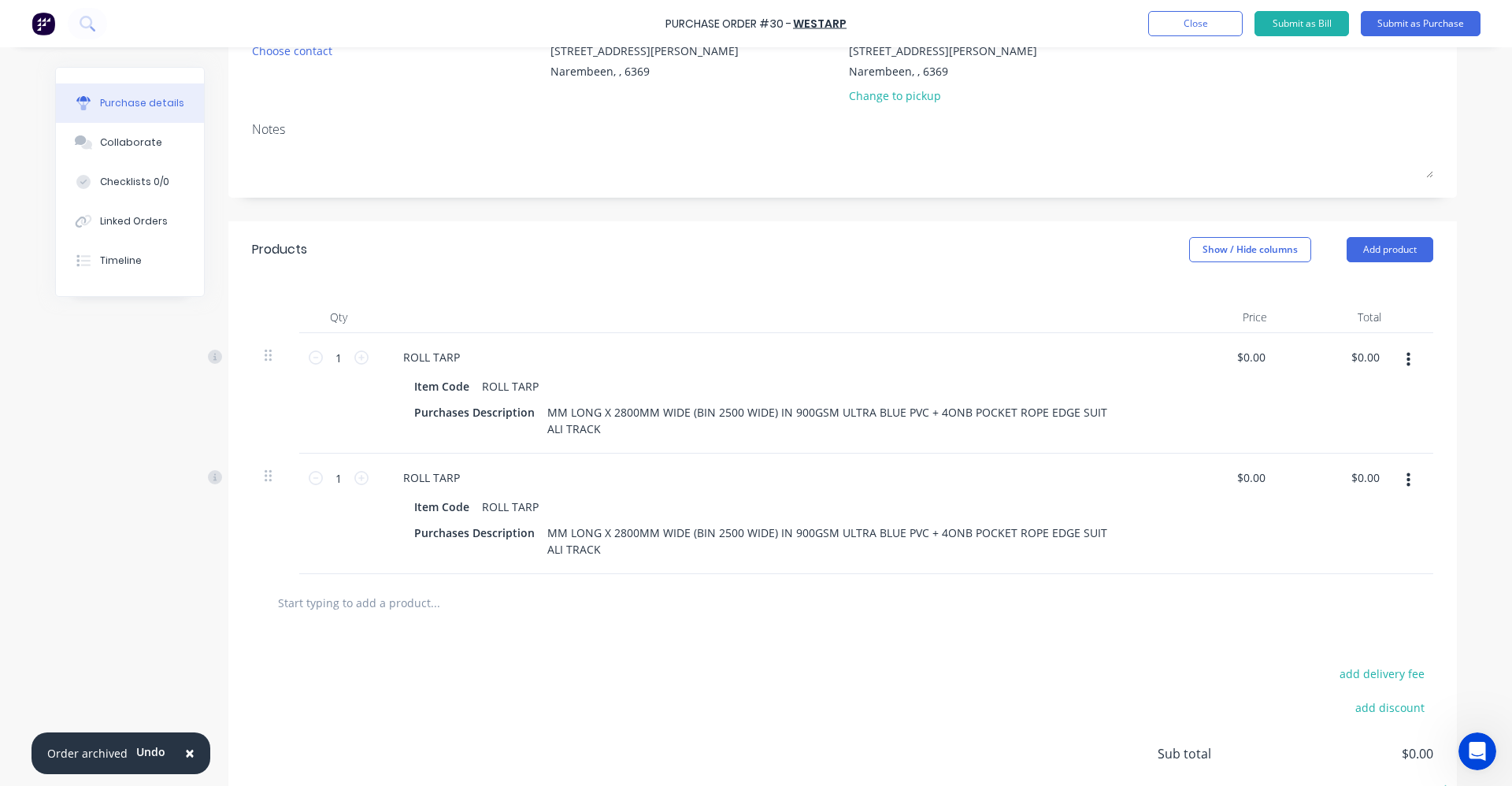
scroll to position [192, 0]
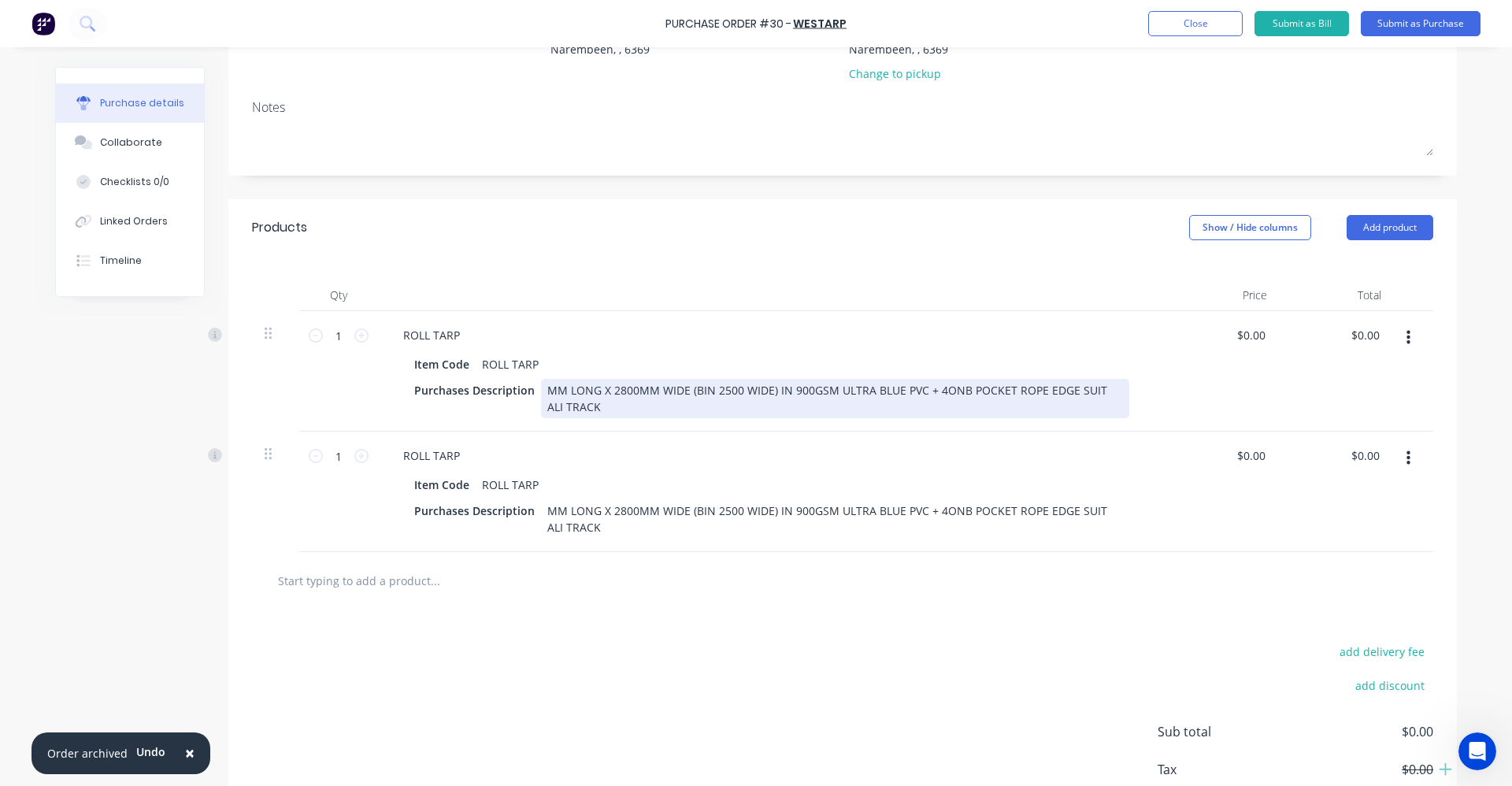
click at [541, 390] on div "MM LONG X 2800MM WIDE (BIN 2500 WIDE) IN 900GSM ULTRA BLUE PVC + 4ONB POCKET RO…" at bounding box center [835, 398] width 588 height 40
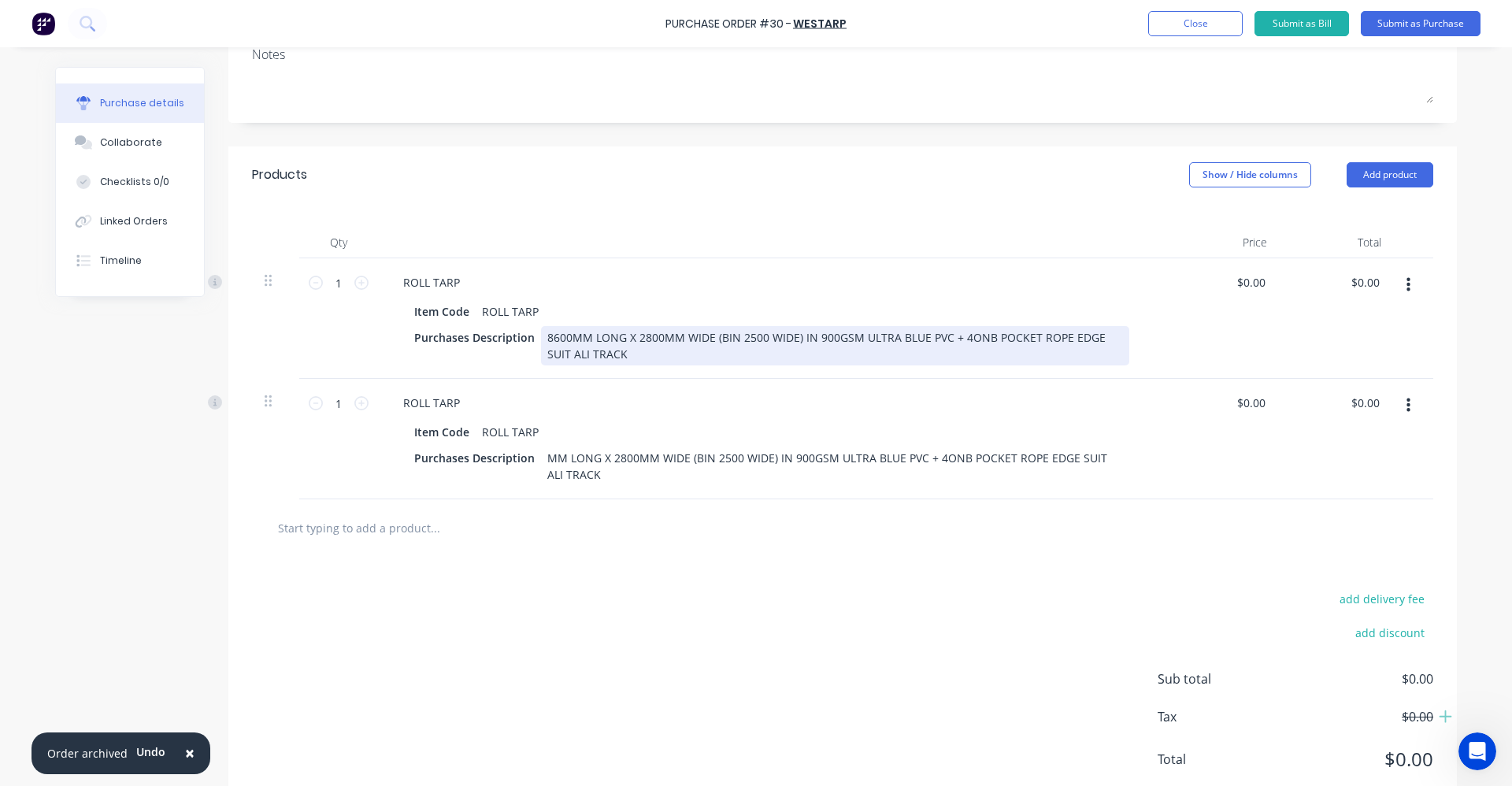
scroll to position [271, 0]
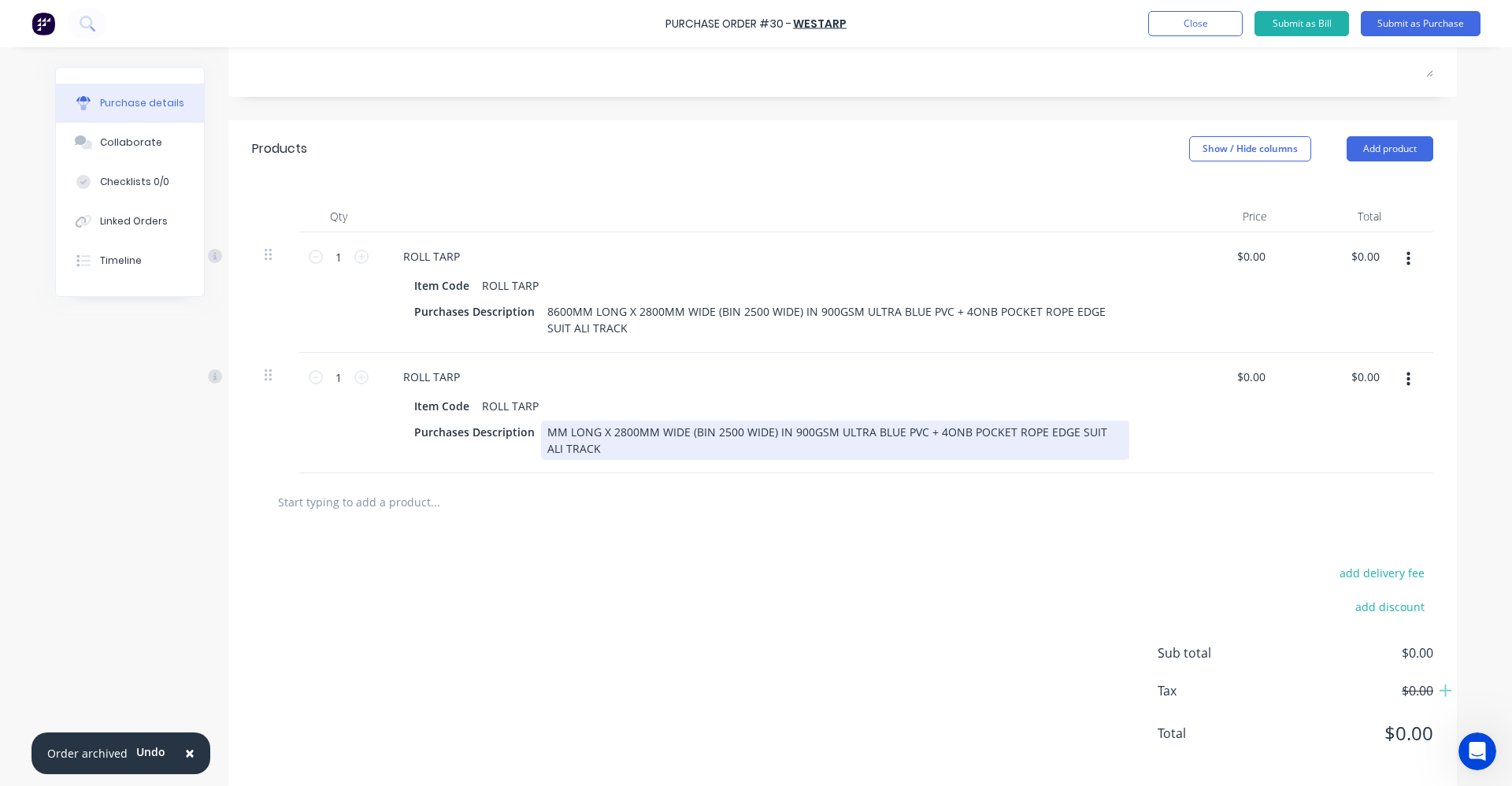
click at [541, 429] on div "MM LONG X 2800MM WIDE (BIN 2500 WIDE) IN 900GSM ULTRA BLUE PVC + 4ONB POCKET RO…" at bounding box center [835, 440] width 588 height 40
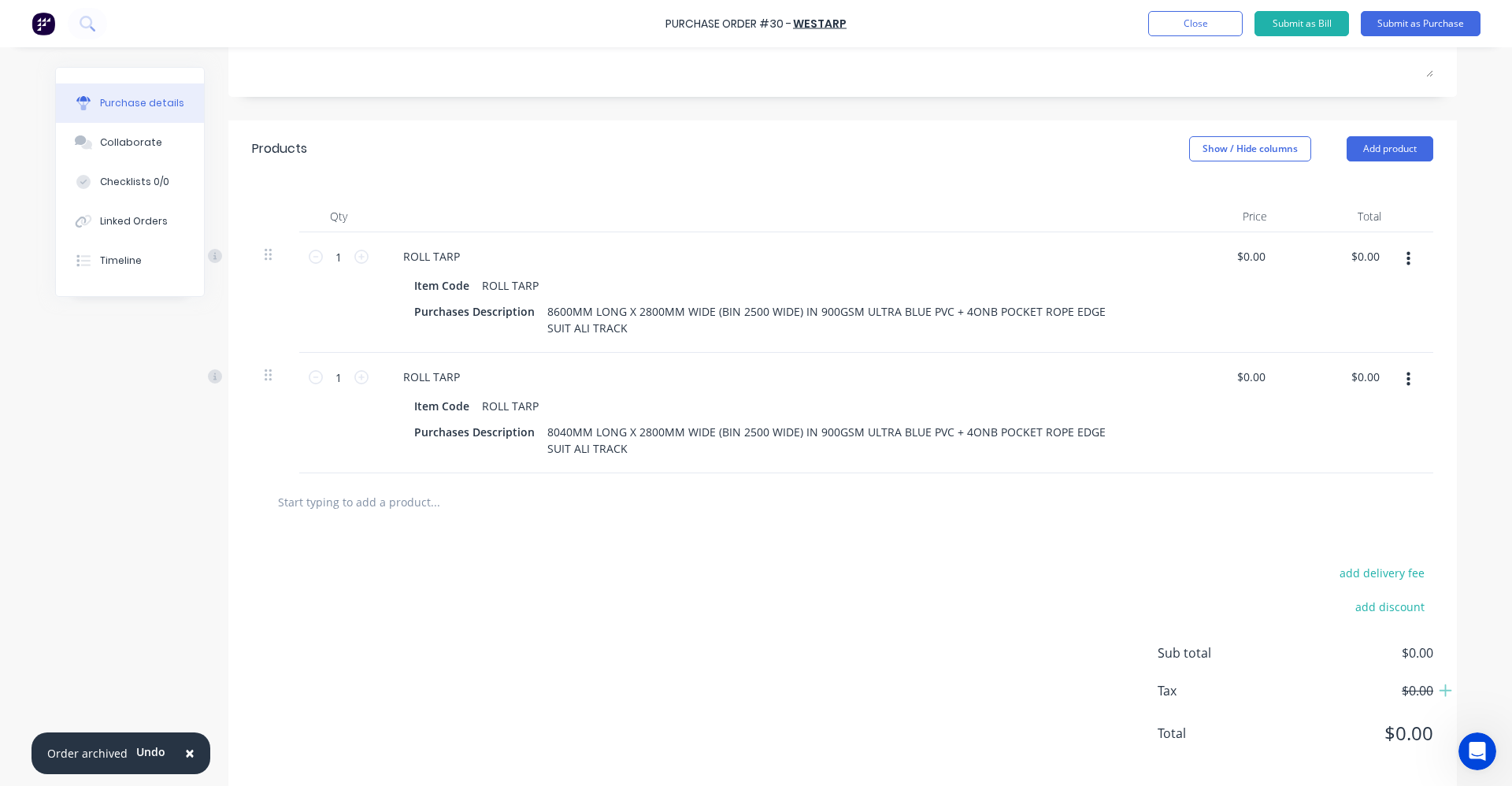
click at [462, 485] on div at bounding box center [842, 501] width 1181 height 57
click at [419, 491] on input "text" at bounding box center [434, 501] width 315 height 31
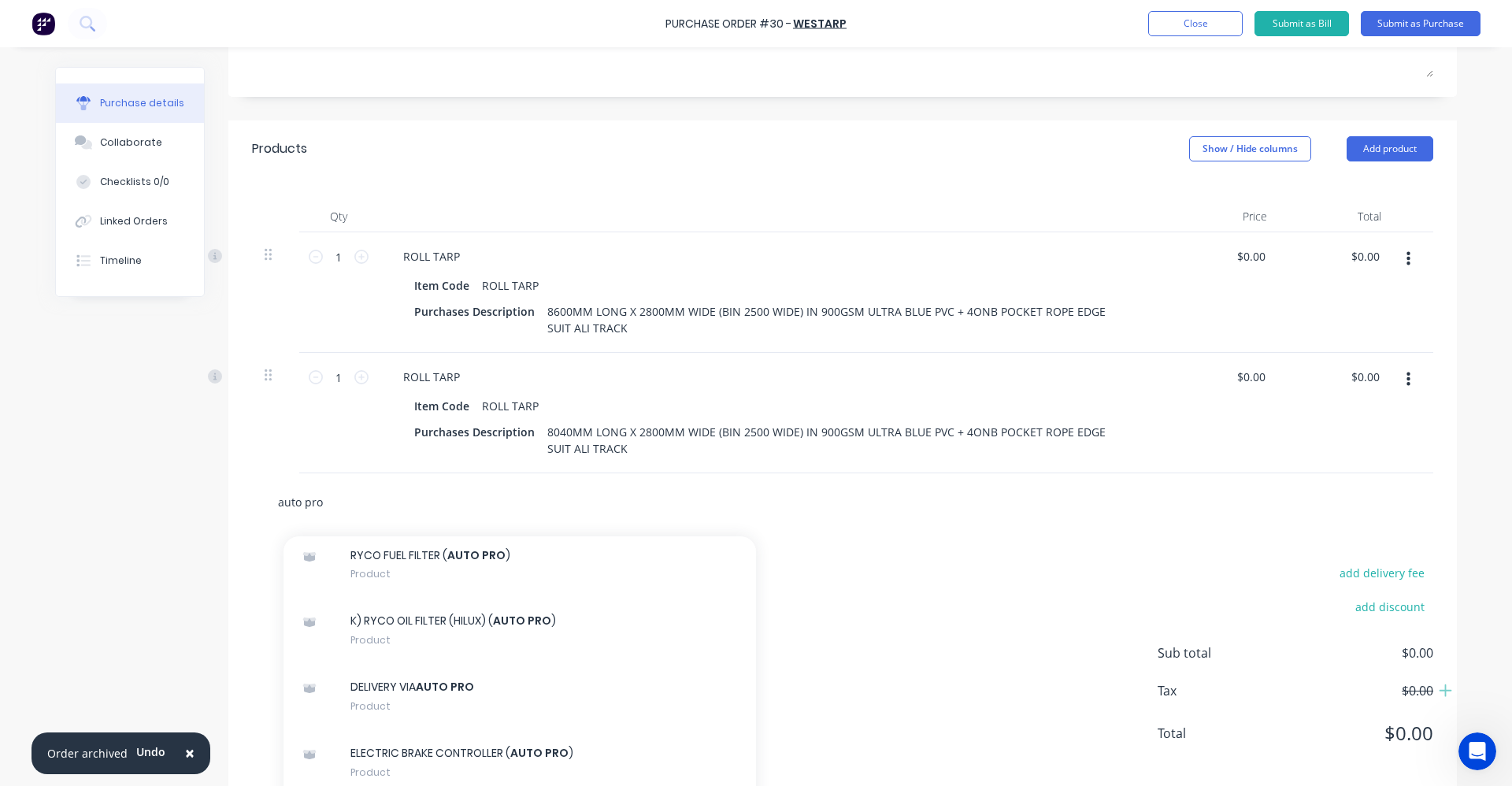
scroll to position [1260, 0]
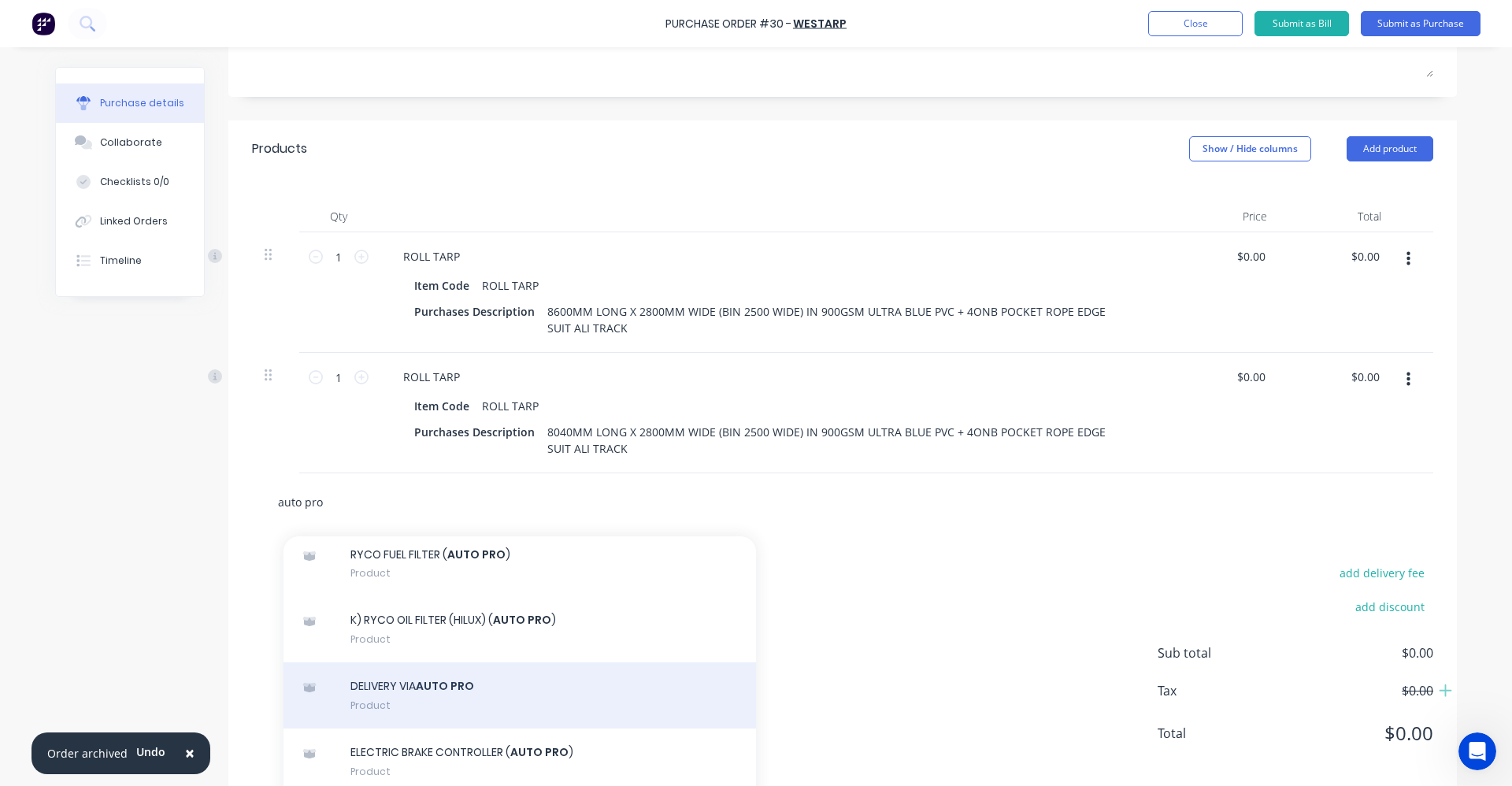
type input "auto pro"
click at [406, 685] on div "DELIVERY VIA AUTO PRO Product" at bounding box center [520, 696] width 473 height 66
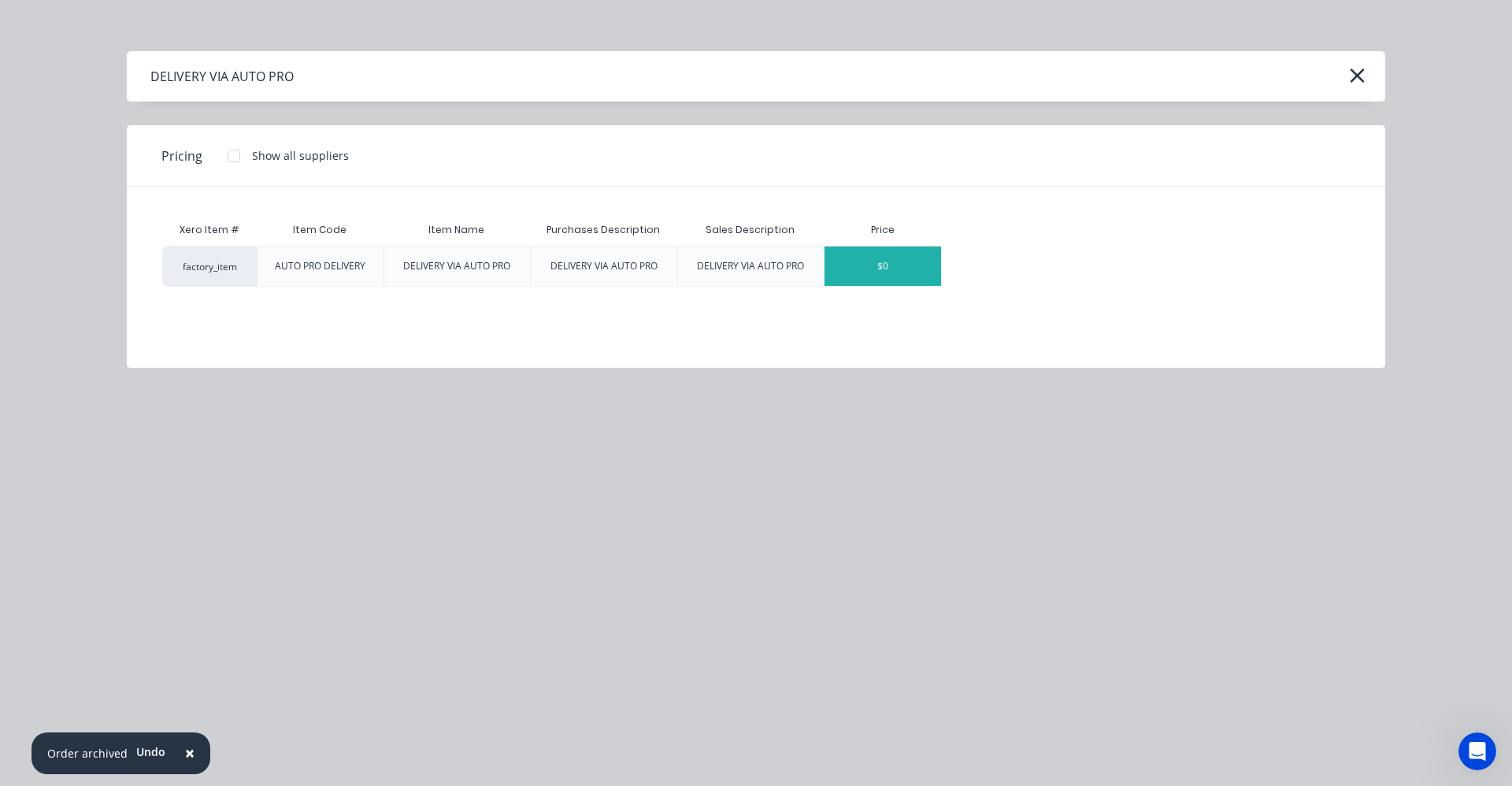
click at [870, 277] on div "$0" at bounding box center [883, 266] width 117 height 40
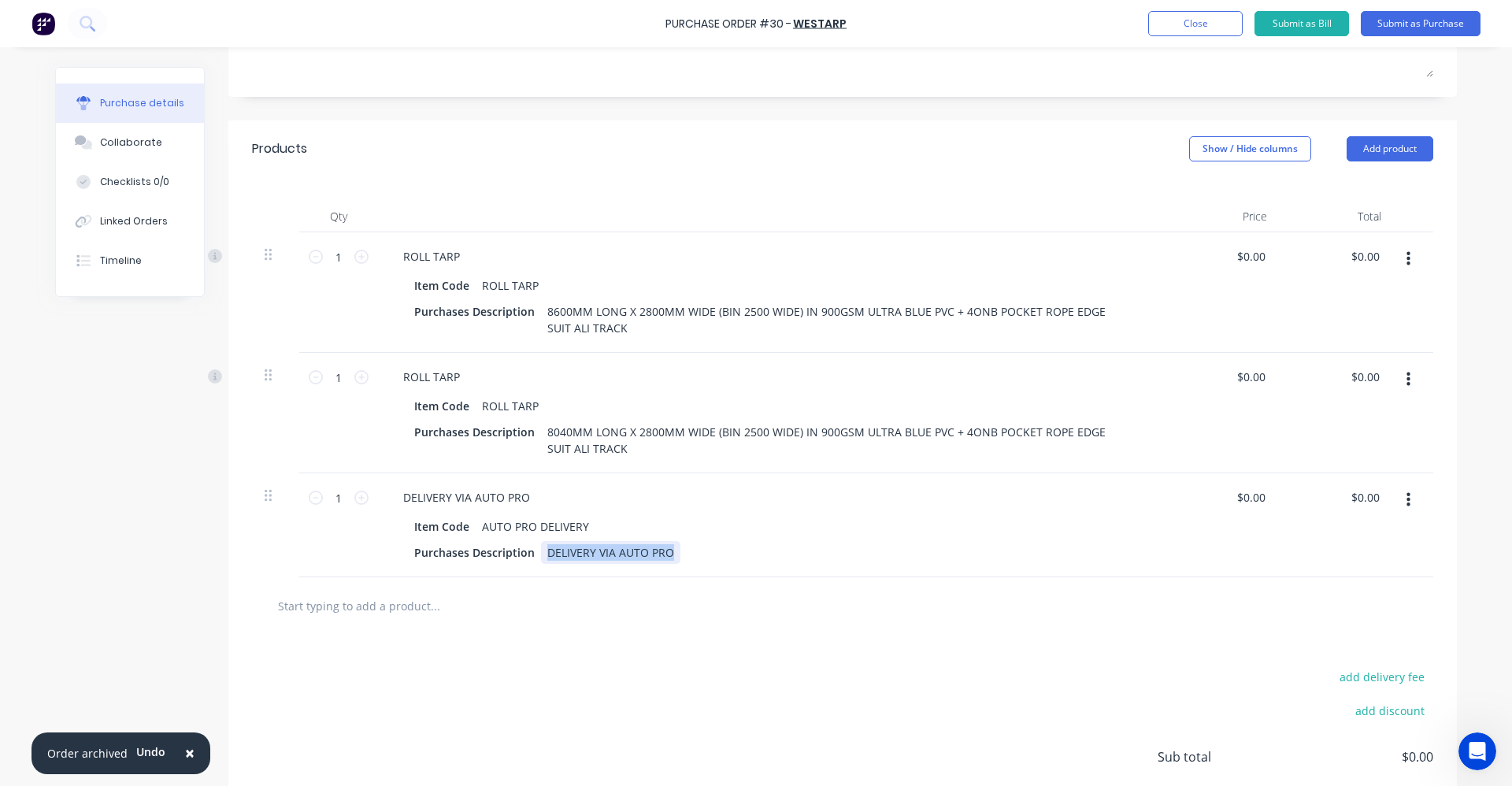
drag, startPoint x: 670, startPoint y: 552, endPoint x: 542, endPoint y: 548, distance: 128.1
click at [542, 548] on div "DELIVERY VIA AUTO PRO" at bounding box center [611, 553] width 140 height 23
copy div "DELIVERY VIA AUTO PRO"
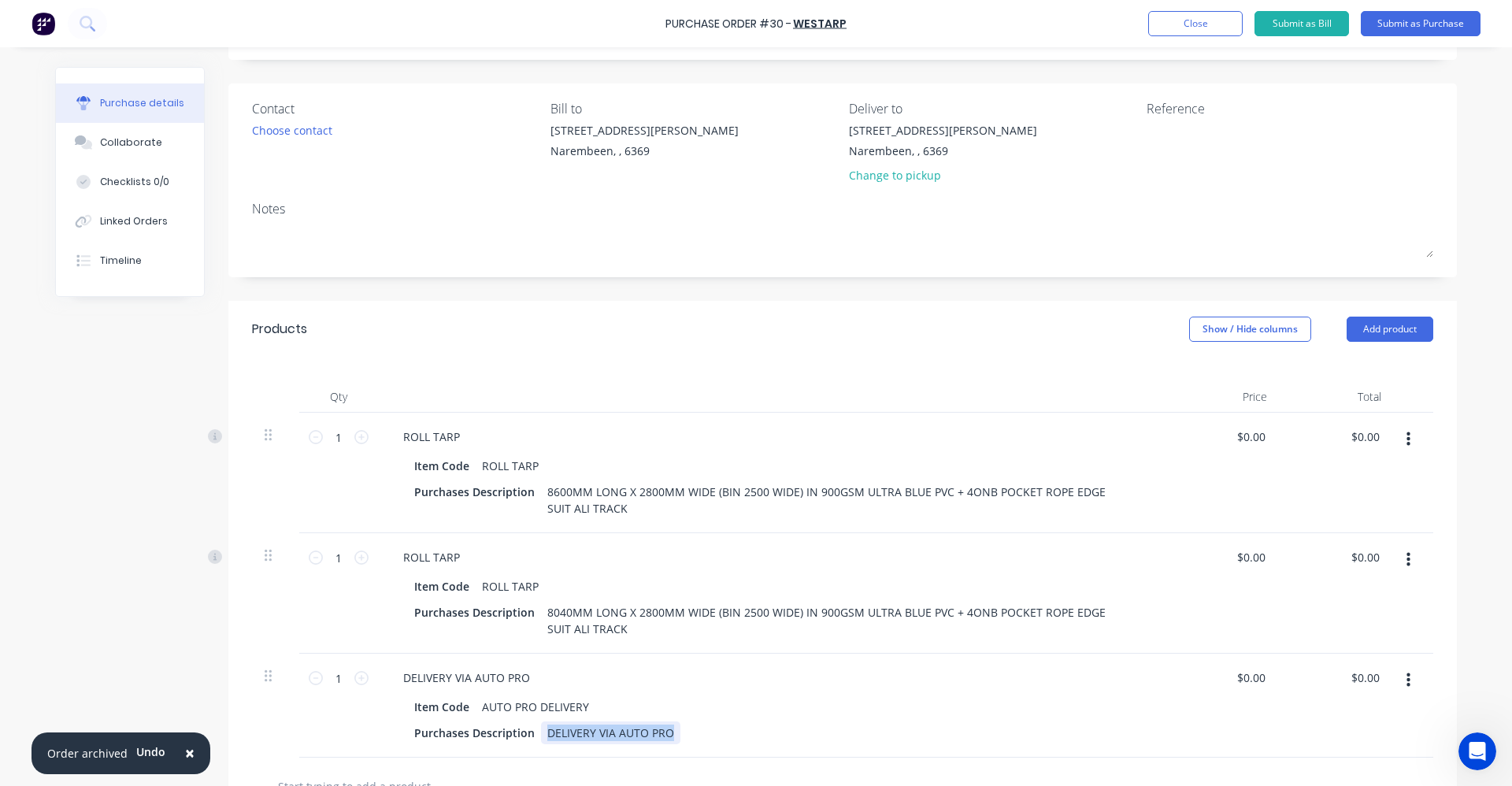
scroll to position [0, 0]
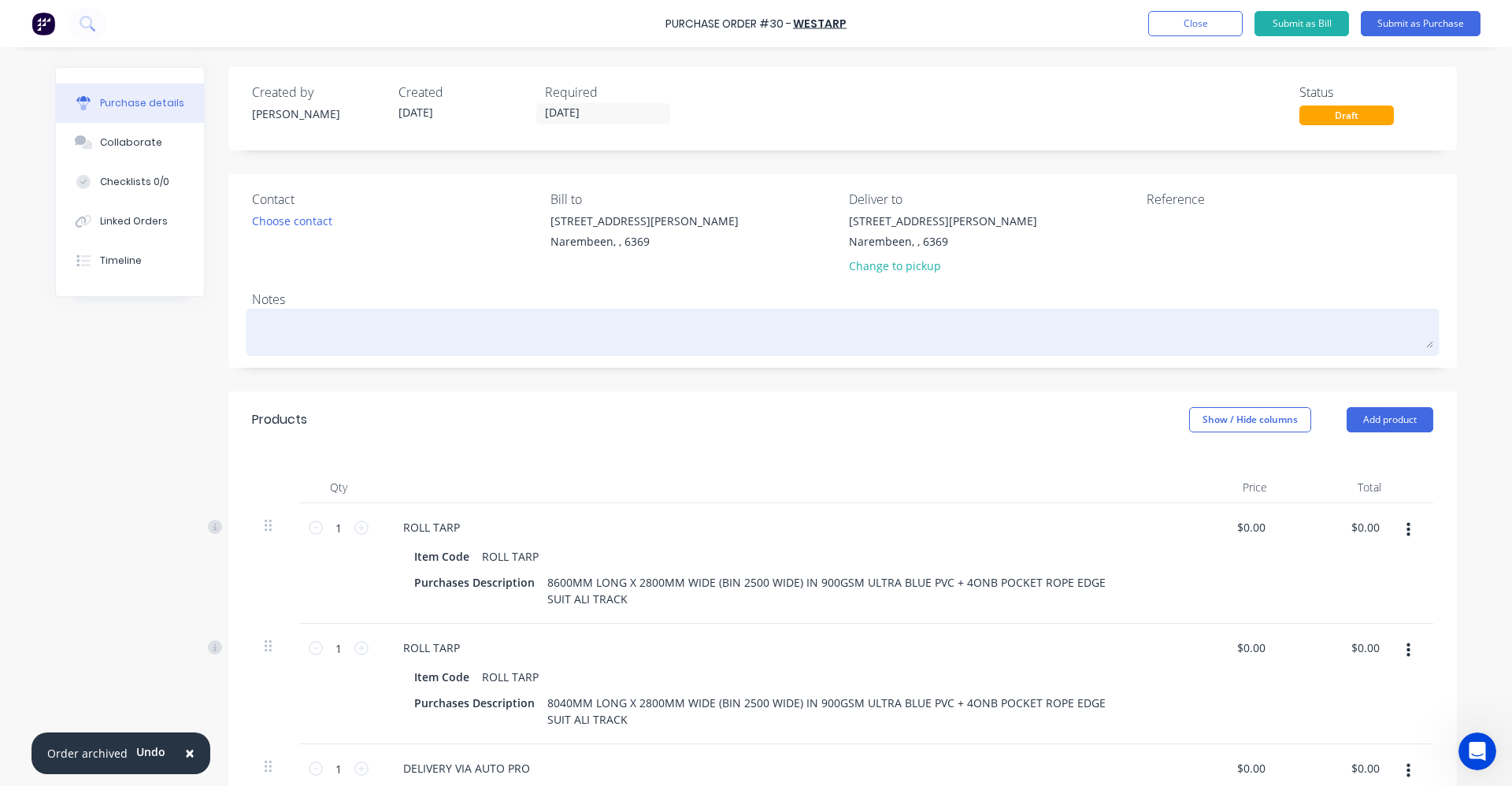
paste textarea "DELIVERY VIA AUTO PRO"
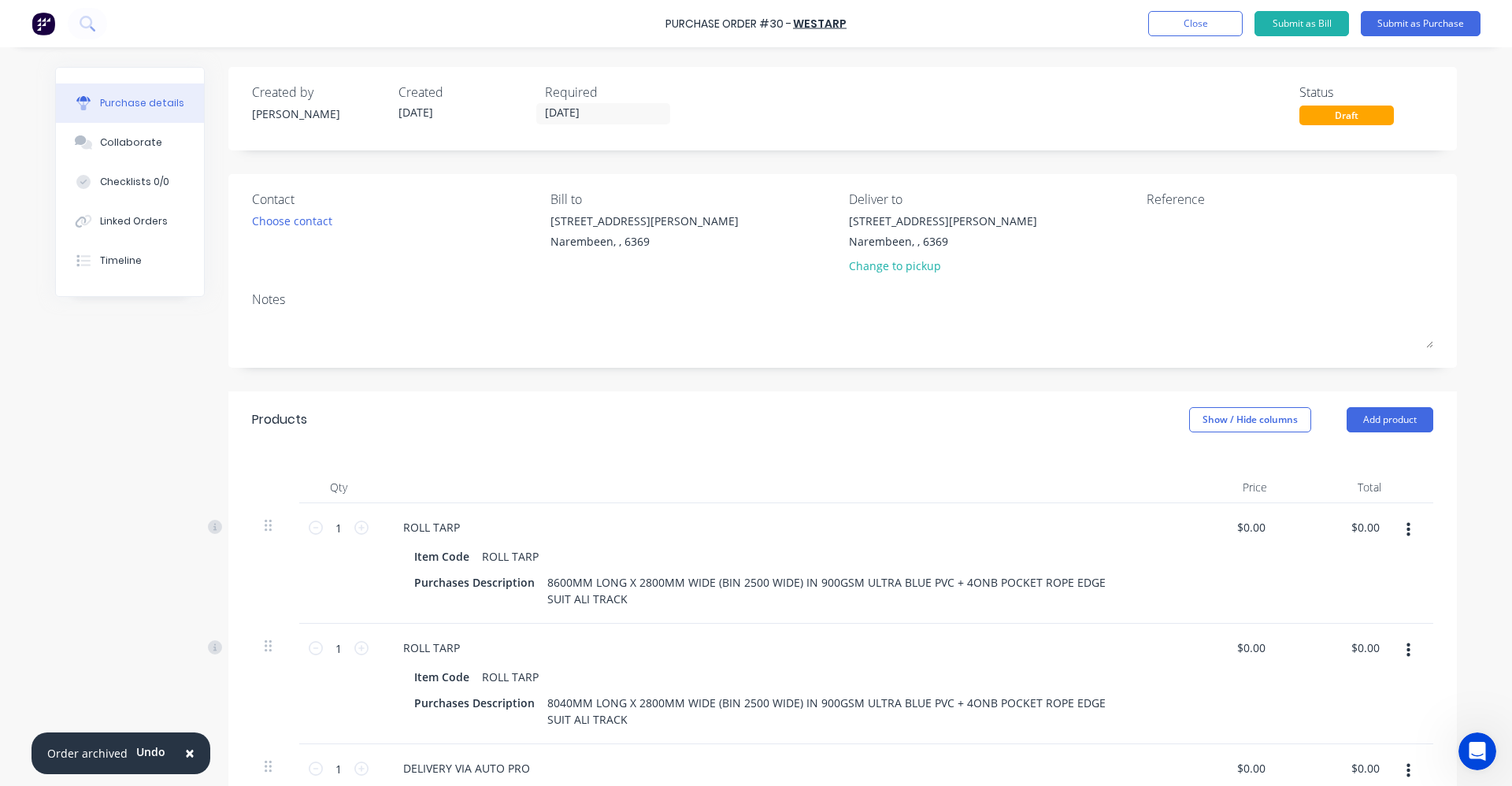
type textarea "x"
type textarea "DELIVERY VIA AUTO PRO"
type textarea "x"
type textarea "DELIVERY VIA AUTO PRO"
click at [1414, 22] on button "Submit as Purchase" at bounding box center [1420, 23] width 119 height 25
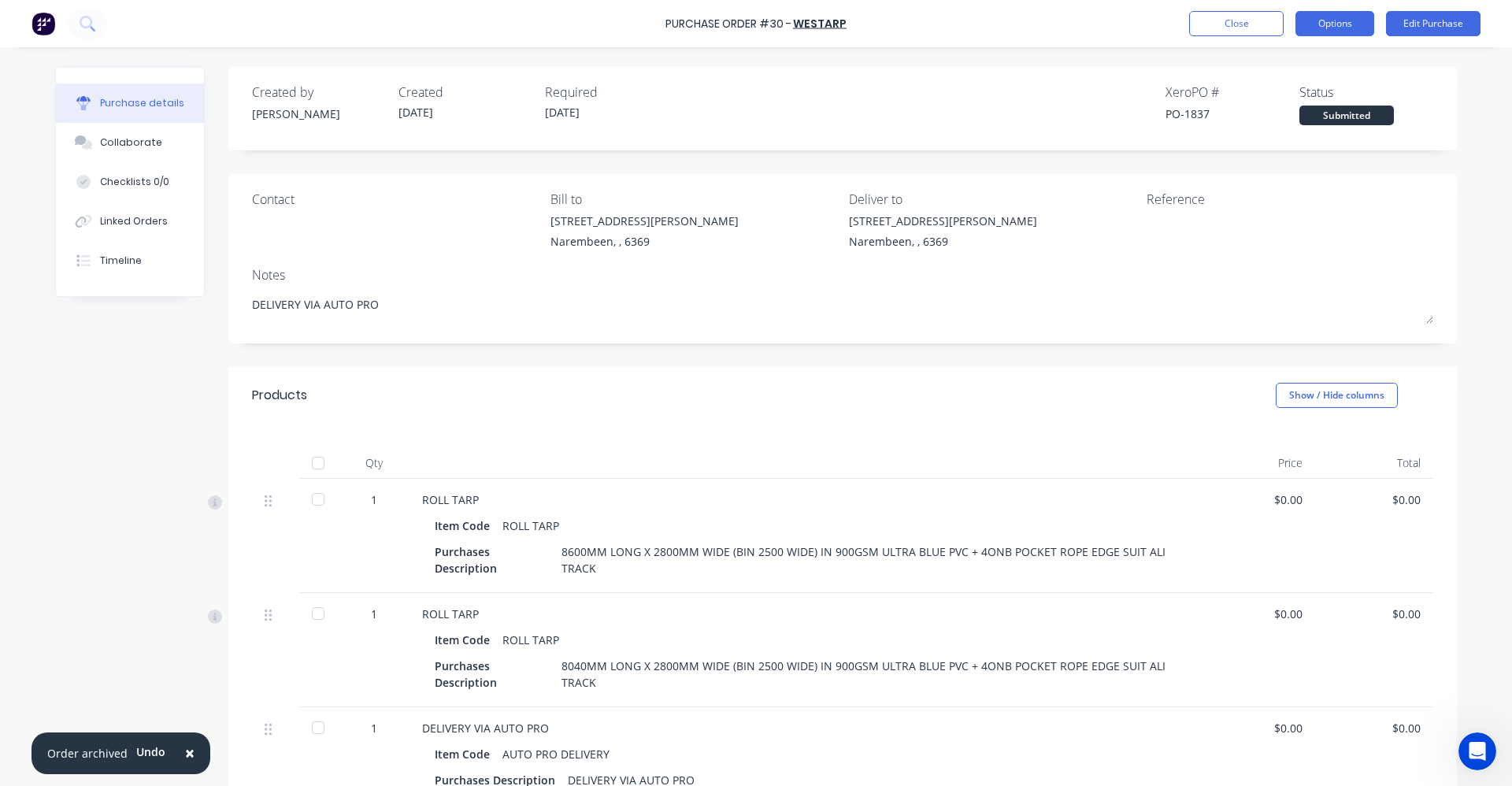
click at [1328, 15] on button "Options" at bounding box center [1334, 23] width 79 height 25
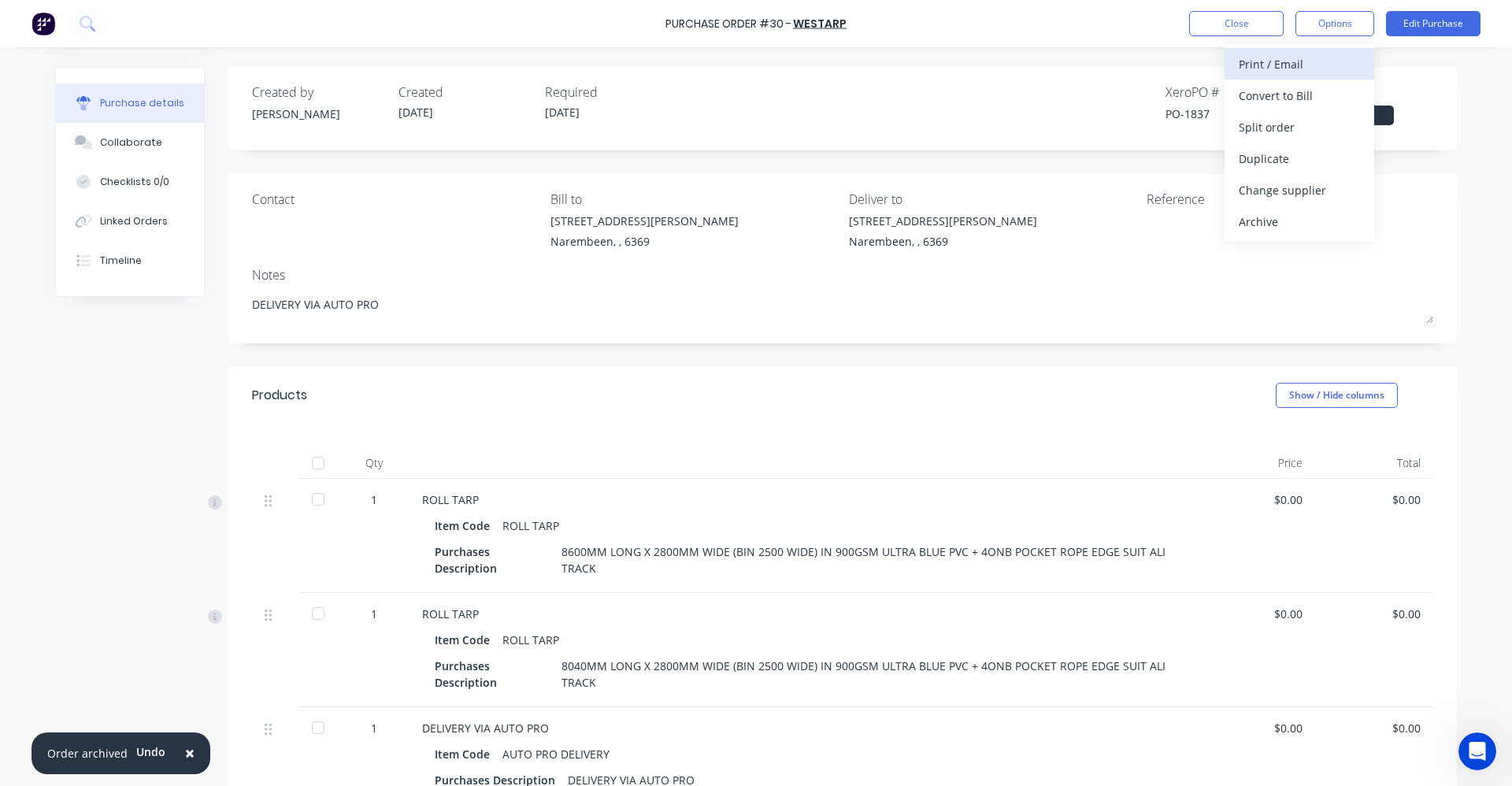
click at [1305, 59] on div "Print / Email" at bounding box center [1299, 64] width 121 height 23
click at [1300, 122] on div "Without pricing" at bounding box center [1299, 127] width 121 height 23
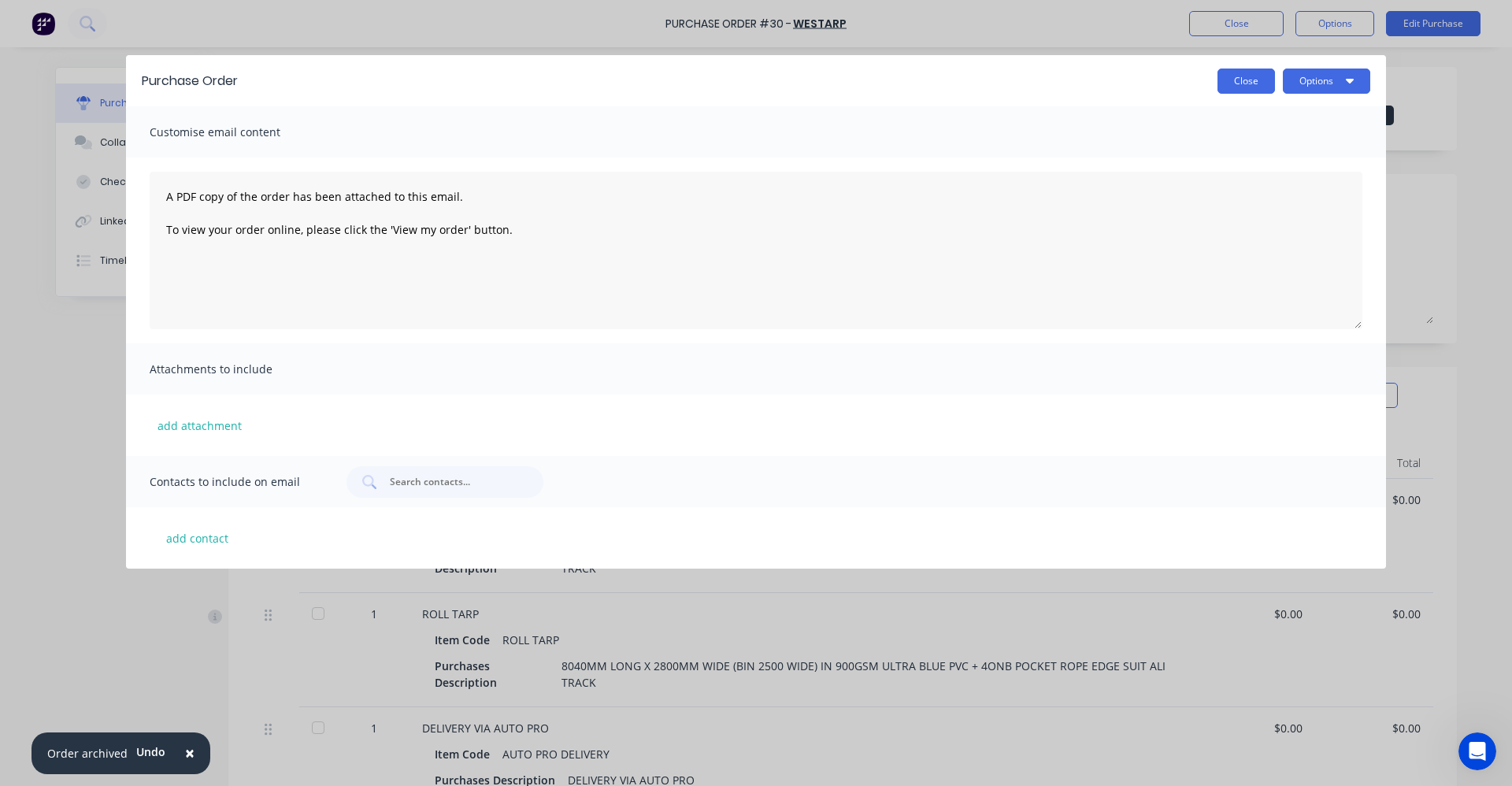
click at [1256, 77] on button "Close" at bounding box center [1246, 82] width 57 height 25
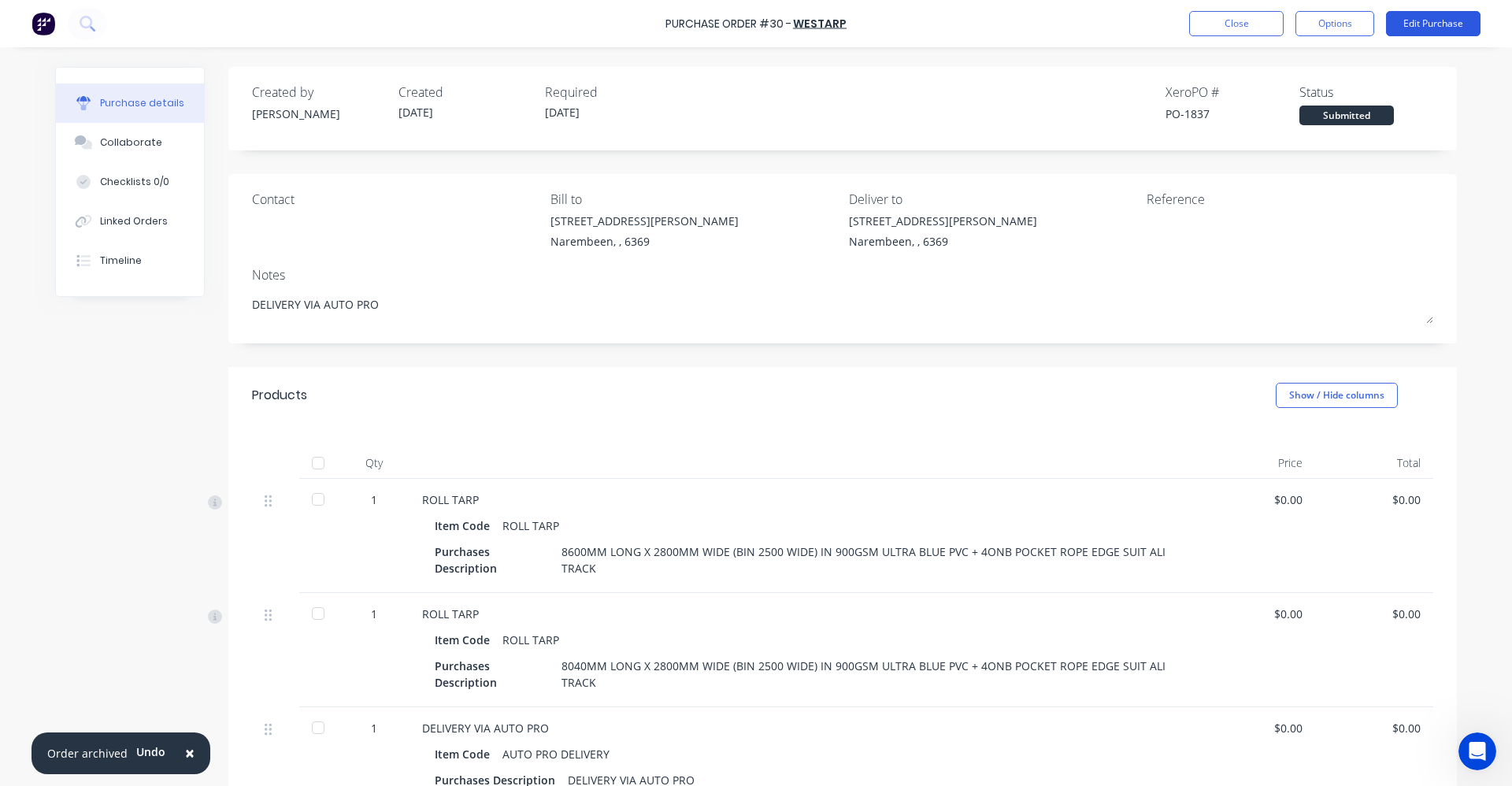
click at [1427, 24] on button "Edit Purchase" at bounding box center [1432, 23] width 94 height 25
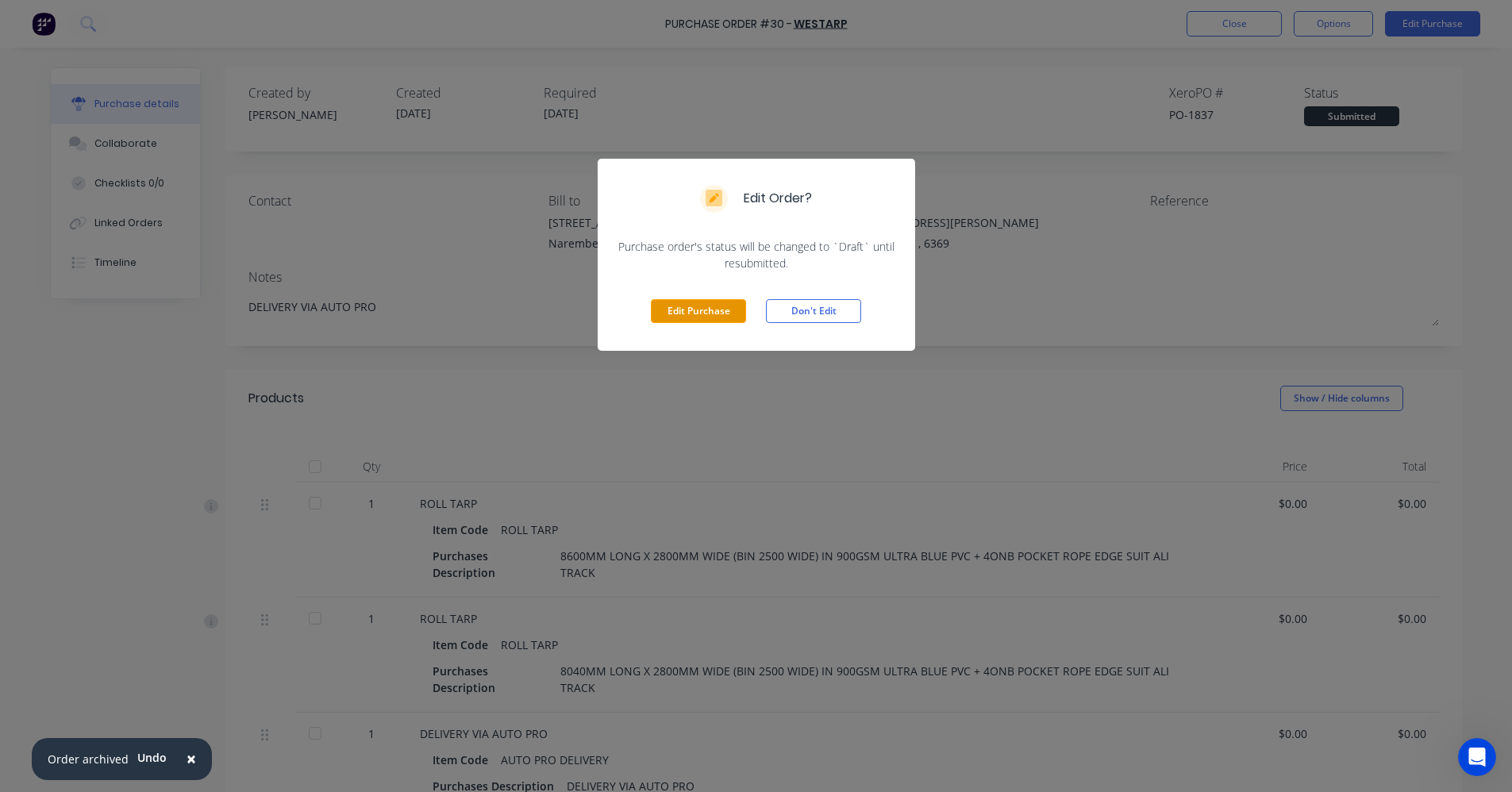
click at [729, 311] on button "Edit Purchase" at bounding box center [698, 311] width 95 height 23
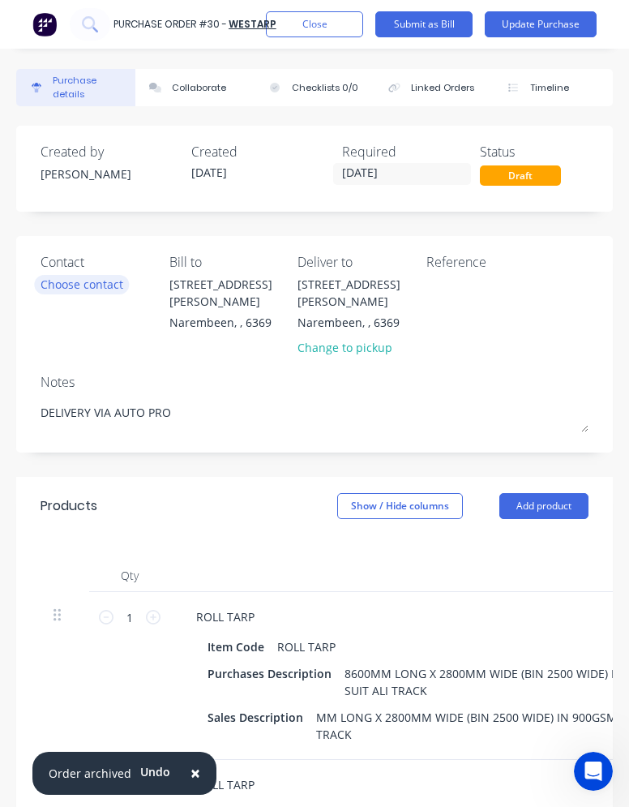
click at [96, 289] on div "Choose contact" at bounding box center [82, 284] width 83 height 17
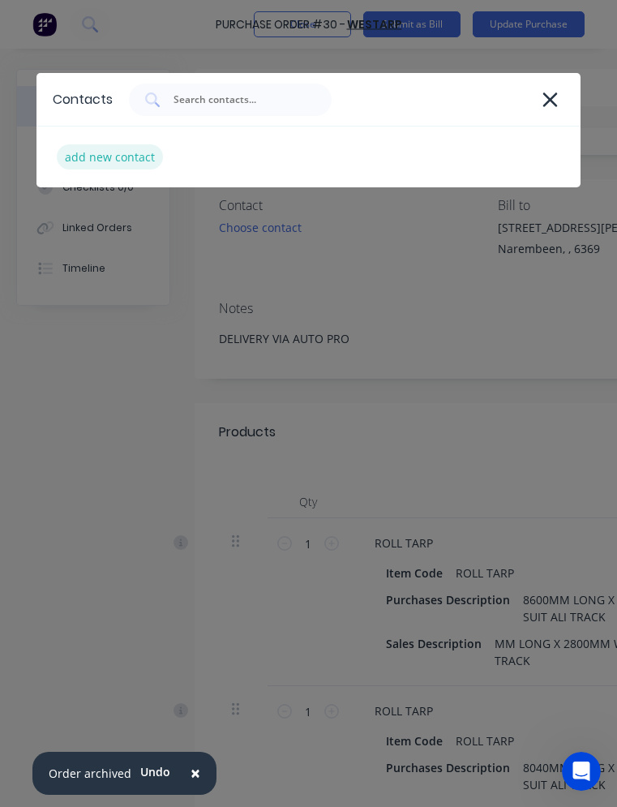
type textarea "x"
click at [120, 162] on div "add new contact" at bounding box center [110, 156] width 106 height 25
select select "AU"
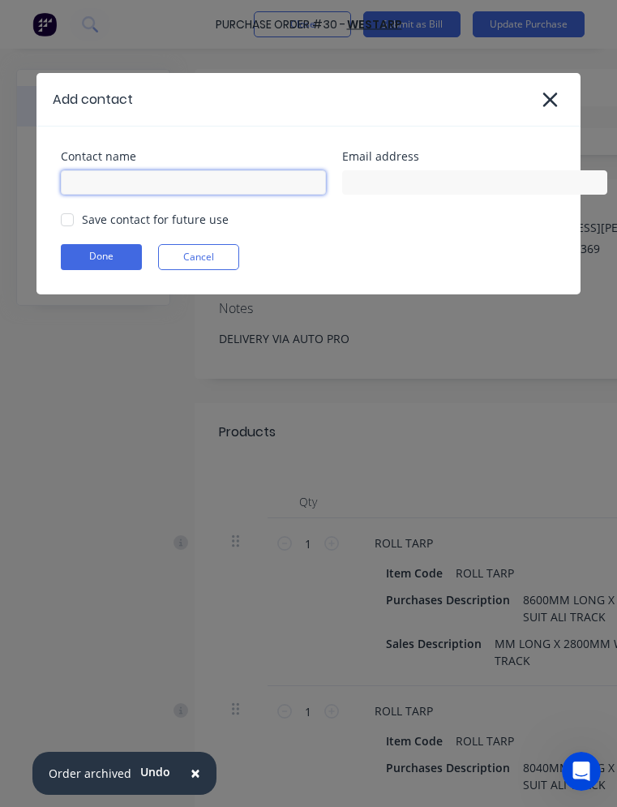
type textarea "x"
click at [238, 178] on input at bounding box center [193, 182] width 265 height 24
type input "sales"
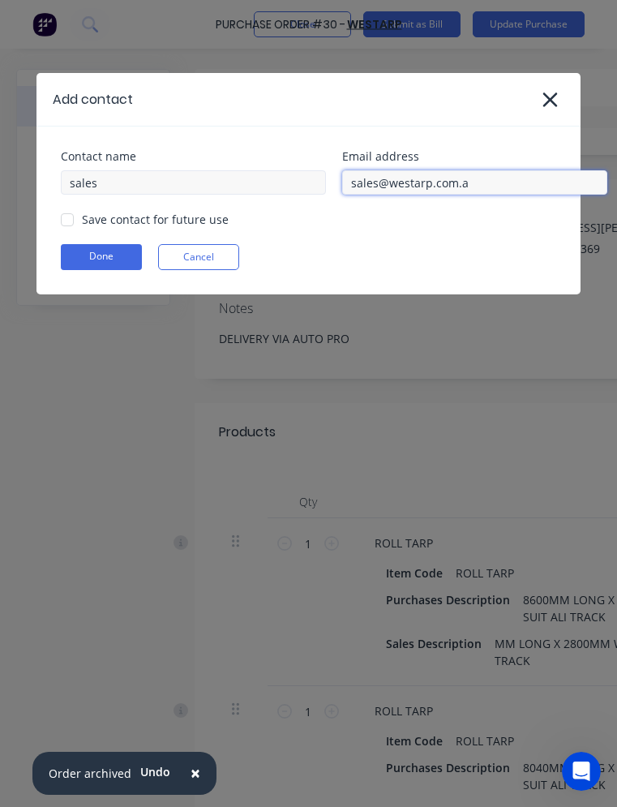
type input "[EMAIL_ADDRESS][DOMAIN_NAME]"
type textarea "x"
click at [66, 215] on div at bounding box center [67, 220] width 32 height 32
type input "[EMAIL_ADDRESS][DOMAIN_NAME]"
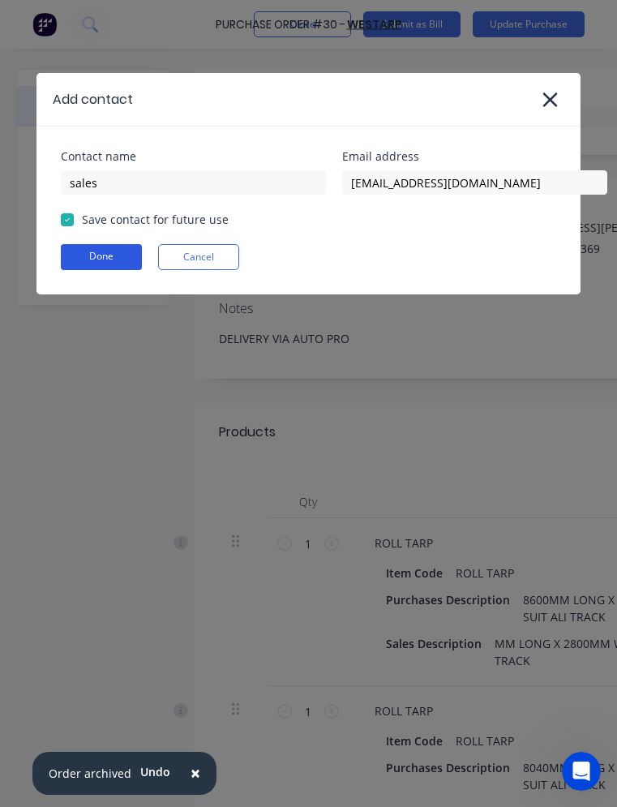
click at [101, 259] on button "Done" at bounding box center [101, 257] width 81 height 26
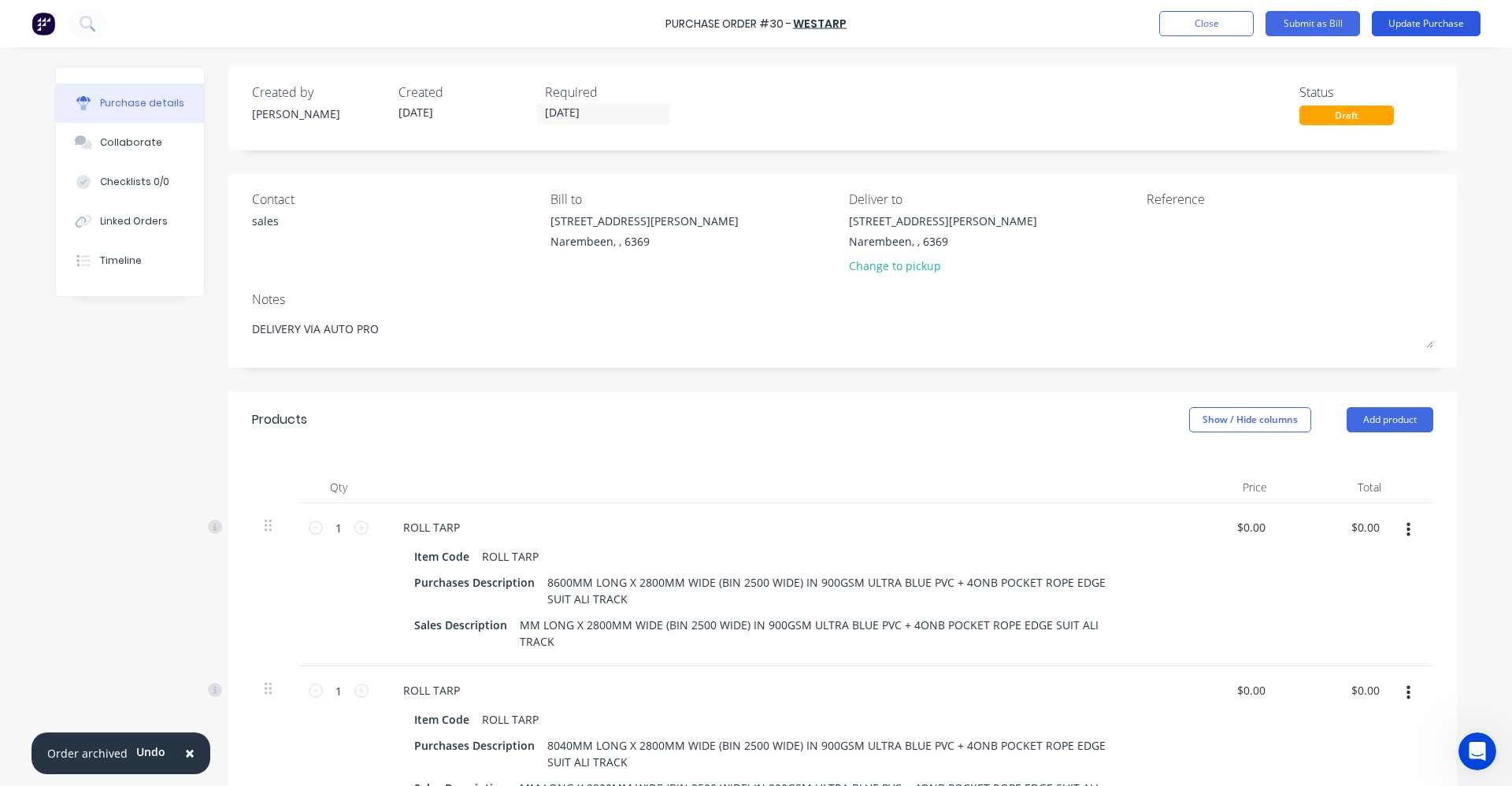
click at [1453, 26] on button "Update Purchase" at bounding box center [1427, 23] width 109 height 25
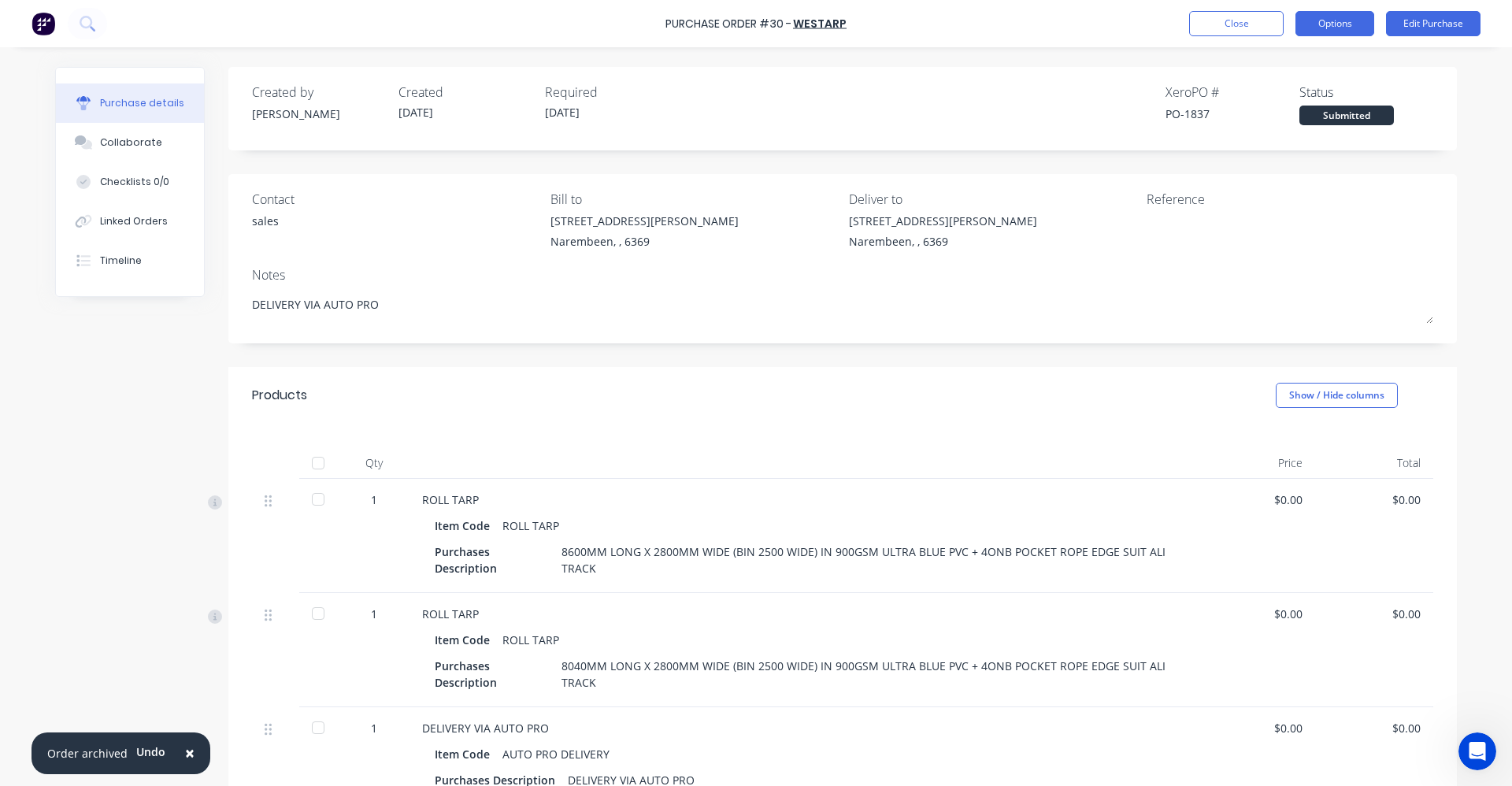
click at [1348, 23] on button "Options" at bounding box center [1334, 23] width 79 height 25
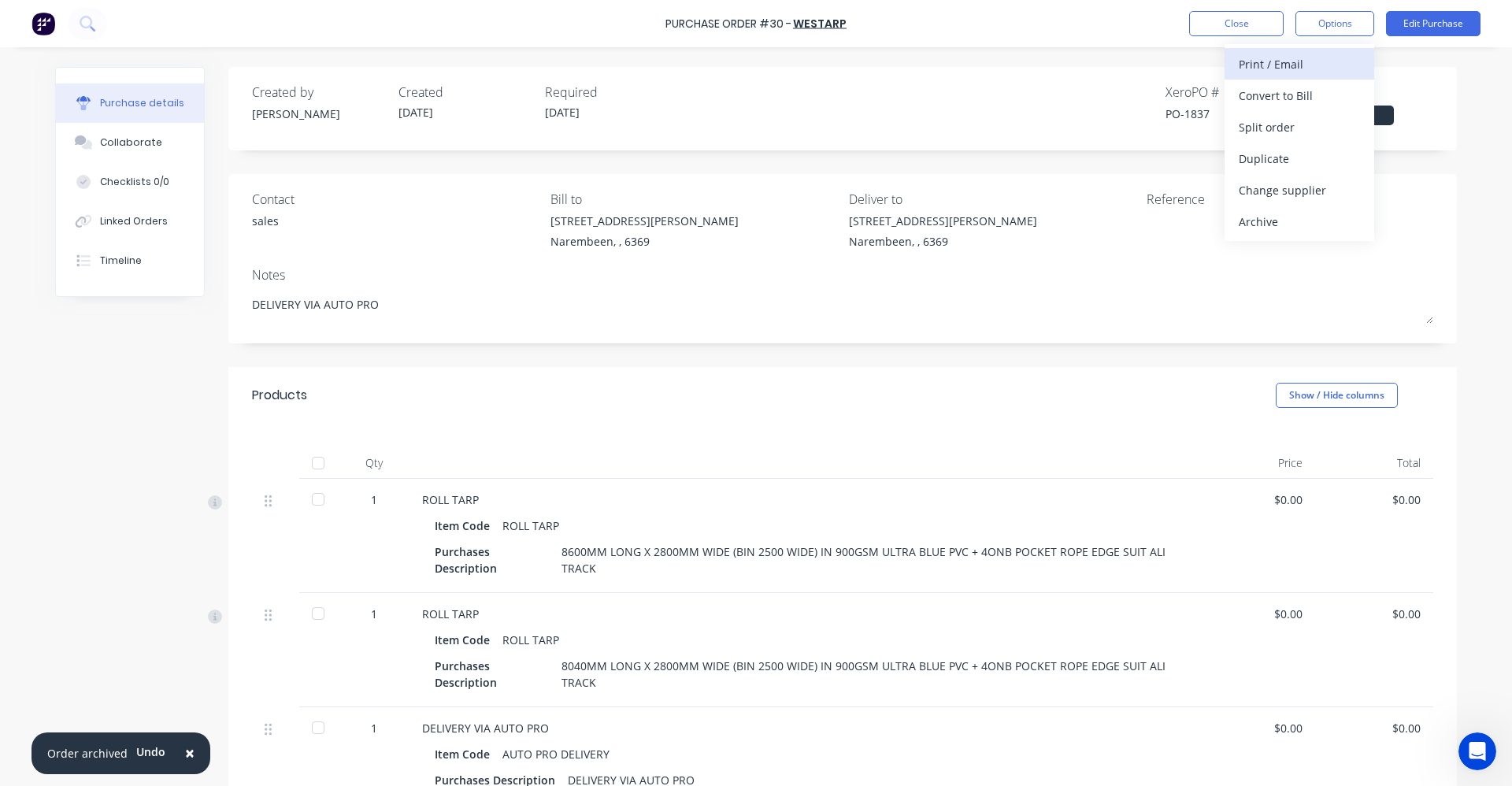
click at [1278, 70] on div "Print / Email" at bounding box center [1299, 64] width 121 height 23
click at [1268, 122] on div "Without pricing" at bounding box center [1299, 127] width 121 height 23
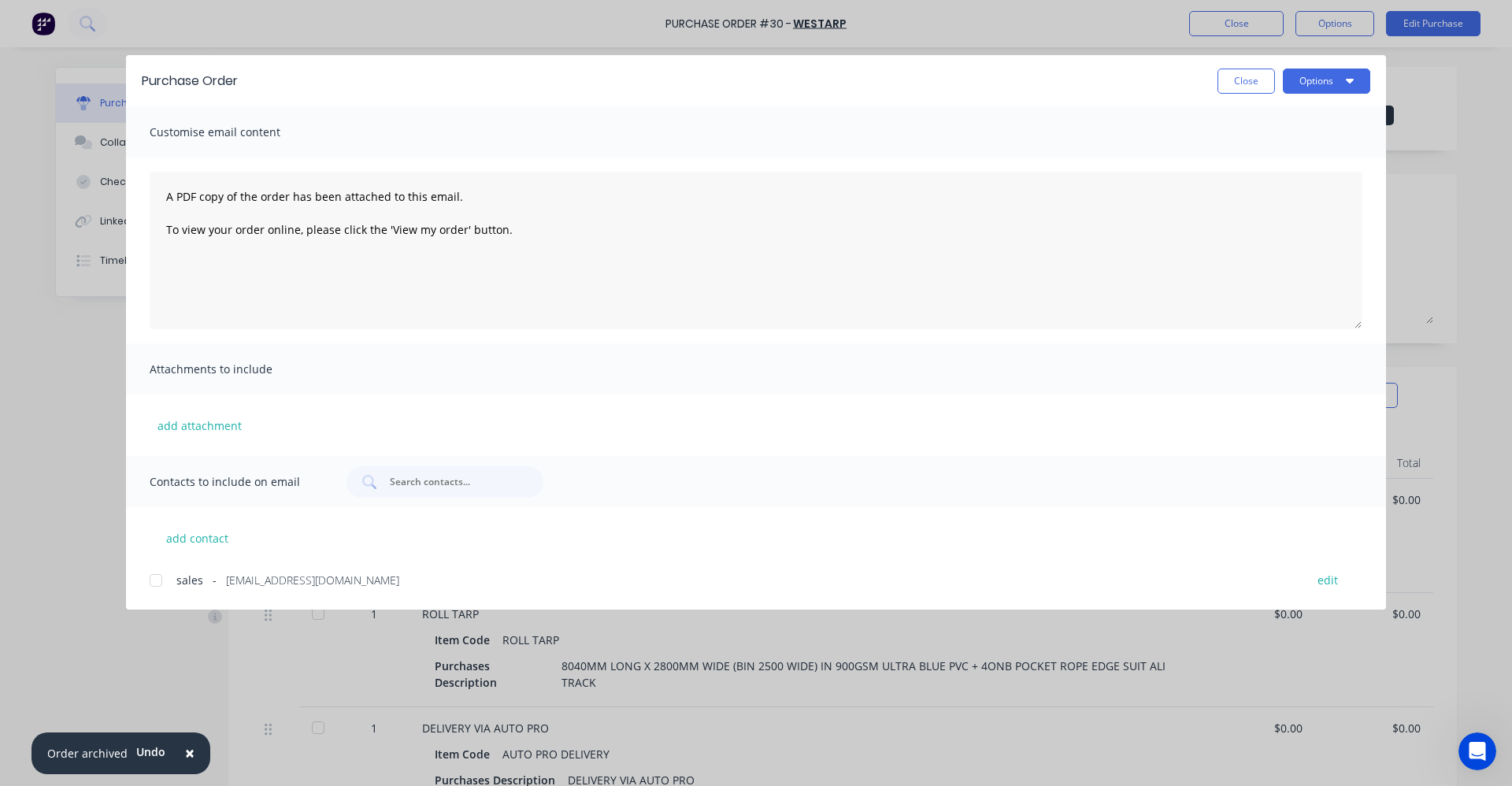
click at [150, 577] on div at bounding box center [155, 580] width 31 height 31
click at [1325, 85] on button "Options" at bounding box center [1327, 82] width 87 height 25
click at [1268, 178] on div "Email" at bounding box center [1295, 185] width 121 height 23
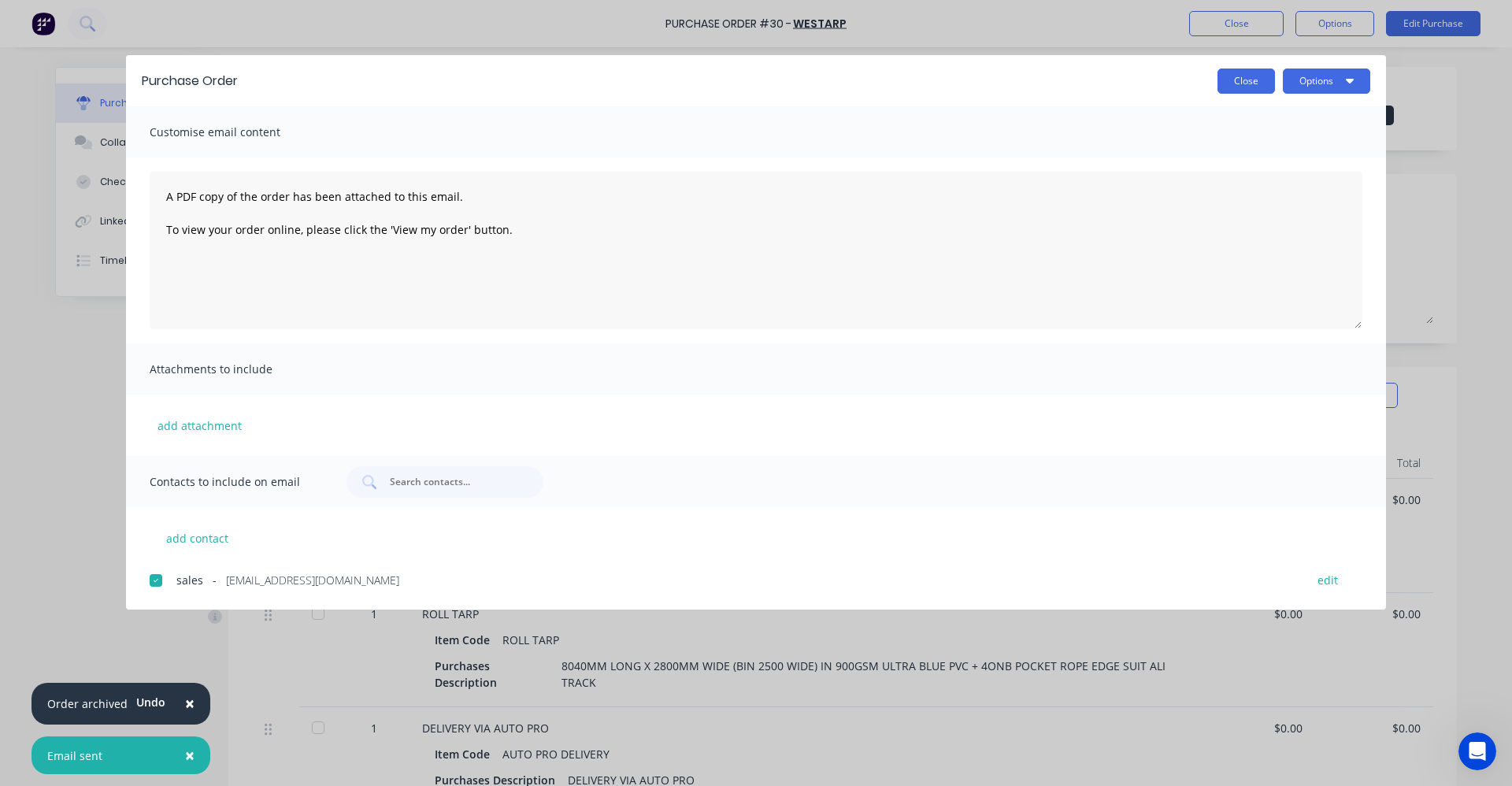
click at [1250, 75] on button "Close" at bounding box center [1246, 82] width 57 height 25
type textarea "x"
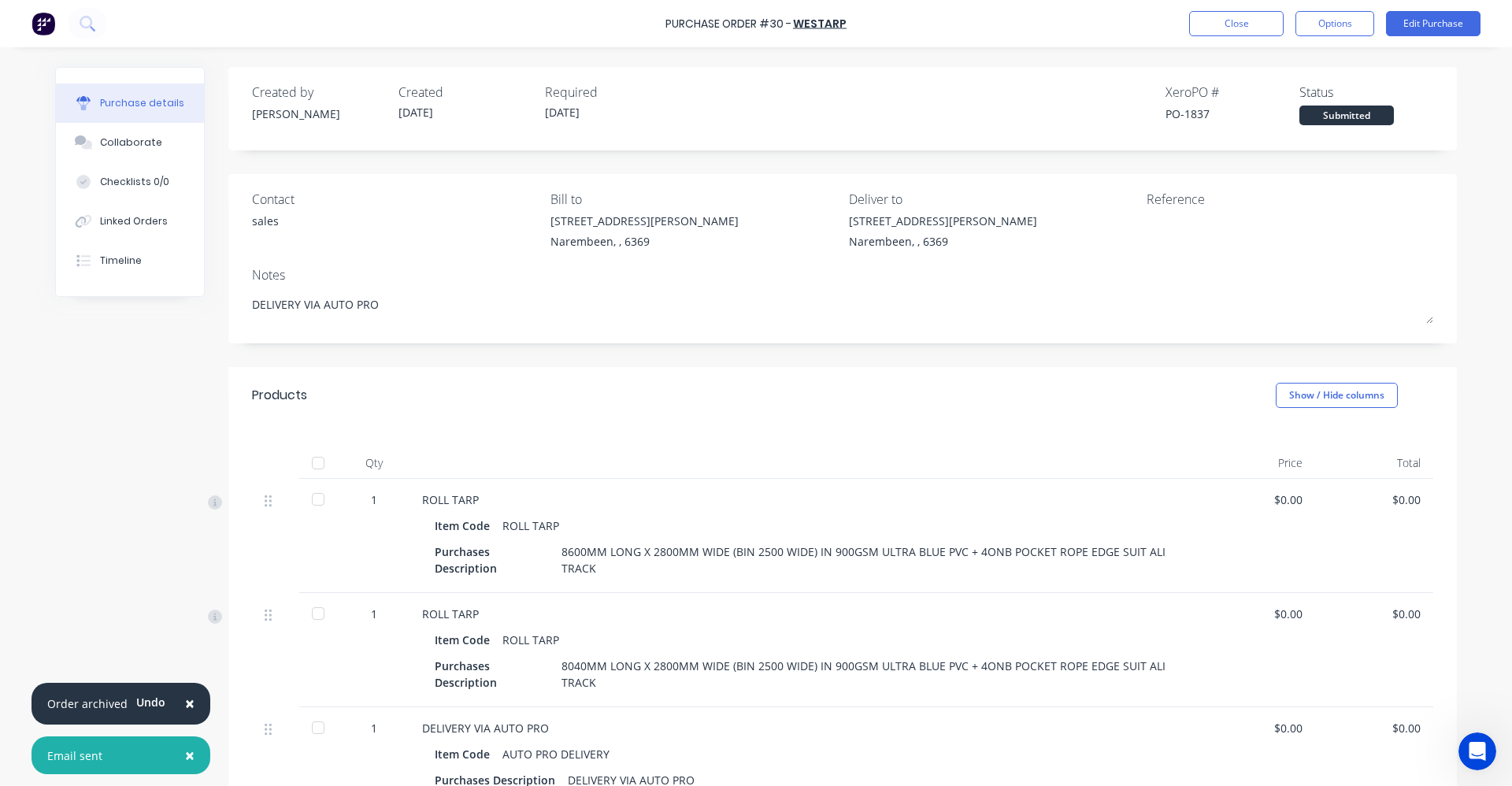
click at [1250, 40] on div "Purchase Order #30 - WESTARP Close Options Edit Purchase" at bounding box center [756, 23] width 1512 height 48
click at [1249, 29] on button "Close" at bounding box center [1235, 23] width 94 height 25
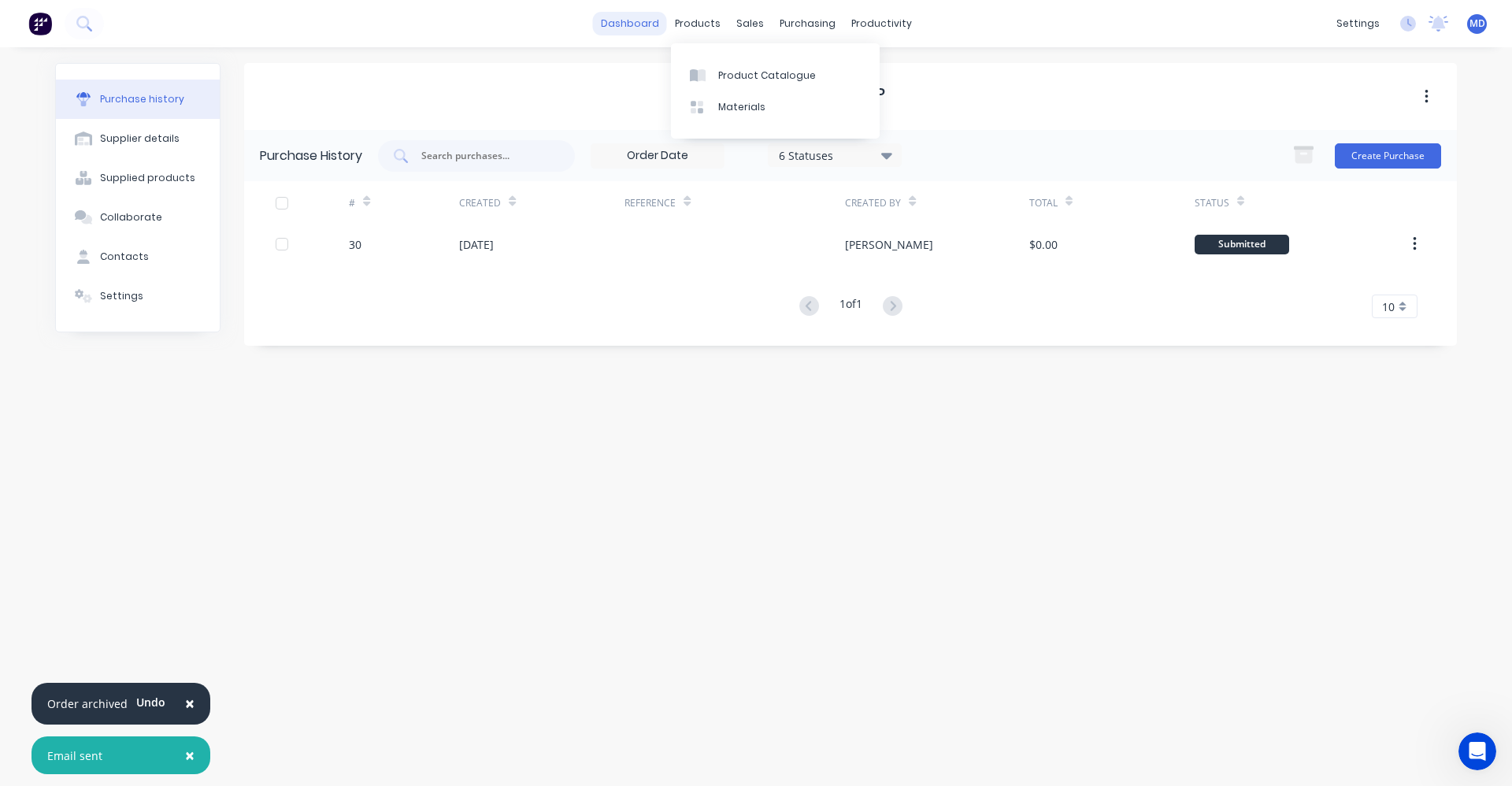
click at [663, 31] on link "dashboard" at bounding box center [630, 23] width 74 height 23
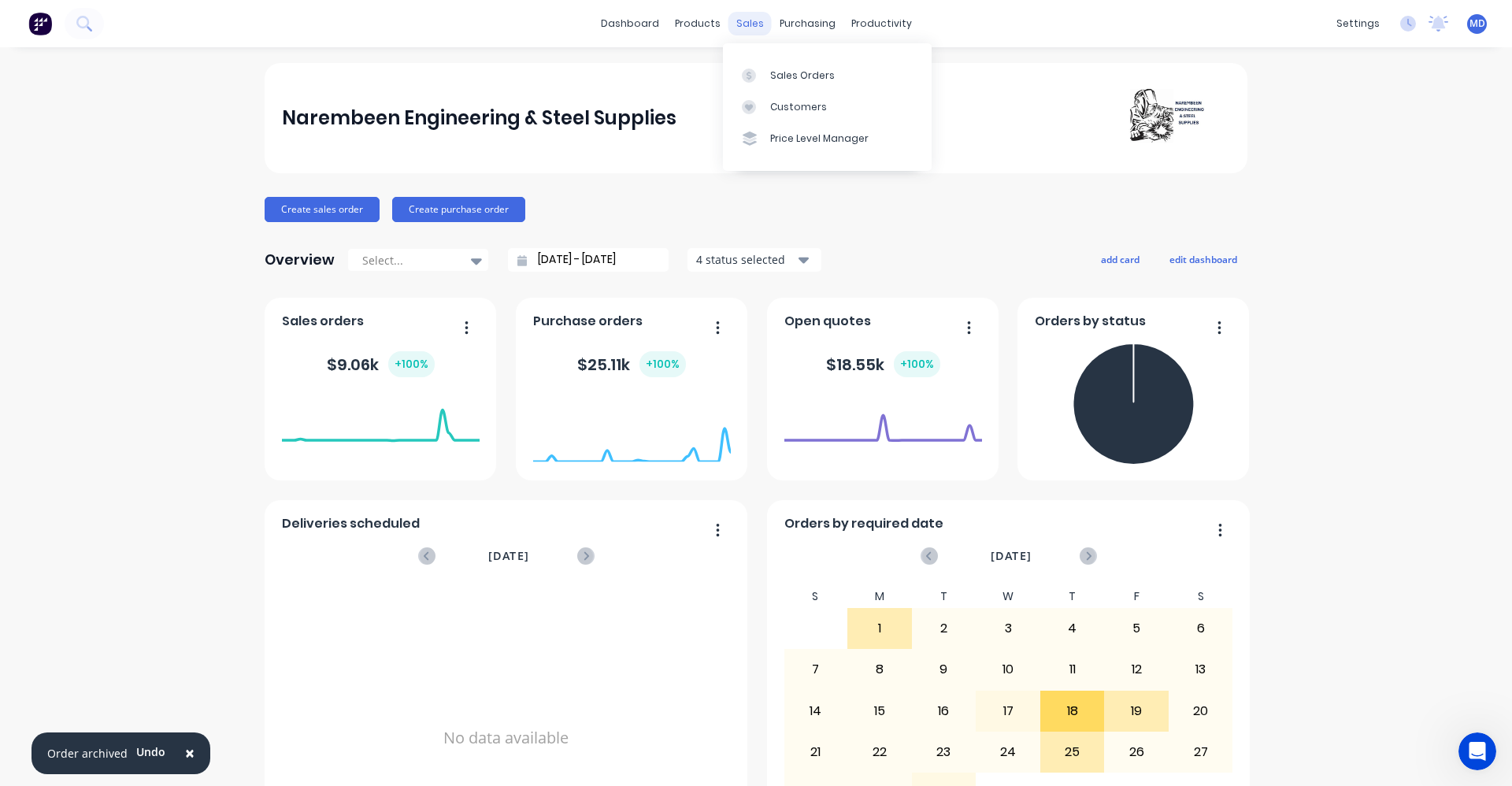
click at [744, 24] on div "sales" at bounding box center [750, 23] width 44 height 23
click at [769, 67] on link "Sales Orders" at bounding box center [826, 75] width 209 height 31
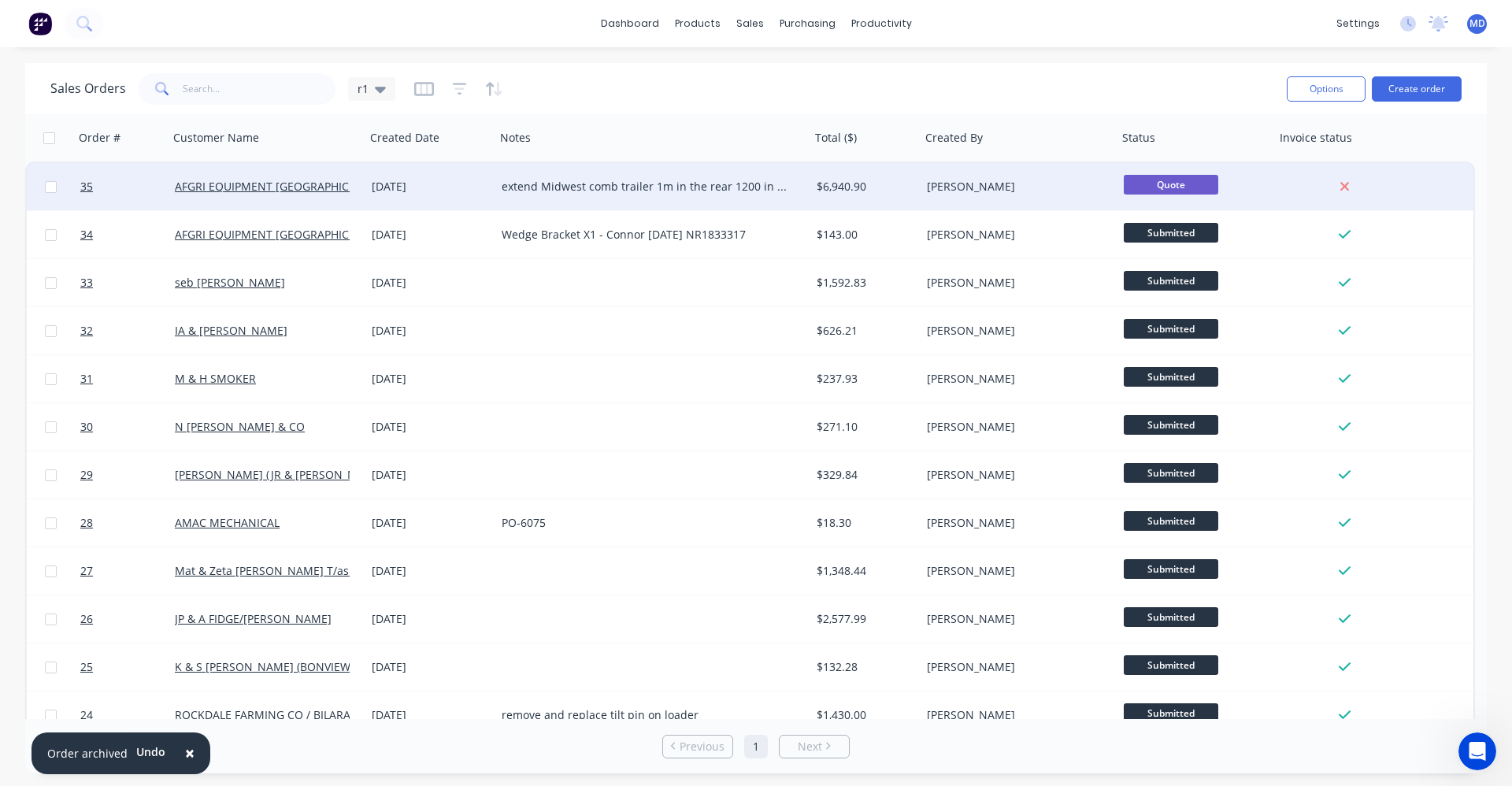
click at [387, 191] on div "[DATE]" at bounding box center [430, 187] width 118 height 16
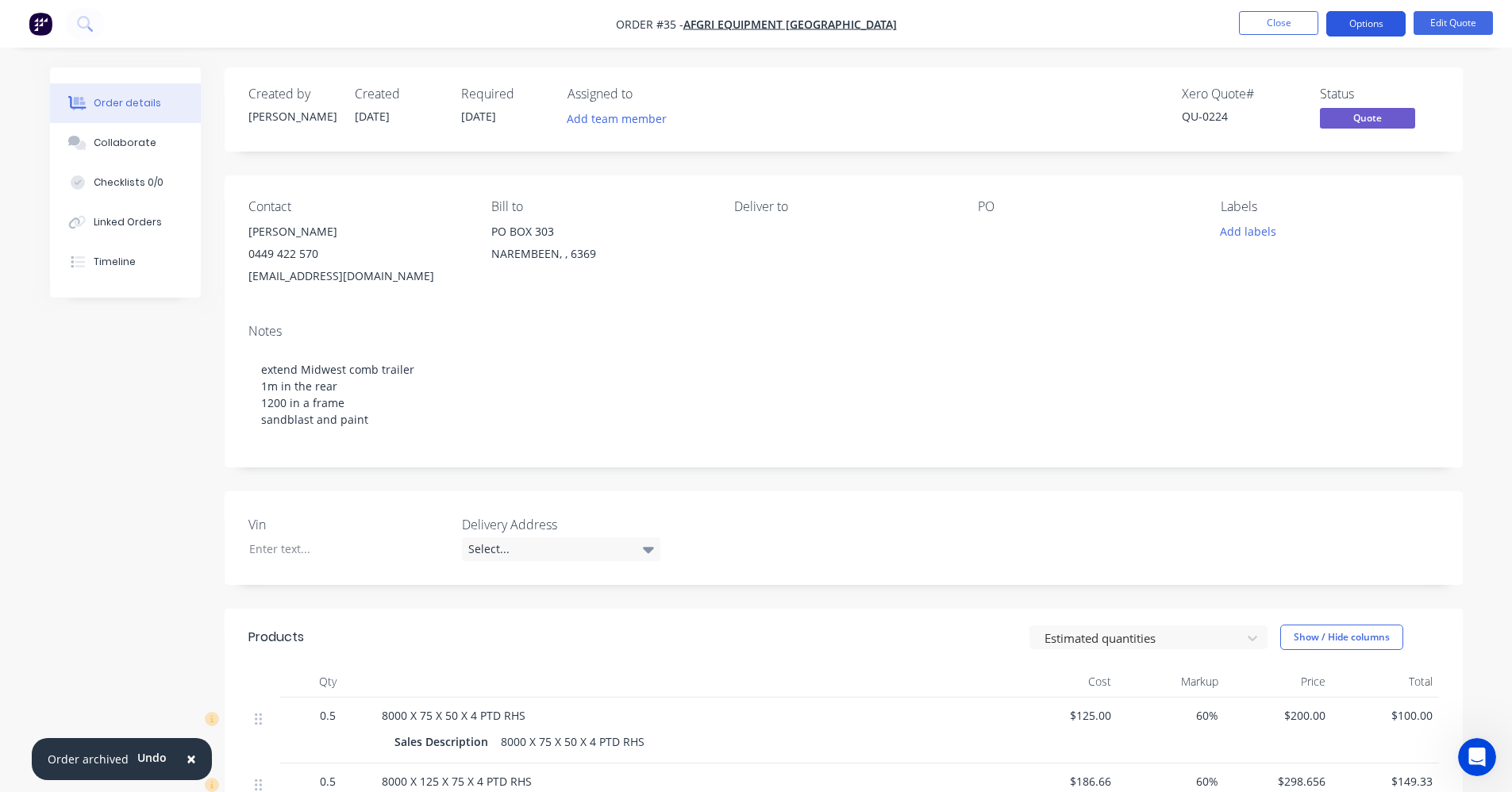
click at [1383, 27] on button "Options" at bounding box center [1365, 23] width 79 height 25
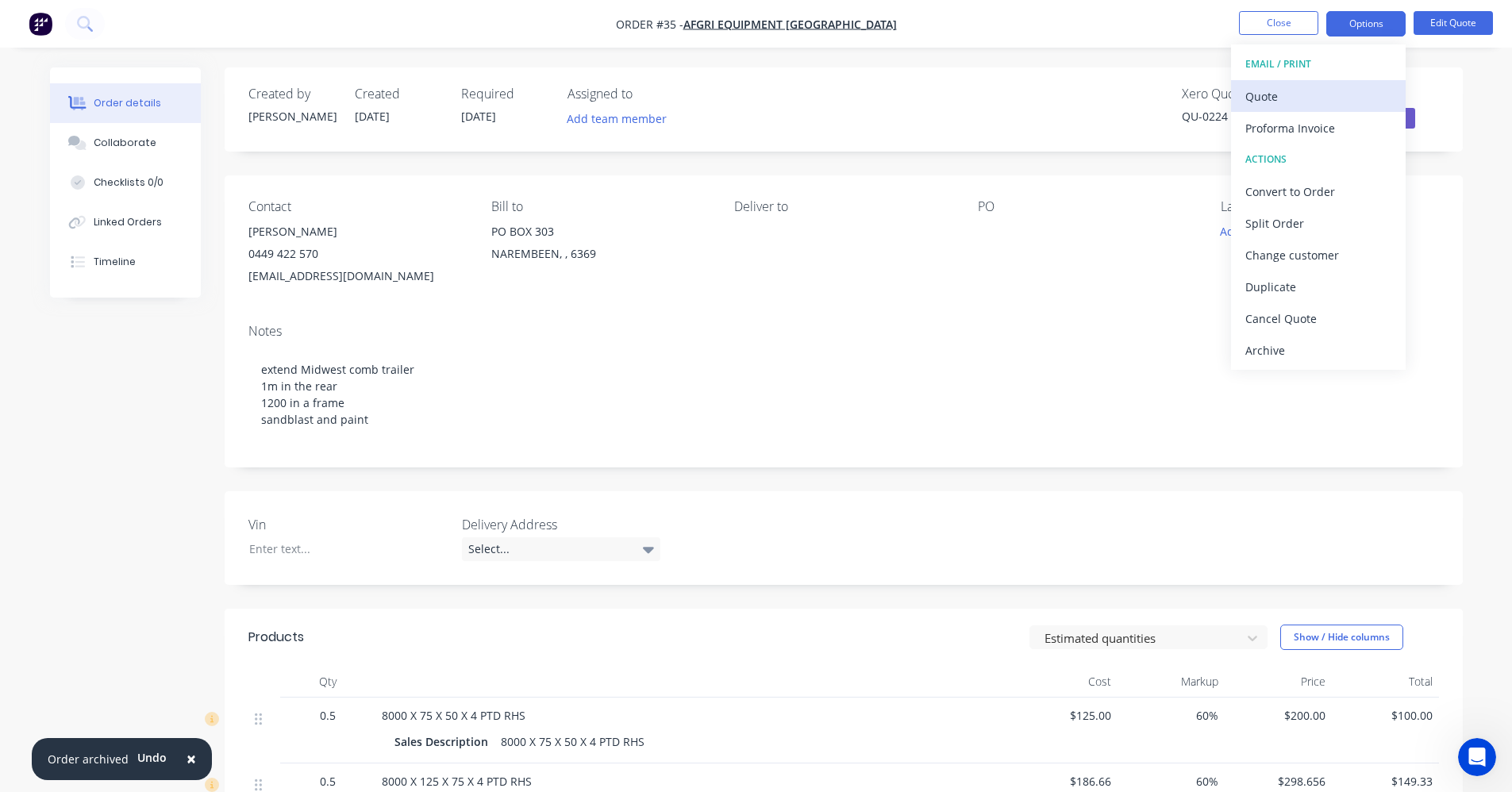
click at [1306, 99] on div "Quote" at bounding box center [1317, 97] width 146 height 23
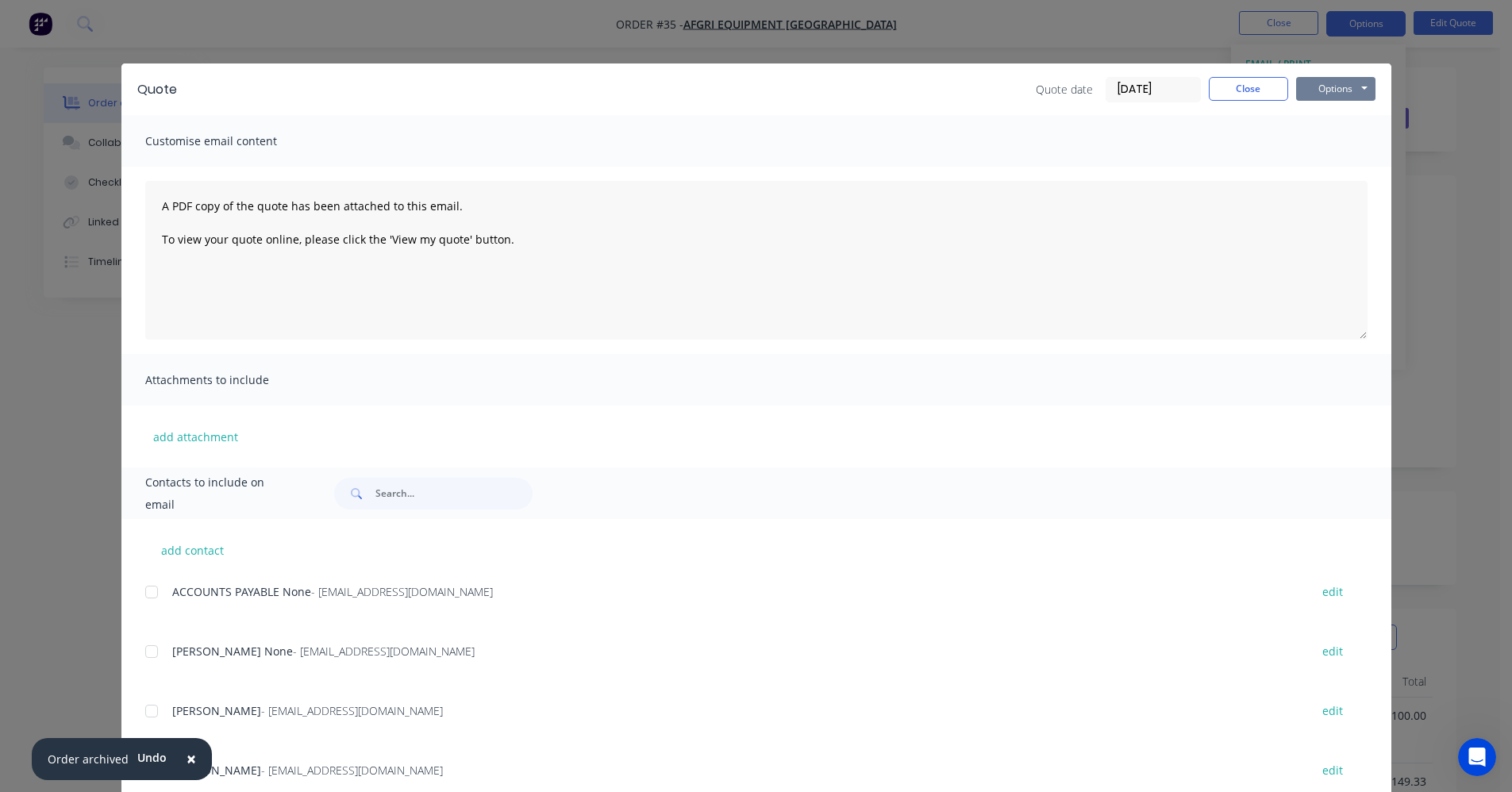
click at [1327, 92] on button "Options" at bounding box center [1335, 89] width 79 height 23
click at [1328, 136] on button "Print" at bounding box center [1347, 143] width 102 height 26
click at [1272, 87] on button "Close" at bounding box center [1248, 89] width 79 height 23
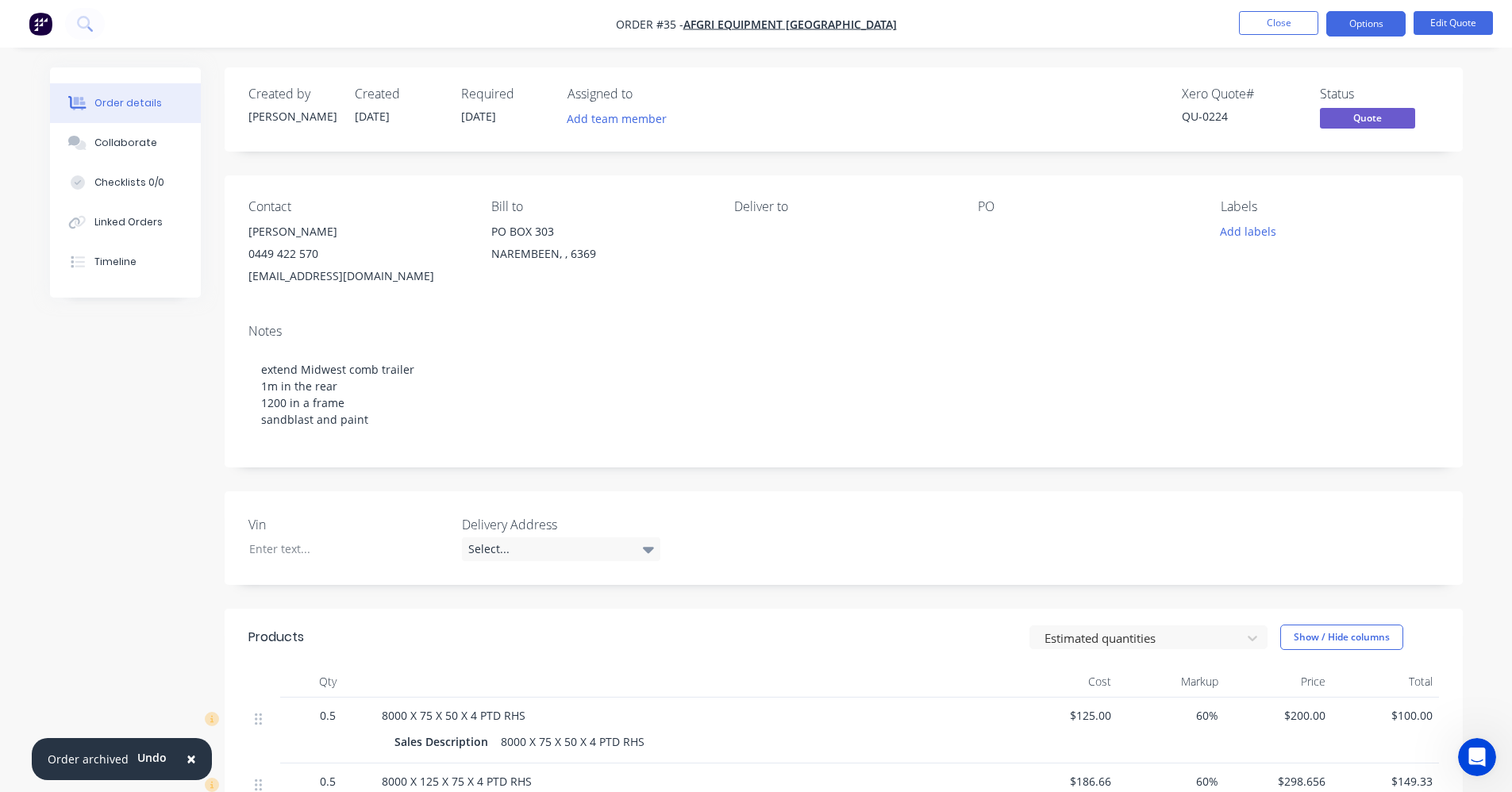
click at [1273, 35] on li "Close" at bounding box center [1278, 23] width 79 height 25
click at [1274, 28] on button "Close" at bounding box center [1278, 23] width 79 height 23
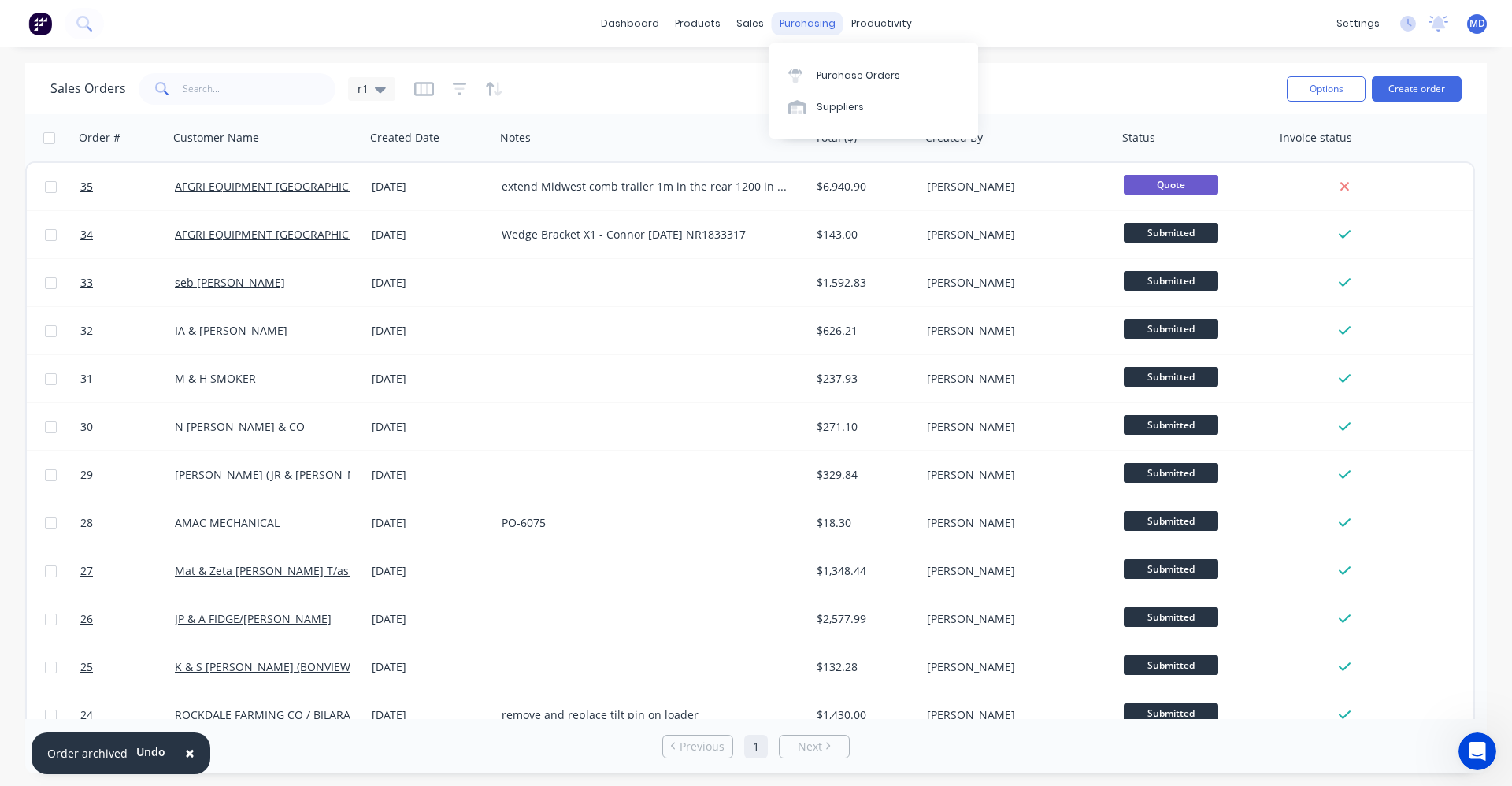
click at [793, 29] on div "purchasing" at bounding box center [808, 23] width 72 height 23
click at [813, 71] on link "Purchase Orders" at bounding box center [873, 75] width 209 height 31
